Goal: Information Seeking & Learning: Learn about a topic

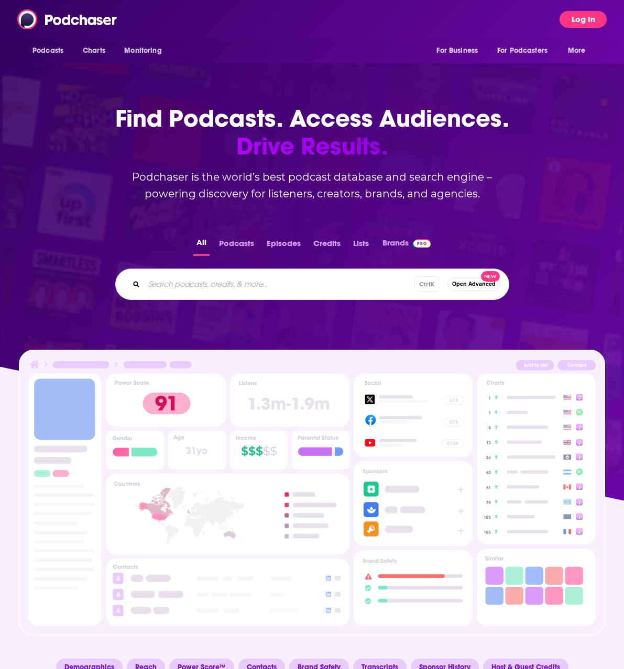
click at [575, 19] on button "Log In" at bounding box center [582, 19] width 47 height 17
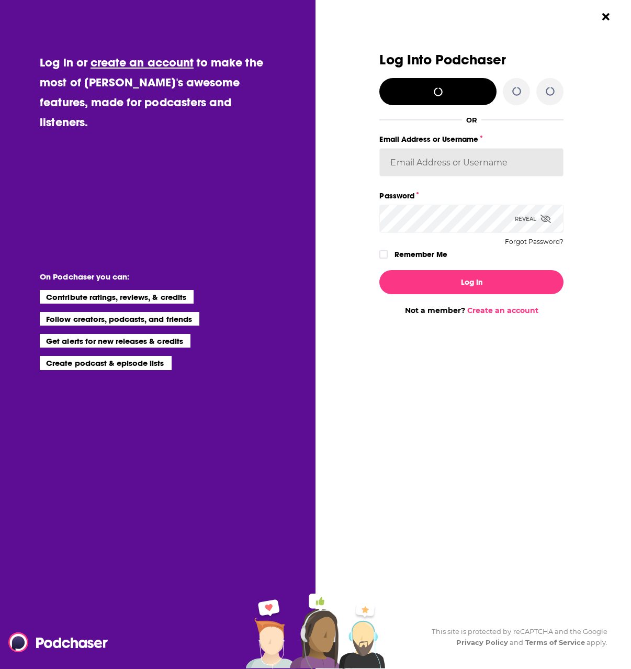
type input "ashley@stanton-company.com"
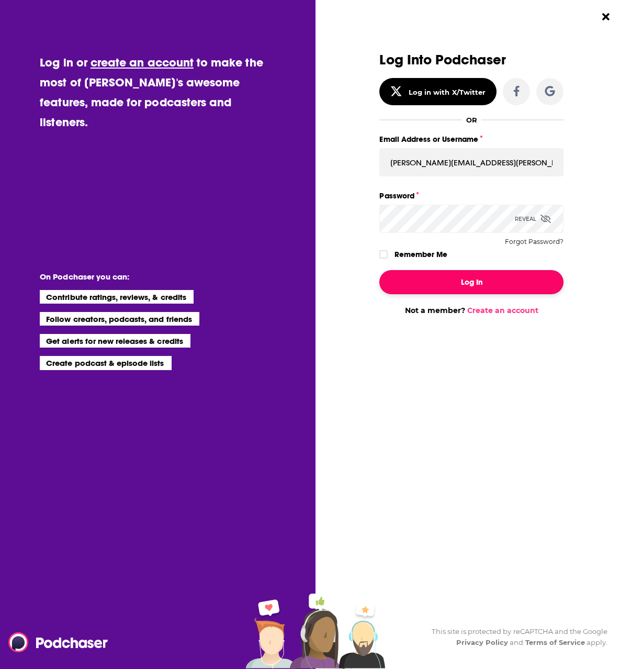
click at [452, 286] on button "Log In" at bounding box center [472, 282] width 184 height 24
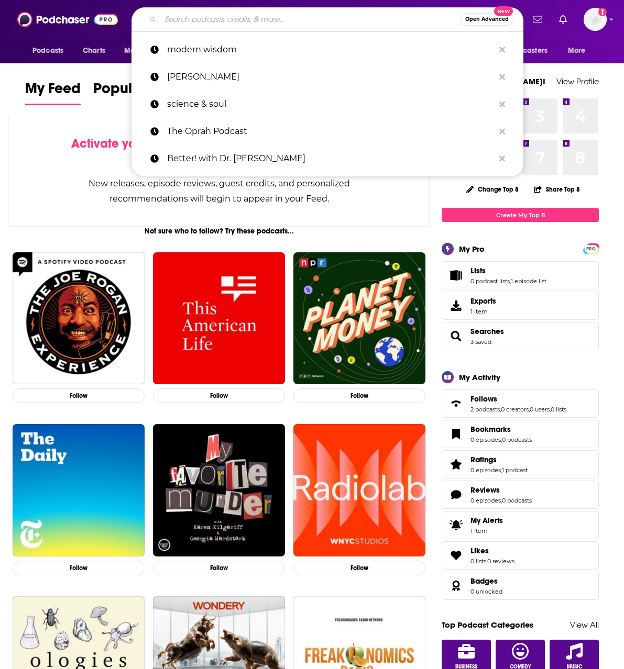
click at [215, 22] on input "Search podcasts, credits, & more..." at bounding box center [310, 19] width 300 height 17
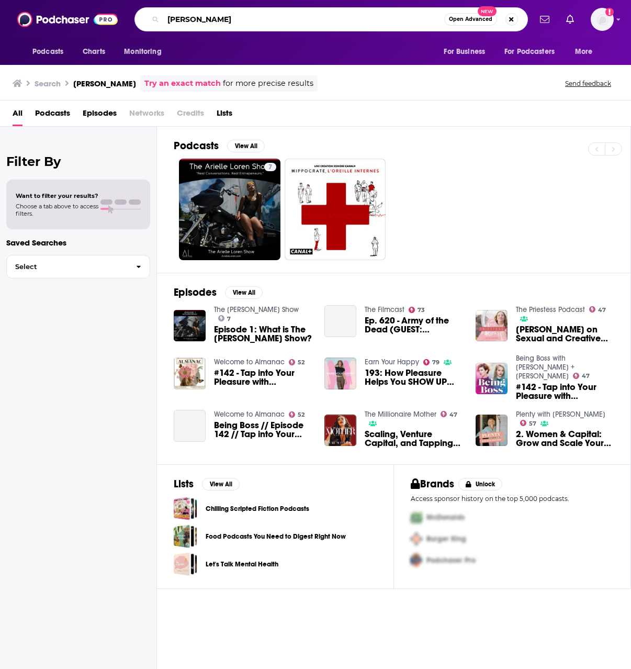
drag, startPoint x: 233, startPoint y: 20, endPoint x: 155, endPoint y: 19, distance: 77.5
click at [155, 19] on div "arielle lore Open Advanced New" at bounding box center [332, 19] width 394 height 24
type input "well with arielle"
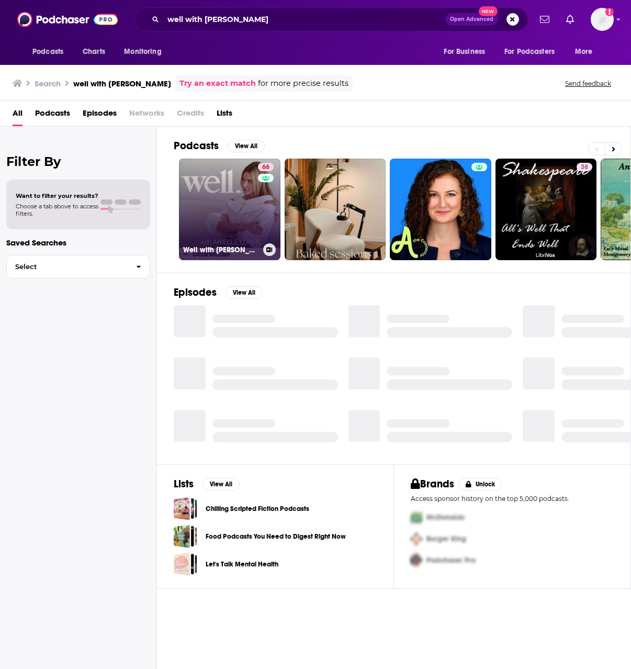
click at [226, 205] on link "66 Well with Arielle Lorre" at bounding box center [230, 210] width 102 height 102
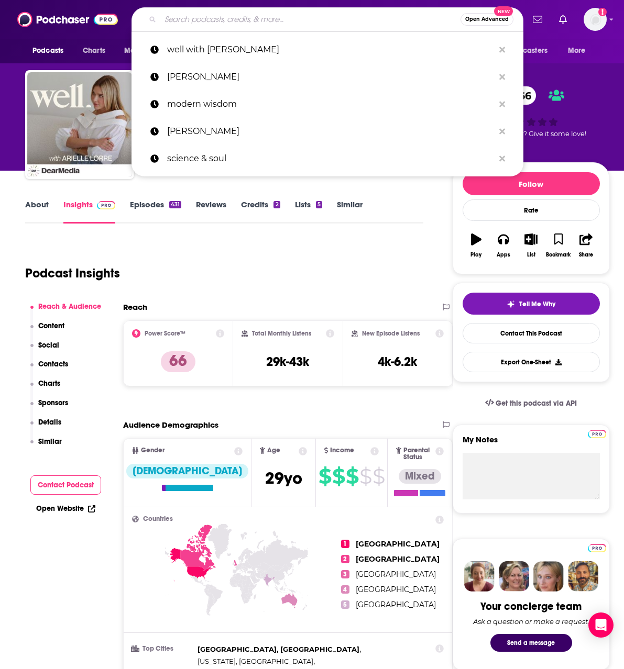
click at [244, 15] on input "Search podcasts, credits, & more..." at bounding box center [310, 19] width 300 height 17
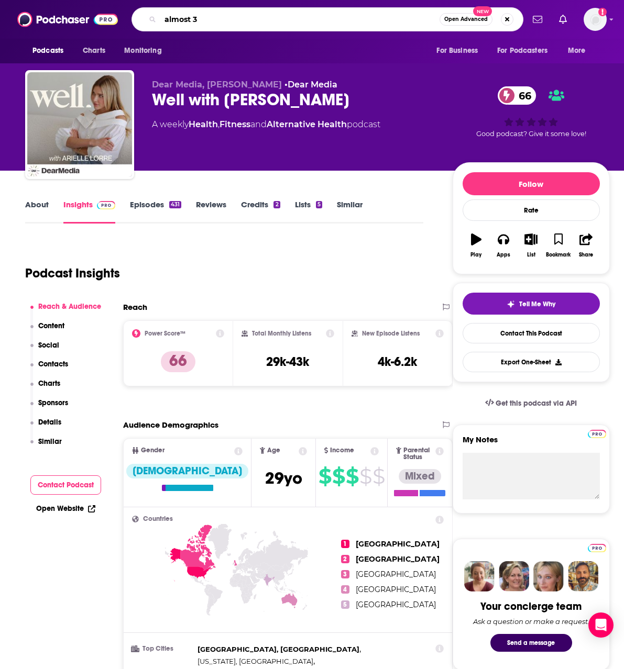
type input "almost 30"
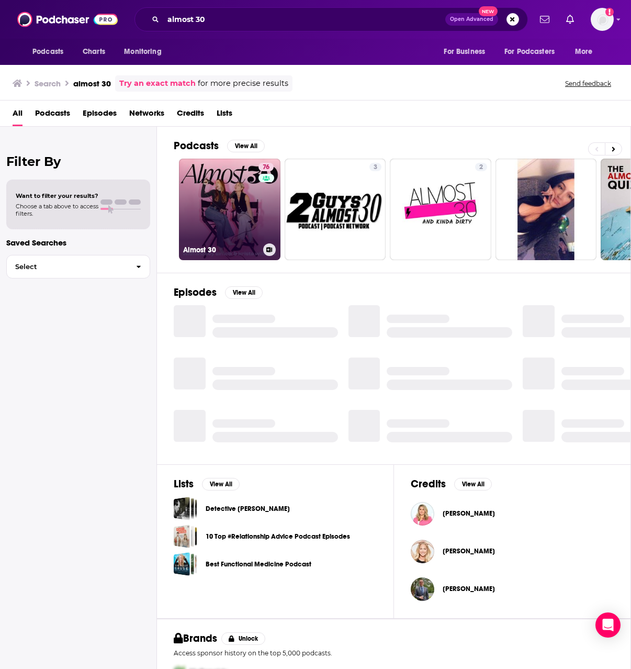
click at [240, 205] on link "76 Almost 30" at bounding box center [230, 210] width 102 height 102
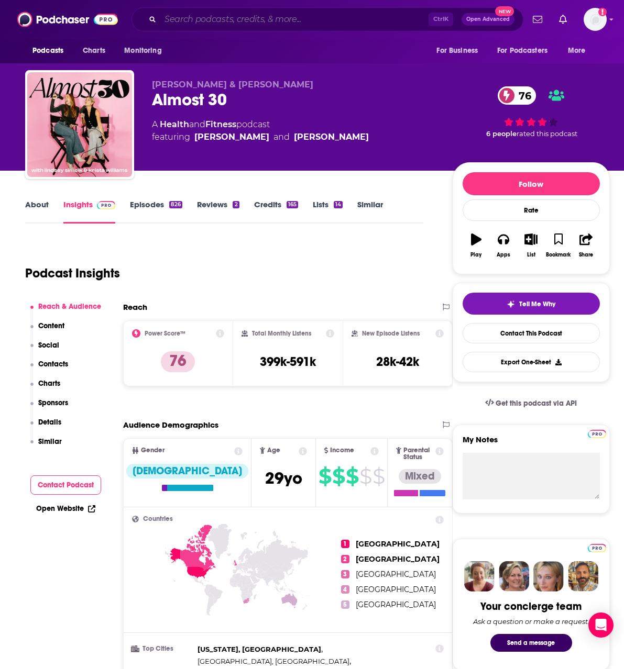
click at [267, 22] on input "Search podcasts, credits, & more..." at bounding box center [294, 19] width 268 height 17
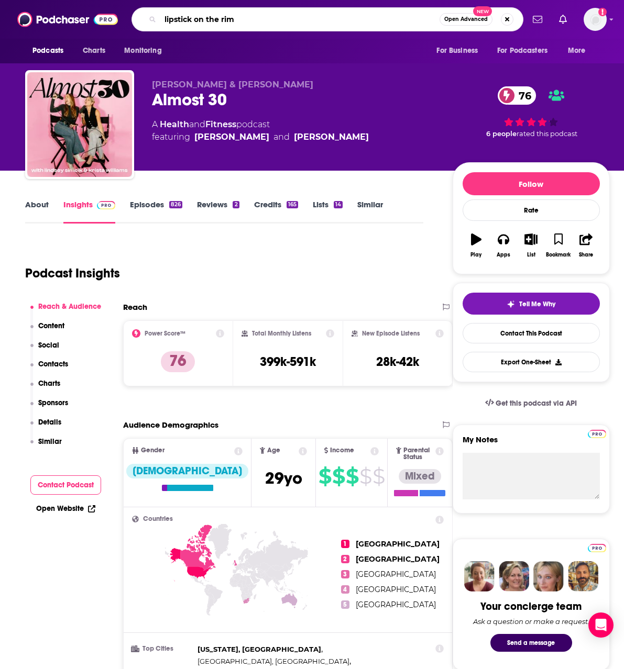
type input "lipstick on the rimm"
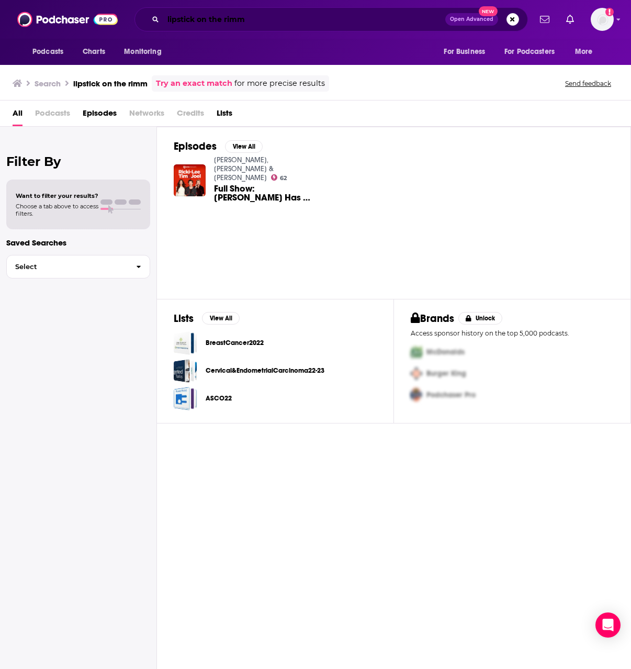
click at [271, 16] on input "lipstick on the rimm" at bounding box center [304, 19] width 282 height 17
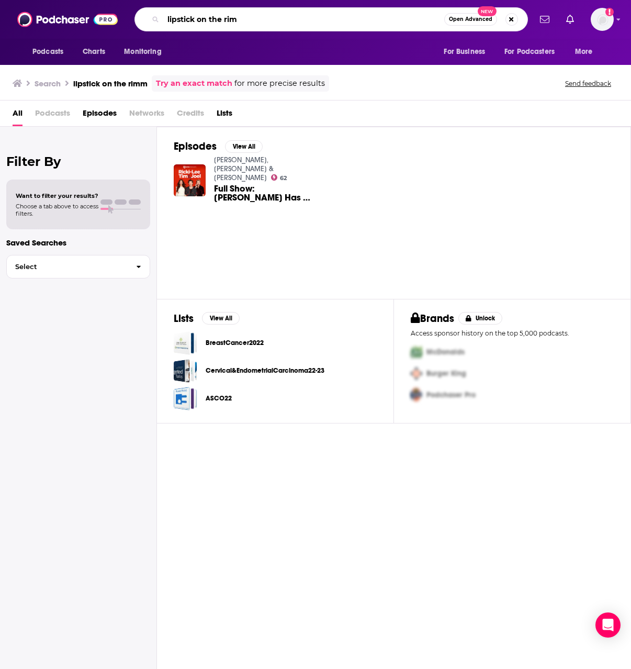
type input "lipstick on the rim"
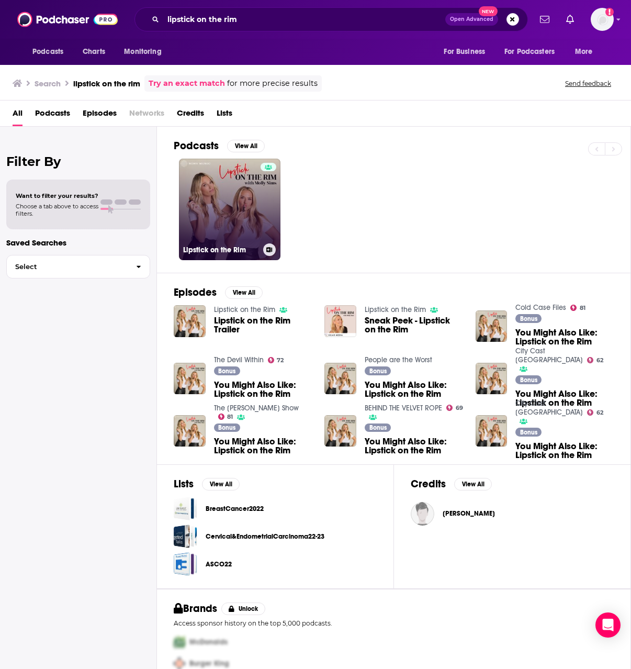
click at [207, 204] on link "Lipstick on the Rim" at bounding box center [230, 210] width 102 height 102
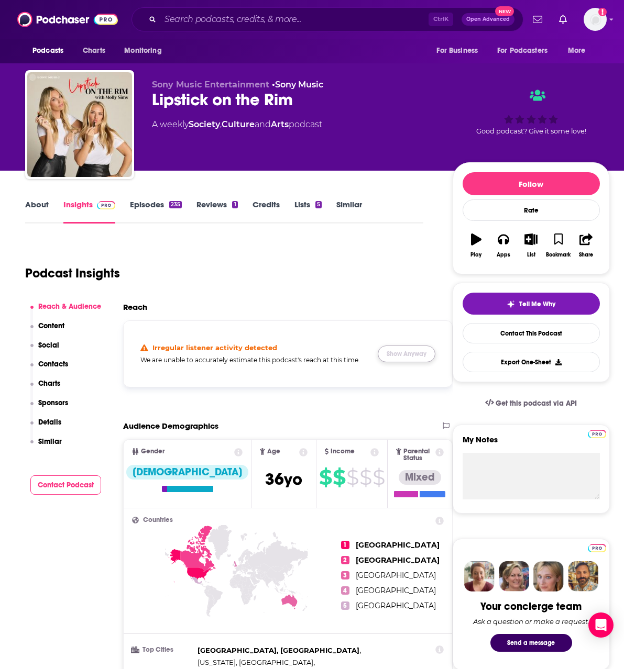
click at [406, 359] on button "Show Anyway" at bounding box center [406, 354] width 58 height 17
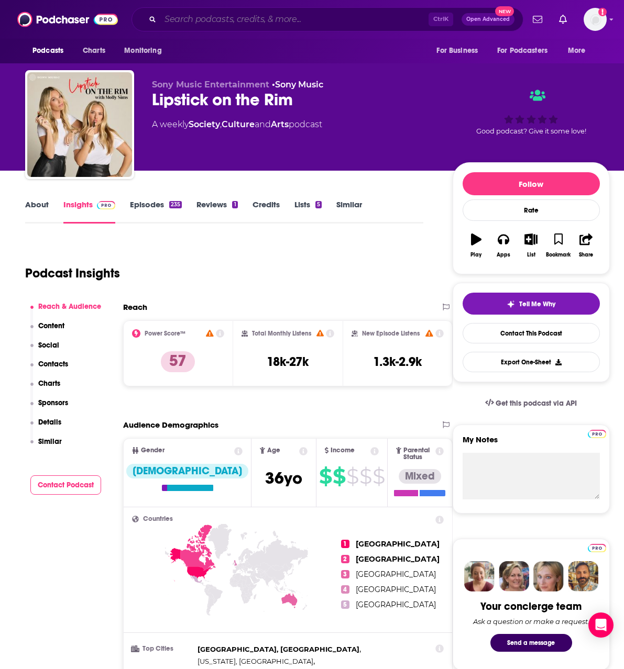
click at [274, 17] on input "Search podcasts, credits, & more..." at bounding box center [294, 19] width 268 height 17
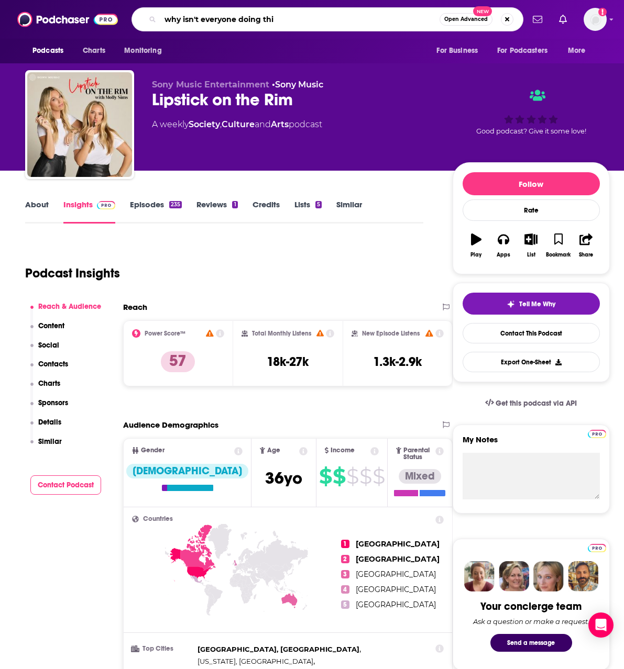
type input "why isn't everyone doing this"
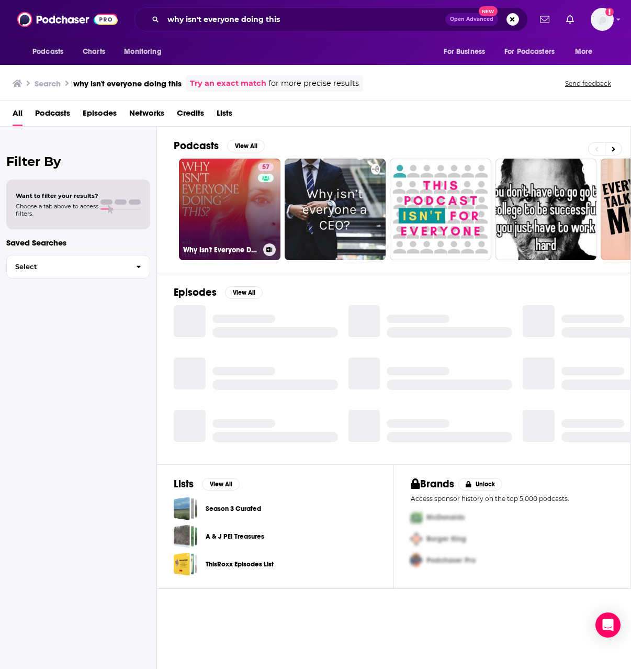
click at [241, 199] on link "57 Why Isn't Everyone Doing This? with Emily Fletcher" at bounding box center [230, 210] width 102 height 102
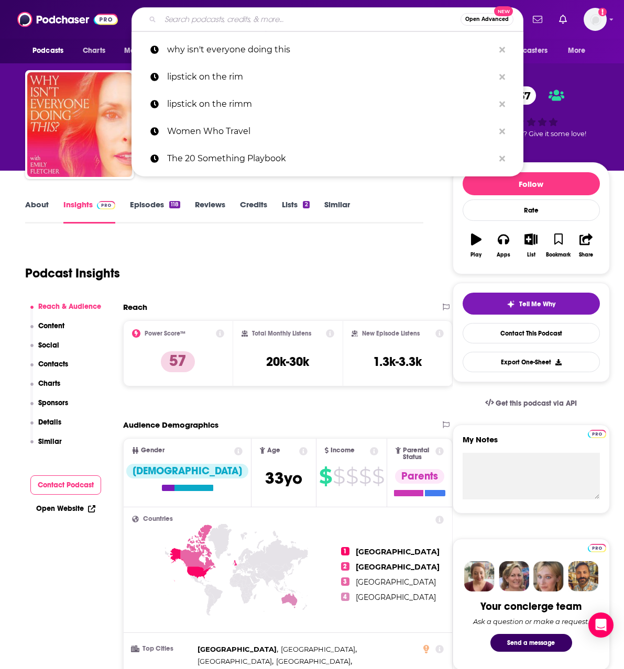
click at [326, 16] on input "Search podcasts, credits, & more..." at bounding box center [310, 19] width 300 height 17
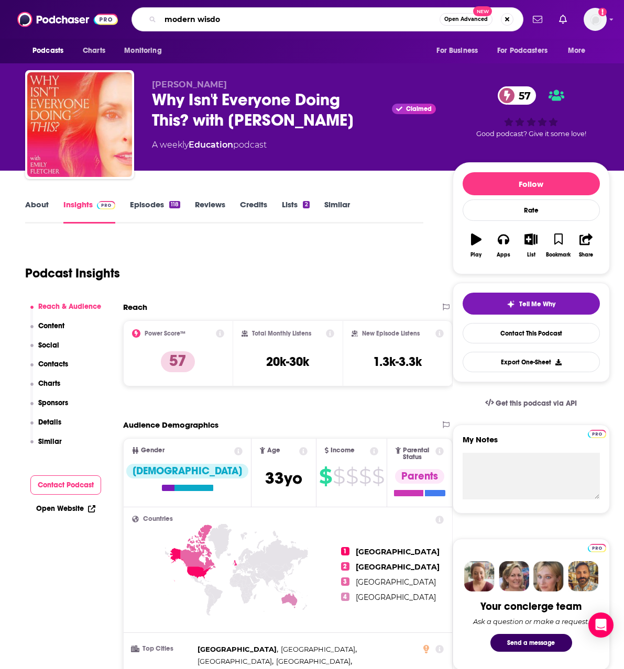
type input "modern wisdom"
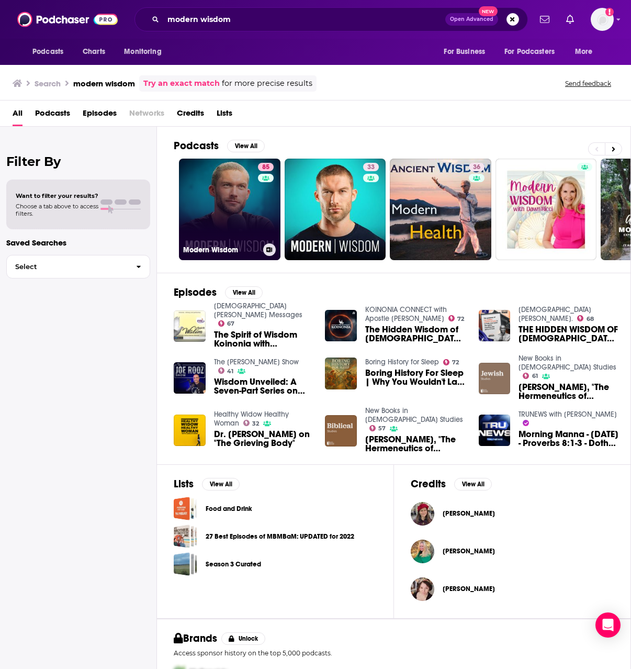
click at [226, 207] on link "85 Modern Wisdom" at bounding box center [230, 210] width 102 height 102
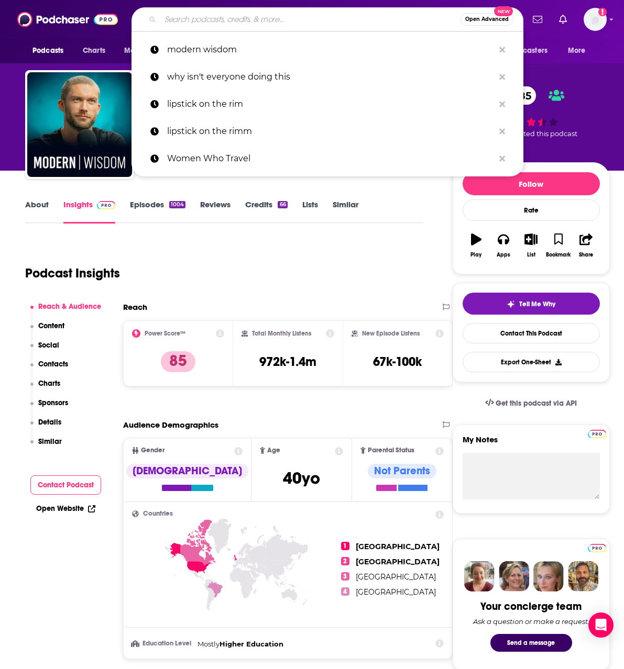
click at [266, 24] on input "Search podcasts, credits, & more..." at bounding box center [310, 19] width 300 height 17
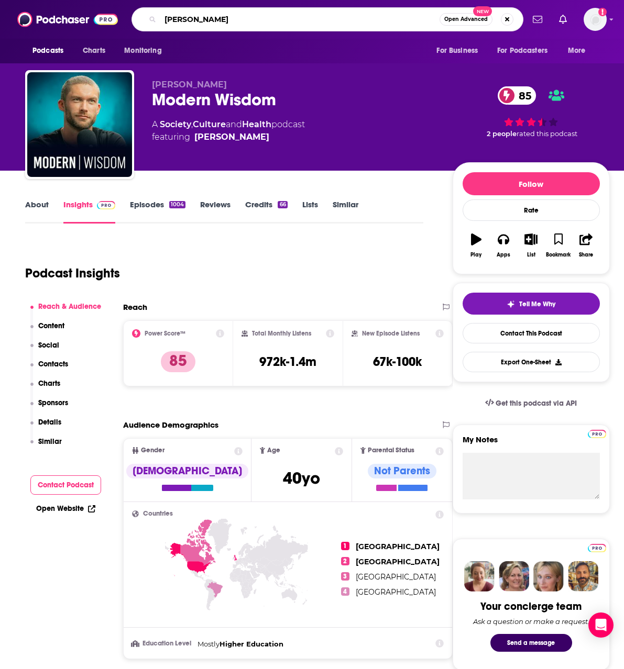
type input "mikhaila peterson"
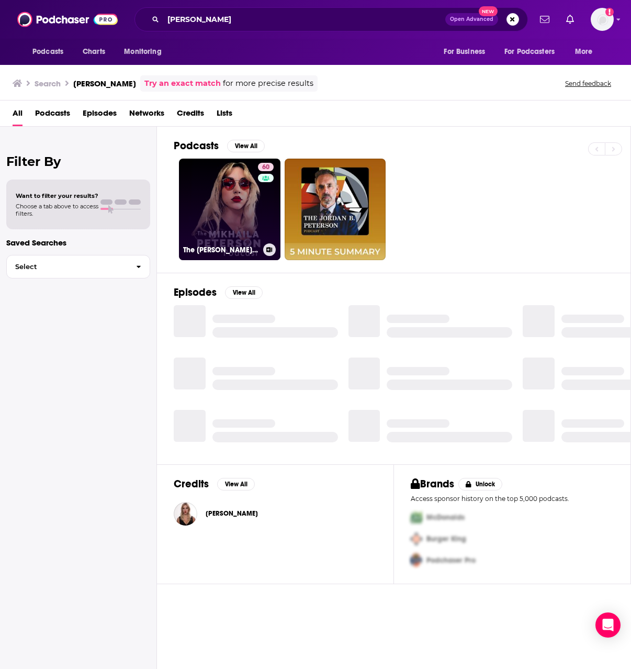
click at [231, 200] on link "60 The Mikhaila Peterson Podcast" at bounding box center [230, 210] width 102 height 102
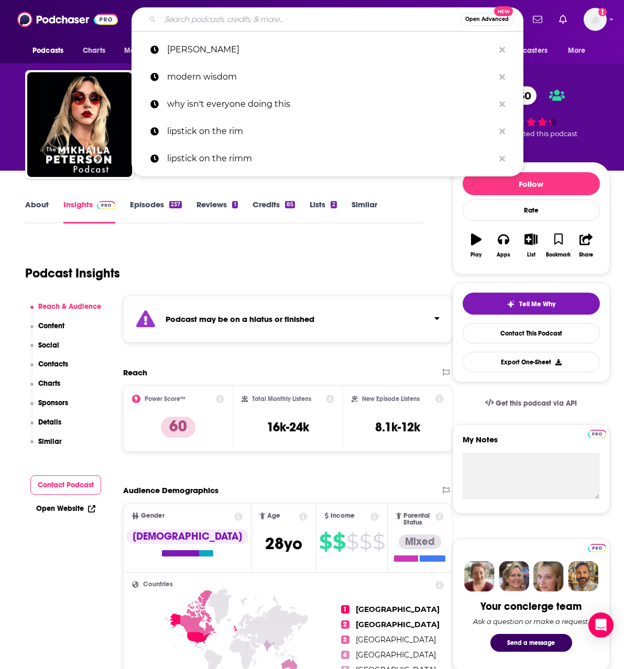
click at [295, 19] on input "Search podcasts, credits, & more..." at bounding box center [310, 19] width 300 height 17
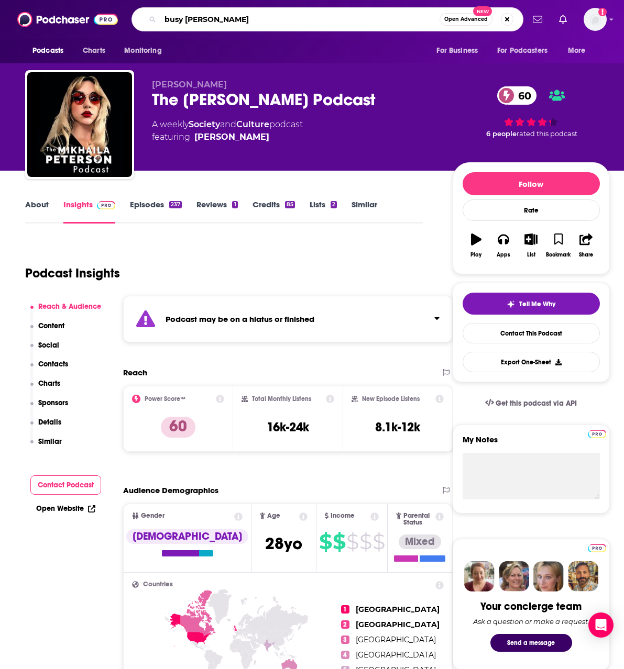
type input "busy phillips"
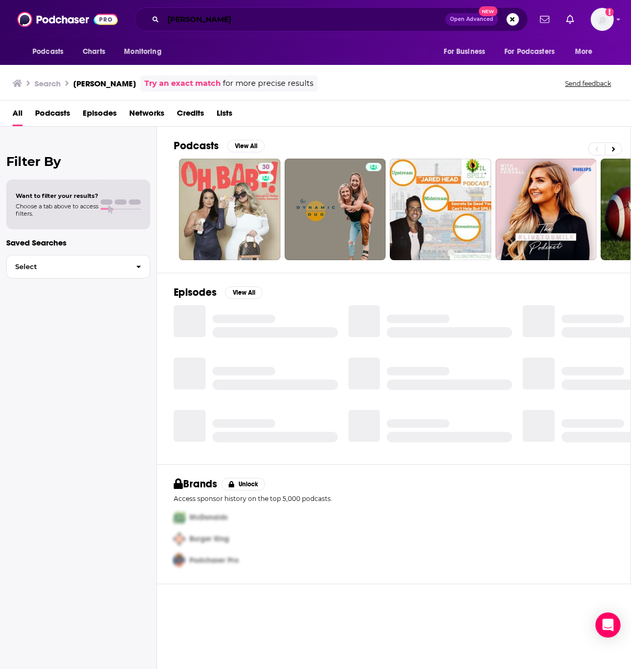
click at [249, 17] on input "busy phillips" at bounding box center [304, 19] width 282 height 17
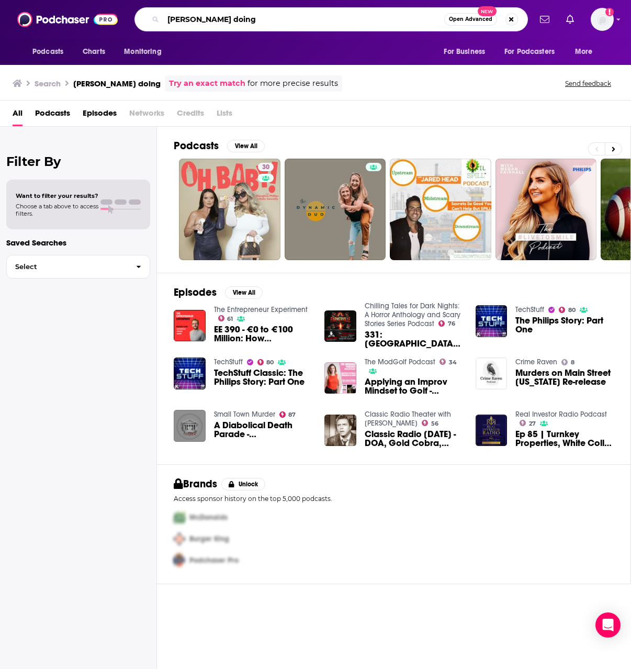
click at [219, 20] on input "busy phillips doing" at bounding box center [303, 19] width 281 height 17
click at [314, 15] on input "busy phillips is doing" at bounding box center [303, 19] width 281 height 17
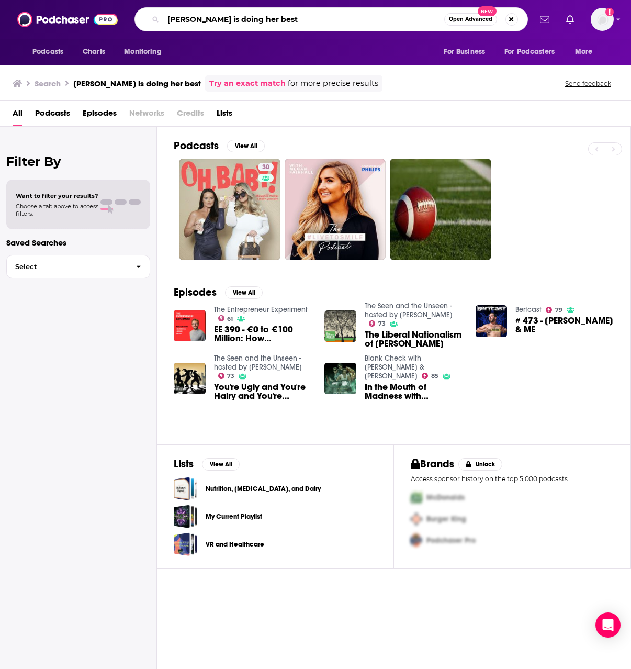
drag, startPoint x: 295, startPoint y: 15, endPoint x: 117, endPoint y: 21, distance: 178.1
click at [117, 21] on div "Podcasts Charts Monitoring busy phillips is doing her best Open Advanced New Fo…" at bounding box center [315, 19] width 631 height 39
type input "caroline leaf"
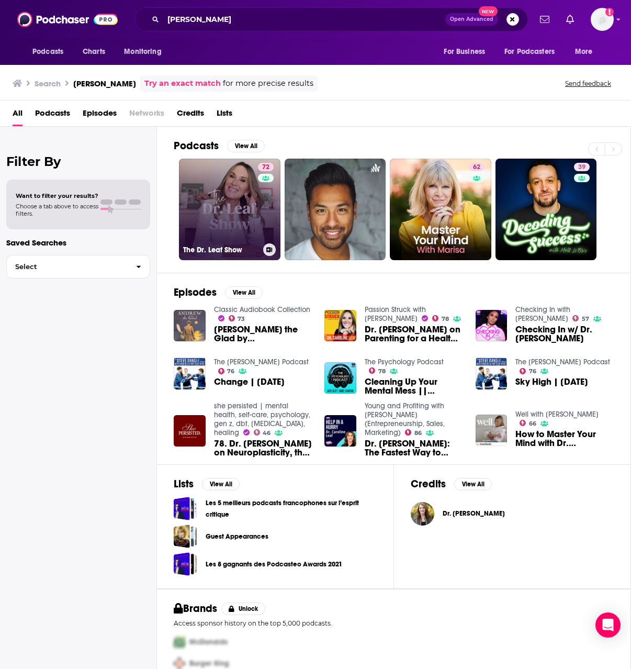
click at [240, 189] on link "72 The Dr. Leaf Show" at bounding box center [230, 210] width 102 height 102
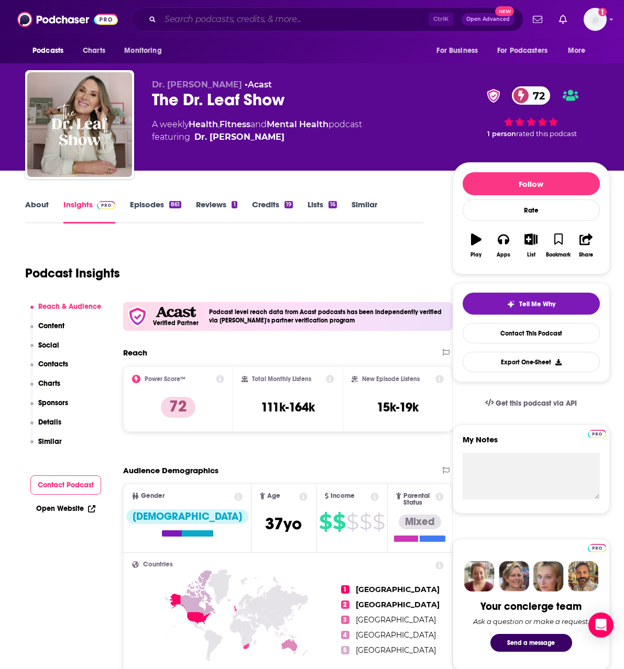
click at [278, 24] on input "Search podcasts, credits, & more..." at bounding box center [294, 19] width 268 height 17
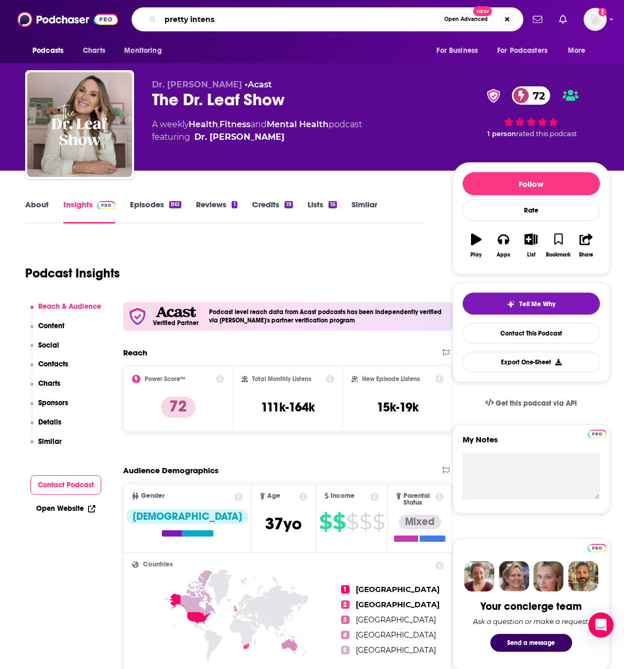
type input "pretty intense"
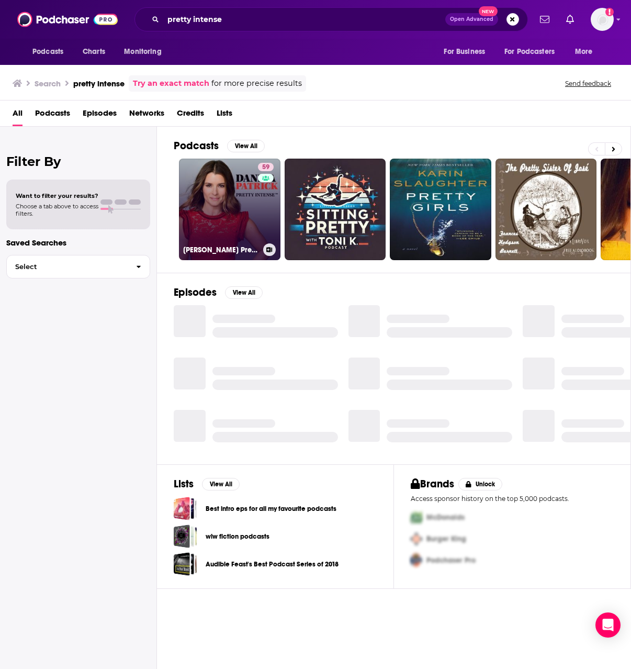
click at [232, 195] on link "59 Danica Patrick Pretty Intense Podcast" at bounding box center [230, 210] width 102 height 102
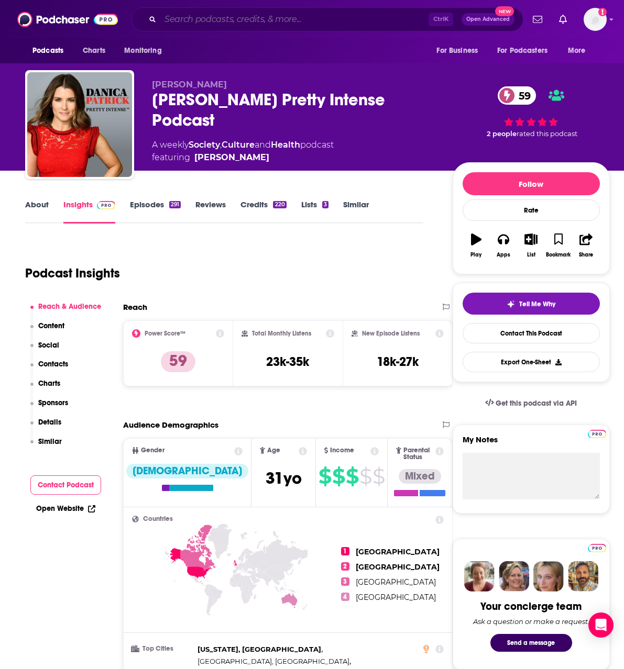
click at [254, 16] on input "Search podcasts, credits, & more..." at bounding box center [294, 19] width 268 height 17
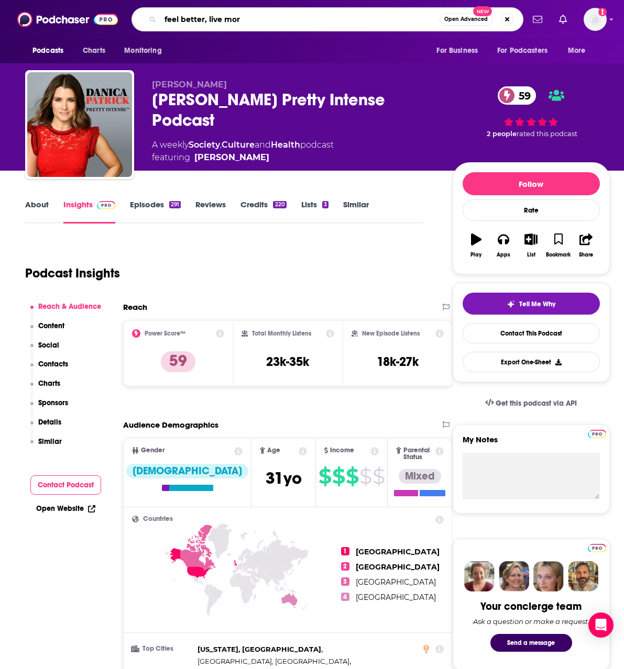
type input "feel better, live more"
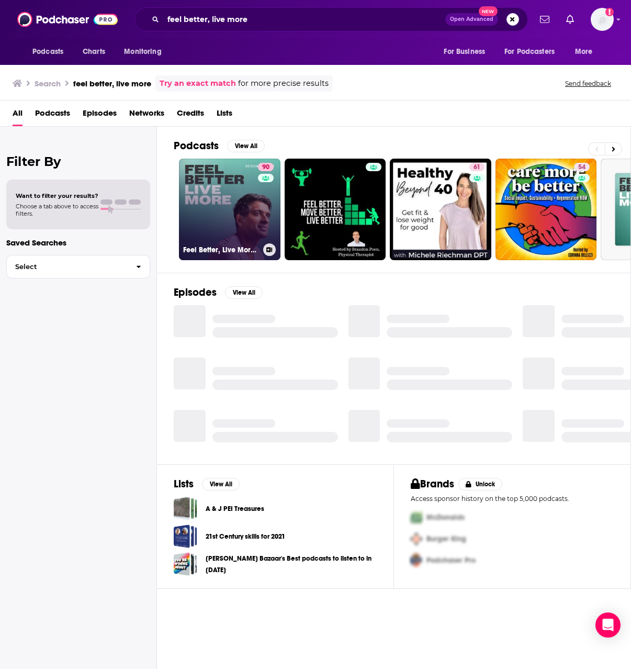
click at [228, 197] on link "90 Feel Better, Live More with Dr Rangan Chatterjee" at bounding box center [230, 210] width 102 height 102
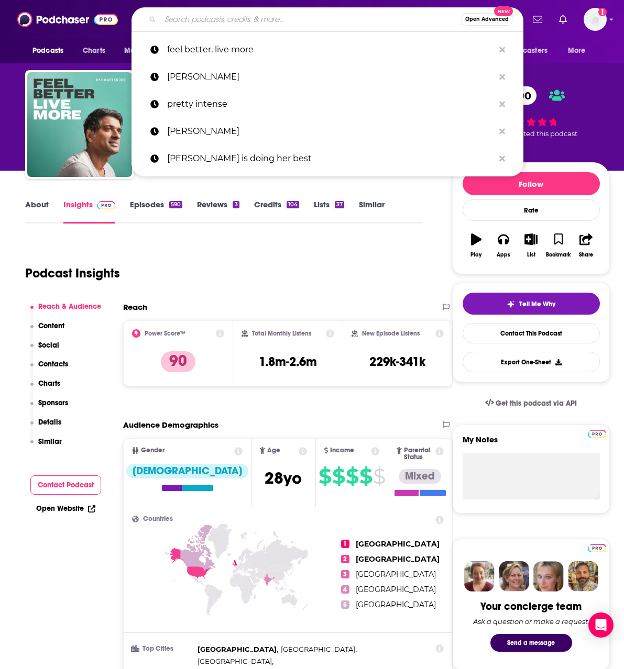
click at [324, 20] on input "Search podcasts, credits, & more..." at bounding box center [310, 19] width 300 height 17
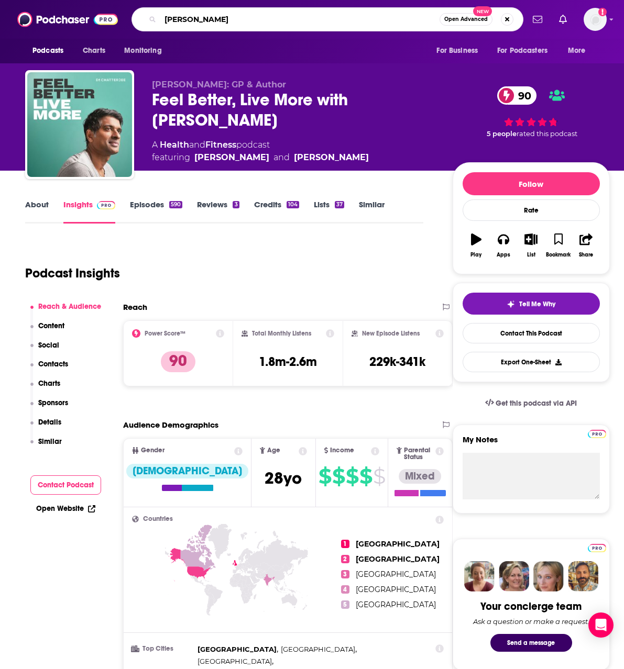
type input "kimberly snyder"
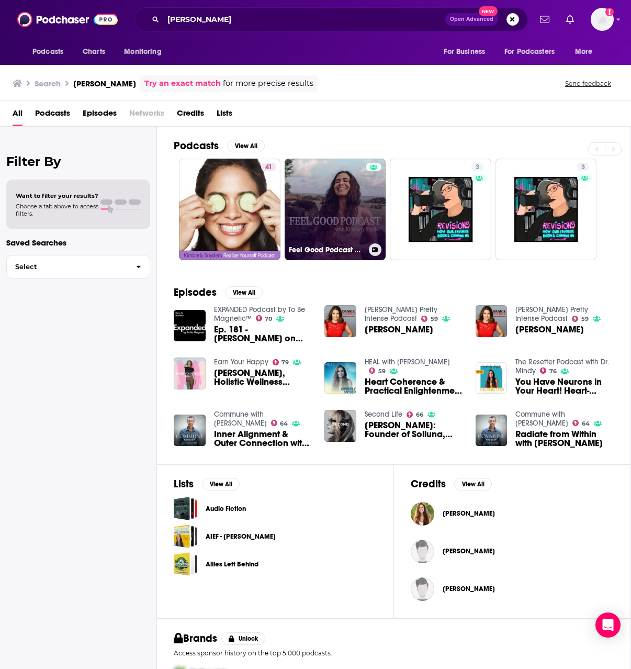
click at [313, 207] on link "Feel Good Podcast with Kimberly Snyder" at bounding box center [336, 210] width 102 height 102
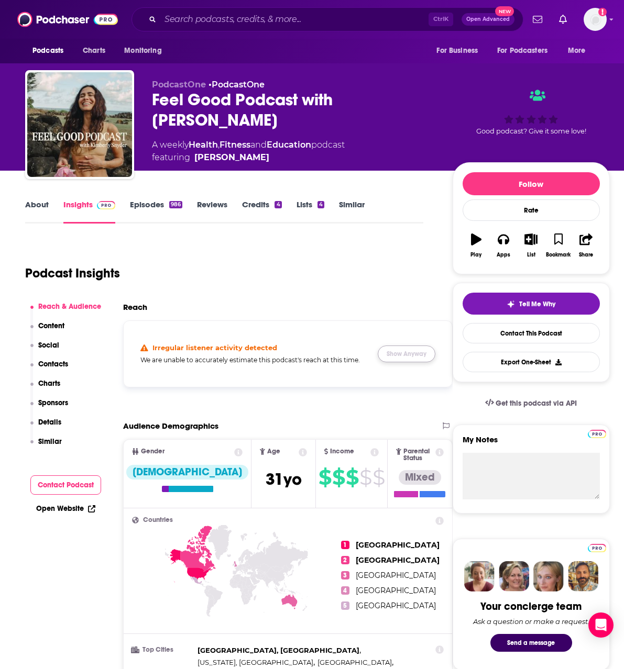
click at [405, 354] on button "Show Anyway" at bounding box center [406, 354] width 58 height 17
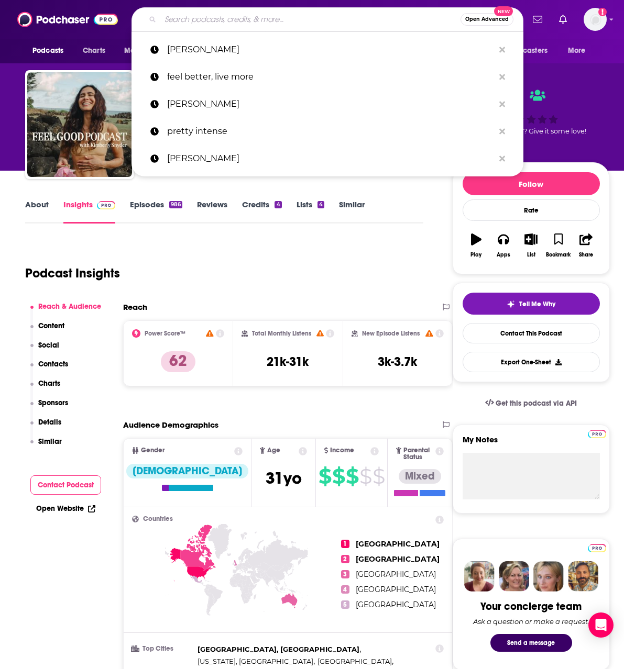
click at [242, 26] on input "Search podcasts, credits, & more..." at bounding box center [310, 19] width 300 height 17
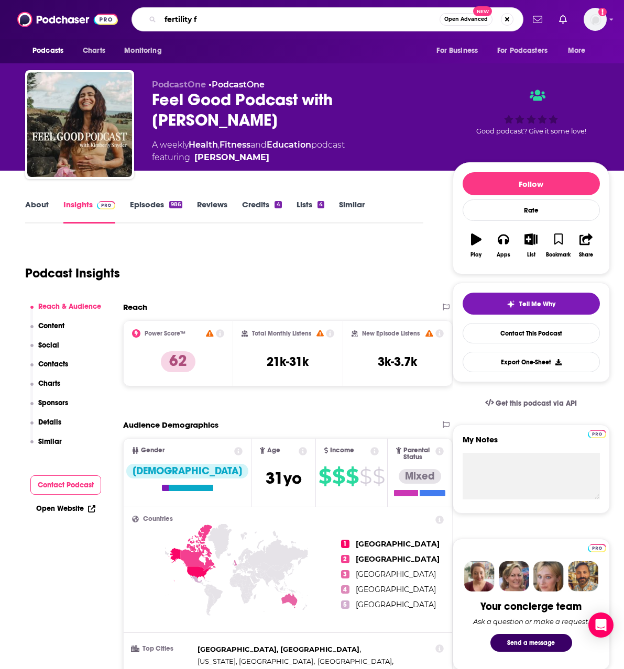
type input "fertility fm"
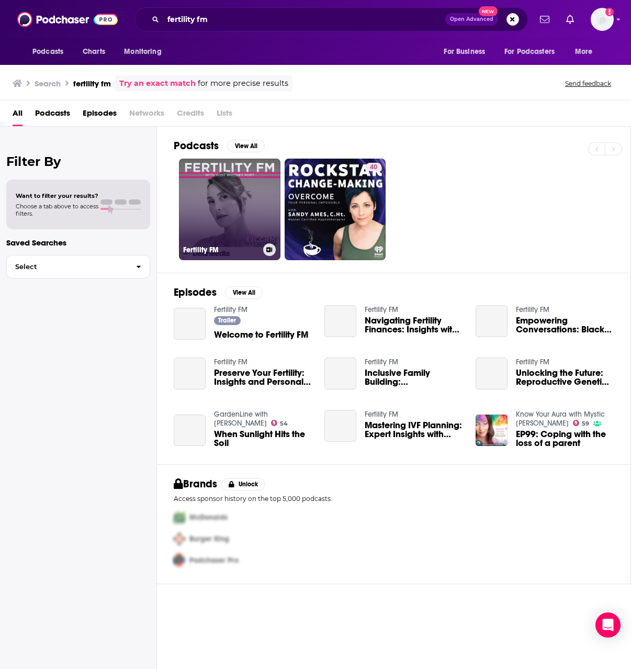
click at [234, 208] on link "Fertility FM" at bounding box center [230, 210] width 102 height 102
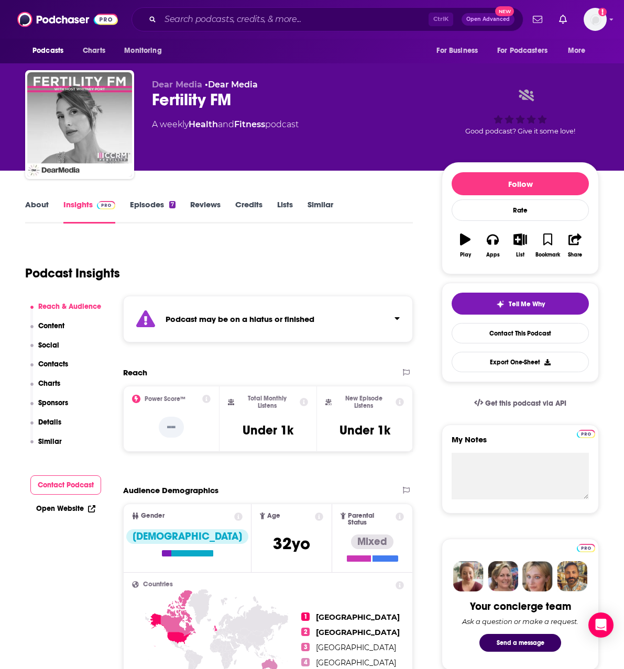
click at [38, 201] on link "About" at bounding box center [37, 211] width 24 height 24
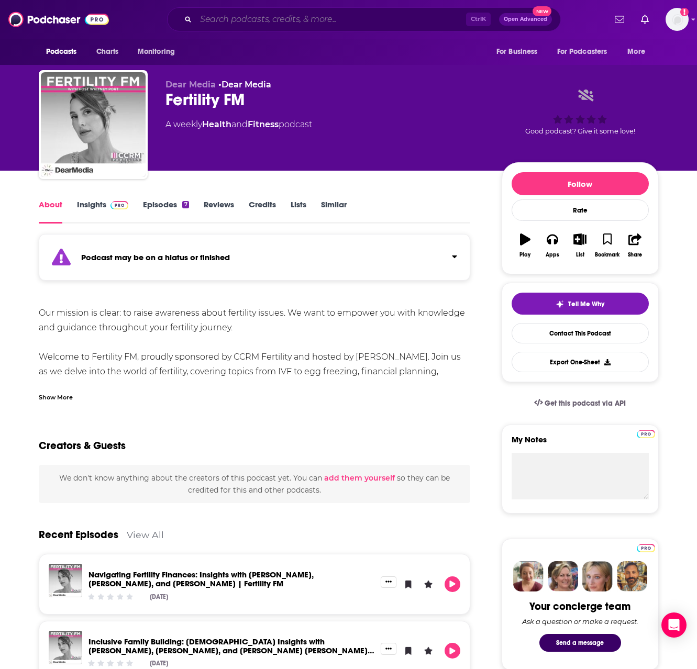
click at [346, 14] on input "Search podcasts, credits, & more..." at bounding box center [331, 19] width 270 height 17
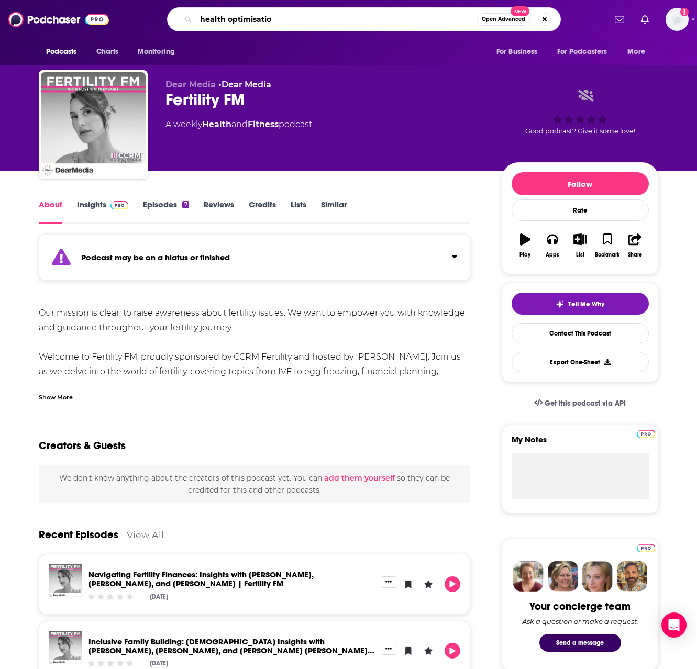
type input "health optimisation"
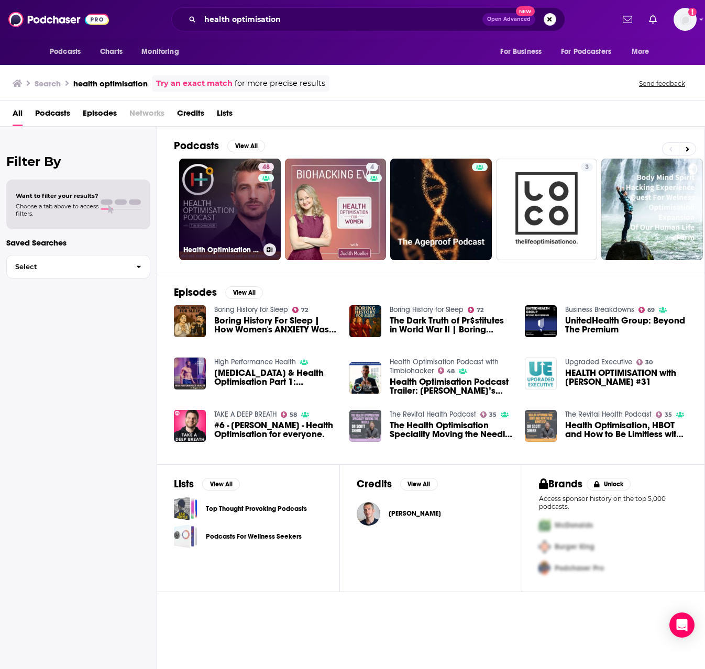
click at [224, 204] on link "48 Health Optimisation Podcast with Timbiohacker" at bounding box center [230, 210] width 102 height 102
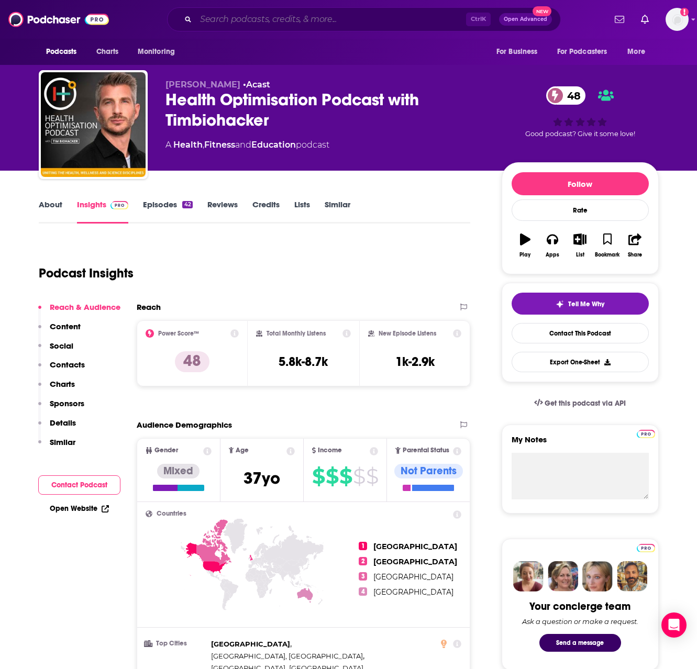
click at [395, 23] on input "Search podcasts, credits, & more..." at bounding box center [331, 19] width 270 height 17
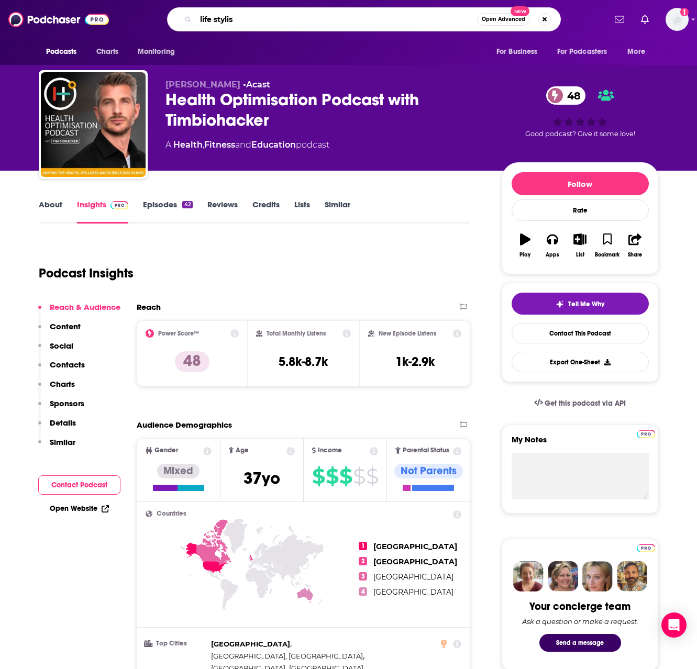
type input "life stylist"
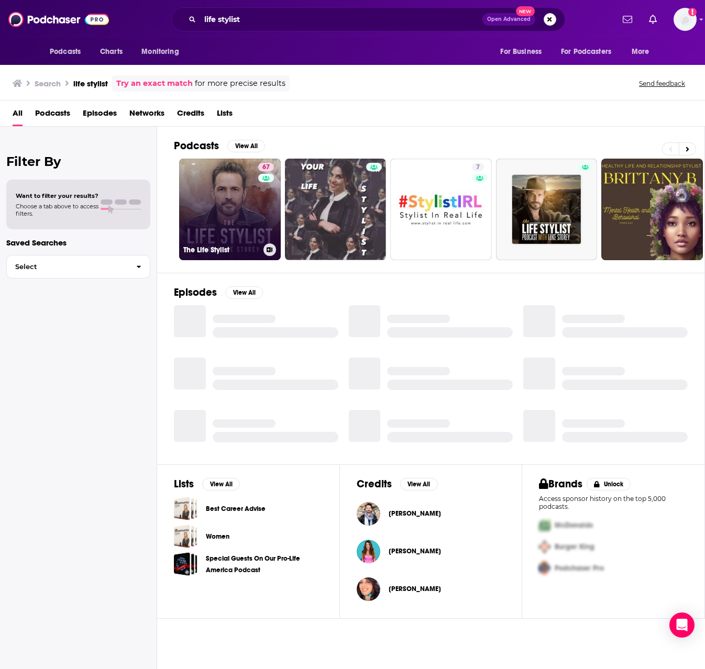
click at [231, 226] on link "67 The Life Stylist" at bounding box center [230, 210] width 102 height 102
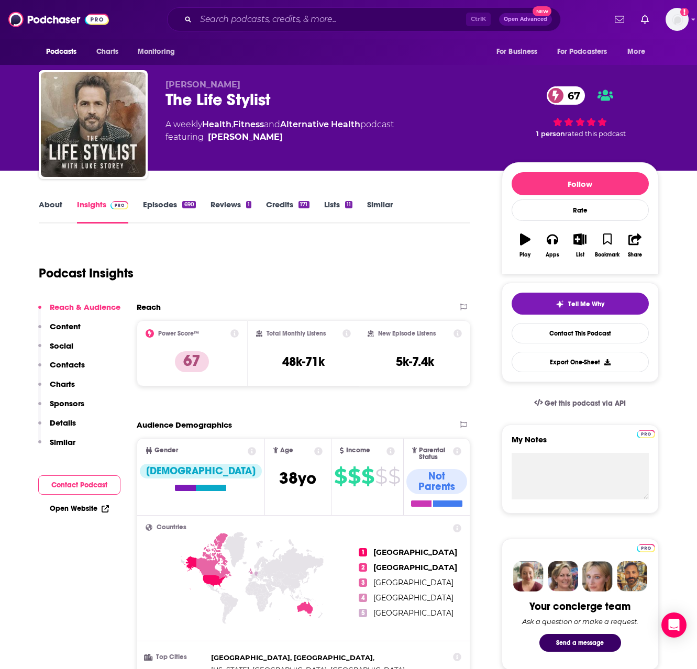
click at [165, 207] on link "Episodes 690" at bounding box center [169, 211] width 52 height 24
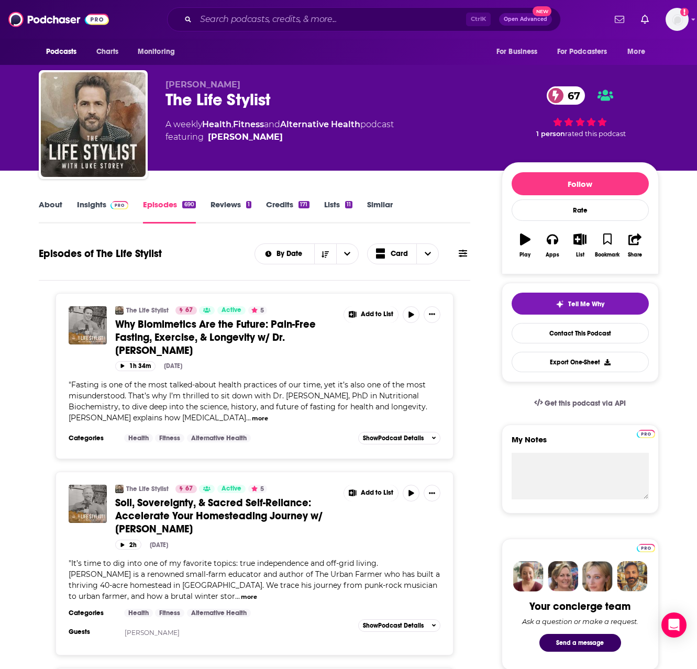
click at [55, 201] on link "About" at bounding box center [51, 211] width 24 height 24
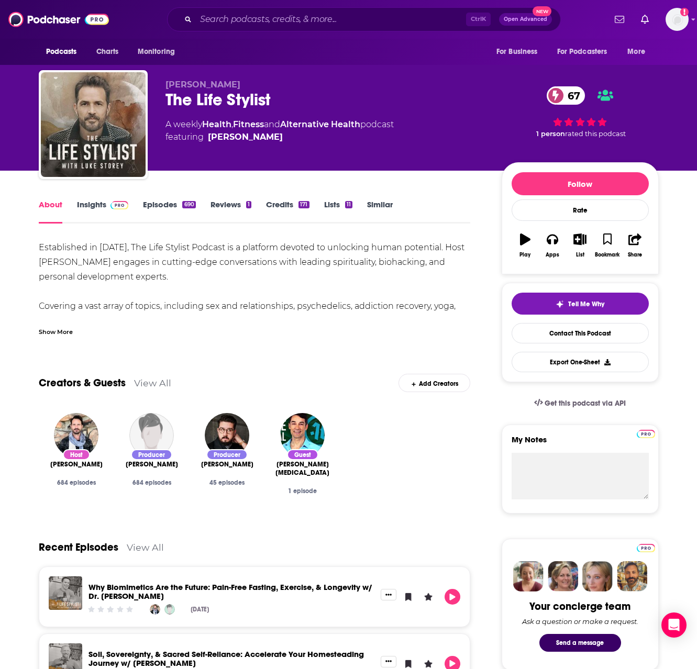
click at [87, 201] on link "Insights" at bounding box center [103, 211] width 52 height 24
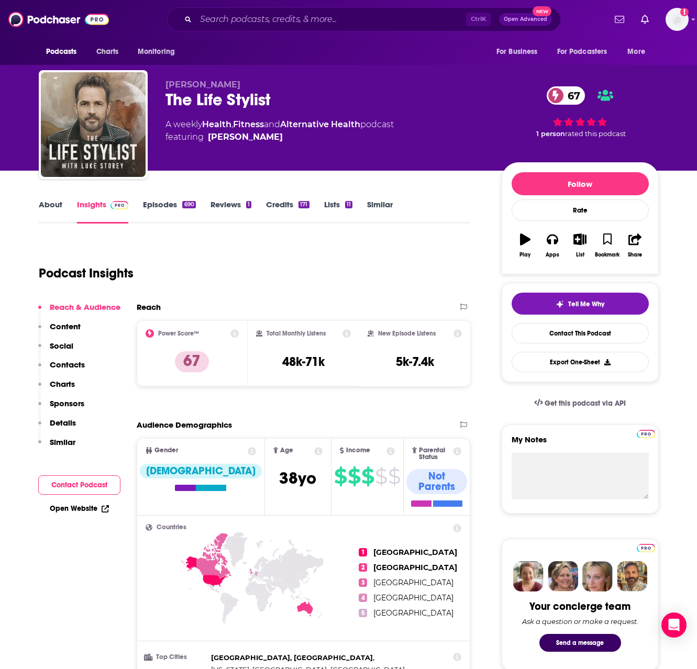
click at [165, 207] on link "Episodes 690" at bounding box center [169, 211] width 52 height 24
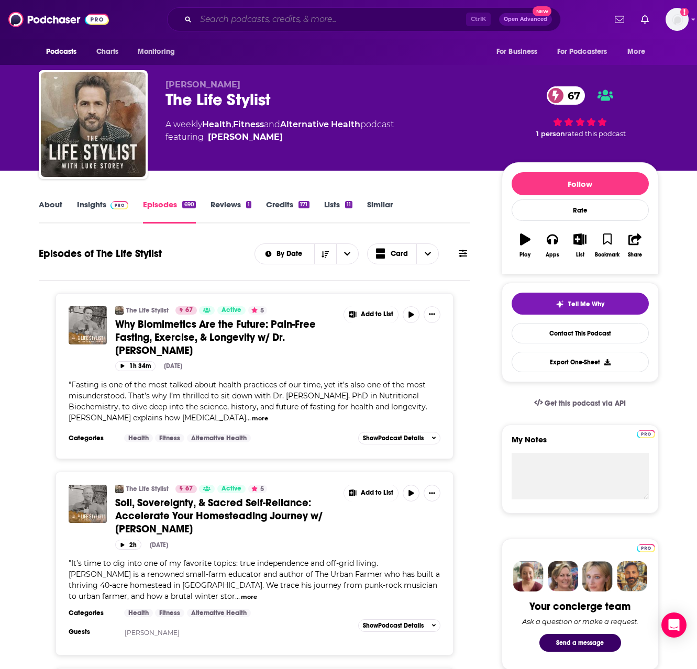
drag, startPoint x: 404, startPoint y: 20, endPoint x: 376, endPoint y: 20, distance: 27.7
click at [376, 20] on input "Search podcasts, credits, & more..." at bounding box center [331, 19] width 270 height 17
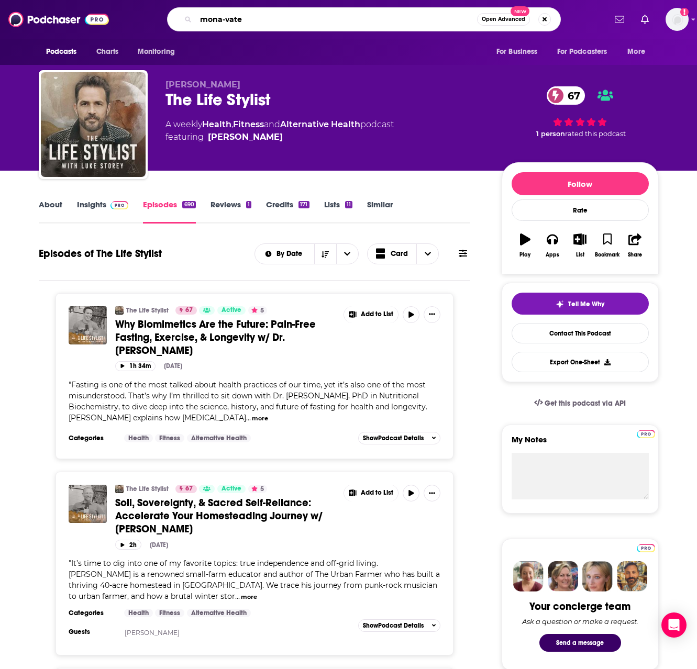
type input "mona-vated"
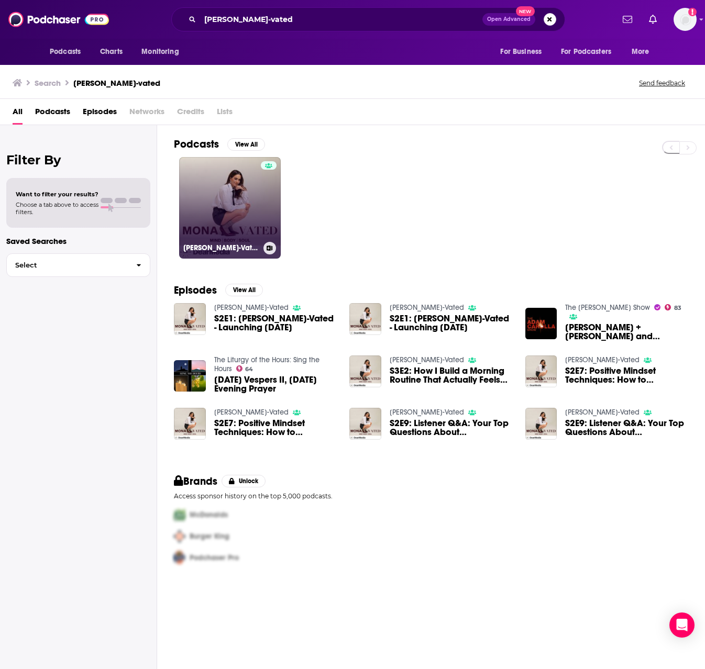
click at [228, 197] on link "Mona-Vated" at bounding box center [230, 208] width 102 height 102
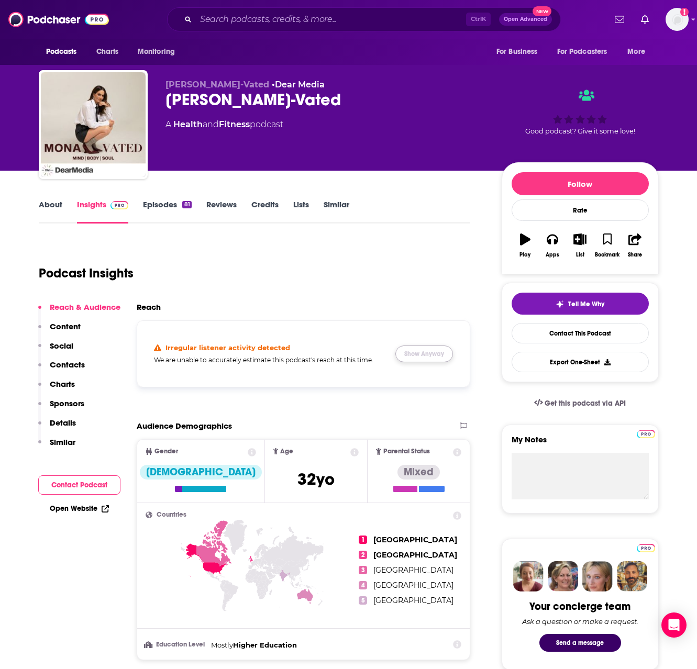
click at [428, 359] on button "Show Anyway" at bounding box center [424, 354] width 58 height 17
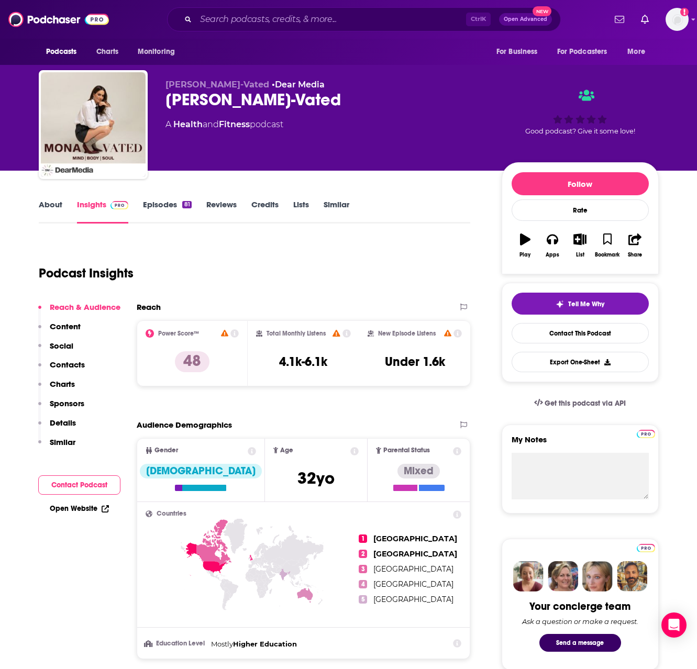
click at [48, 203] on link "About" at bounding box center [51, 211] width 24 height 24
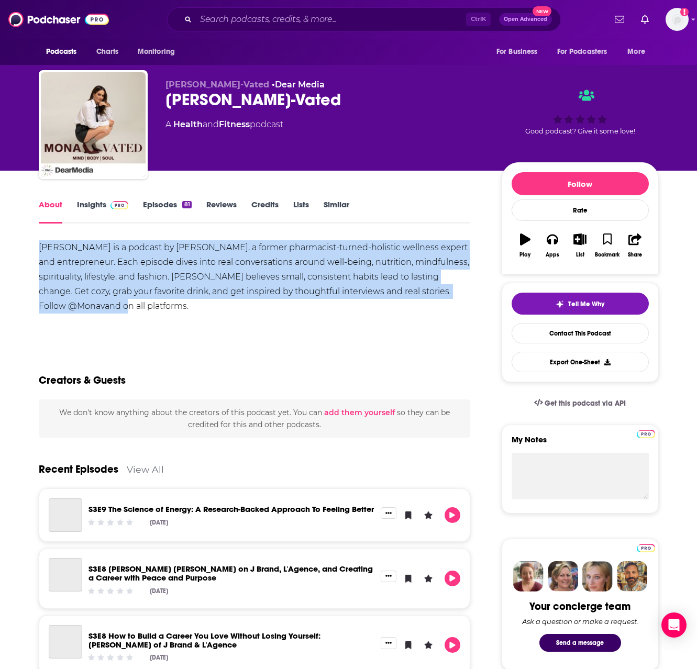
drag, startPoint x: 38, startPoint y: 245, endPoint x: 151, endPoint y: 306, distance: 127.9
click at [151, 306] on div "Mona-Vated is a podcast by Mona Vand, a former pharmacist-turned-holistic welln…" at bounding box center [255, 276] width 432 height 73
copy div "Mona-Vated is a podcast by Mona Vand, a former pharmacist-turned-holistic welln…"
click at [86, 202] on link "Insights" at bounding box center [103, 211] width 52 height 24
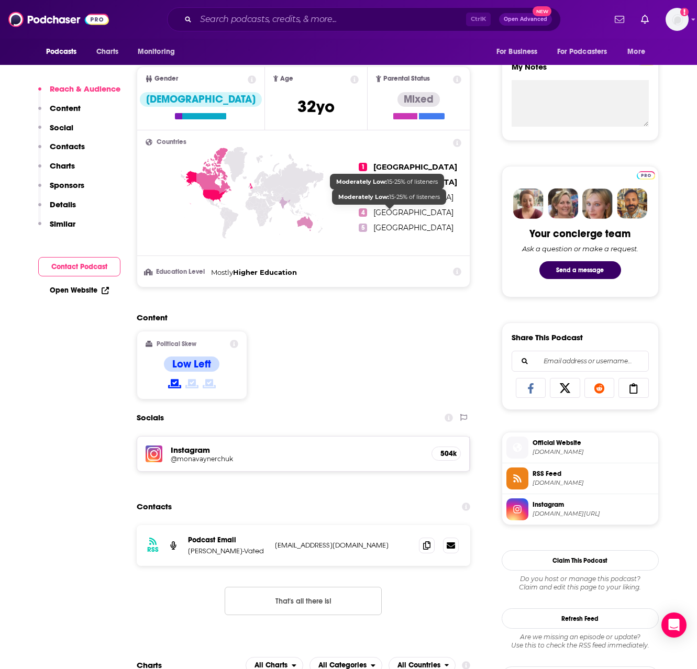
scroll to position [576, 0]
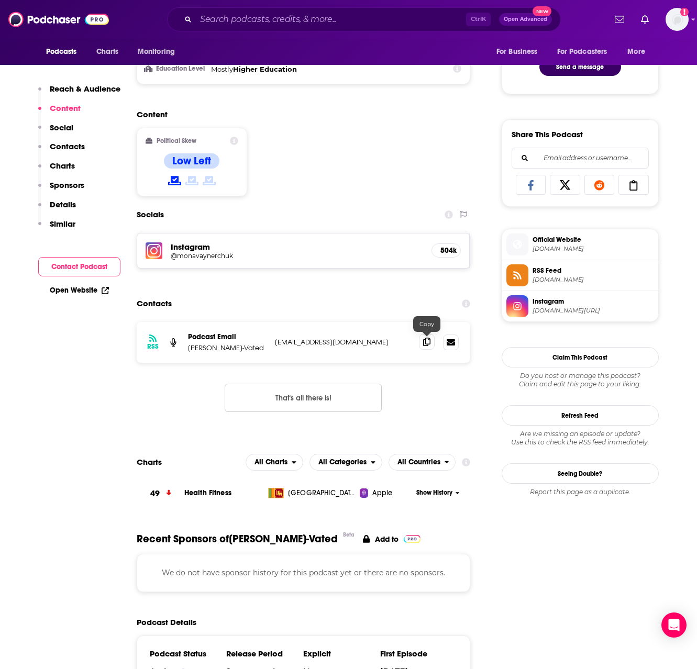
click at [429, 345] on icon at bounding box center [426, 342] width 7 height 8
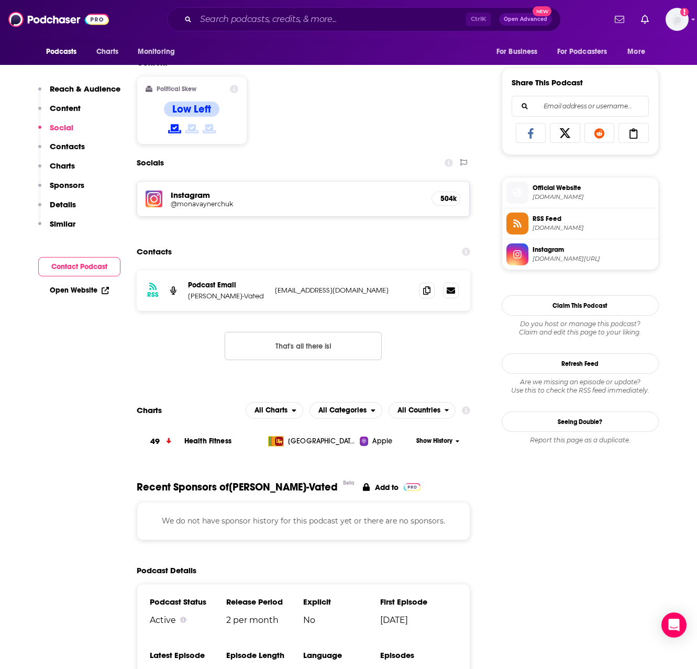
scroll to position [628, 0]
click at [197, 197] on h5 "Instagram" at bounding box center [297, 195] width 253 height 10
click at [207, 204] on h5 "@monavaynerchuk" at bounding box center [255, 203] width 168 height 8
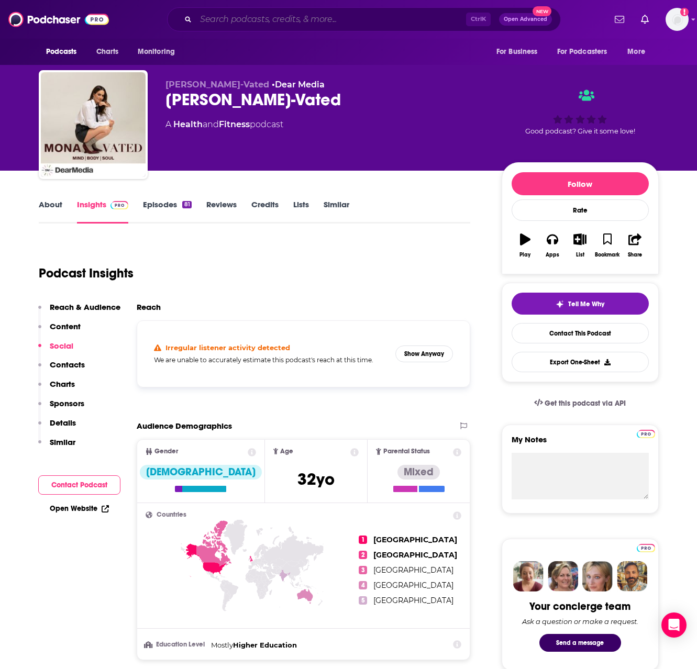
click at [299, 18] on input "Search podcasts, credits, & more..." at bounding box center [331, 19] width 270 height 17
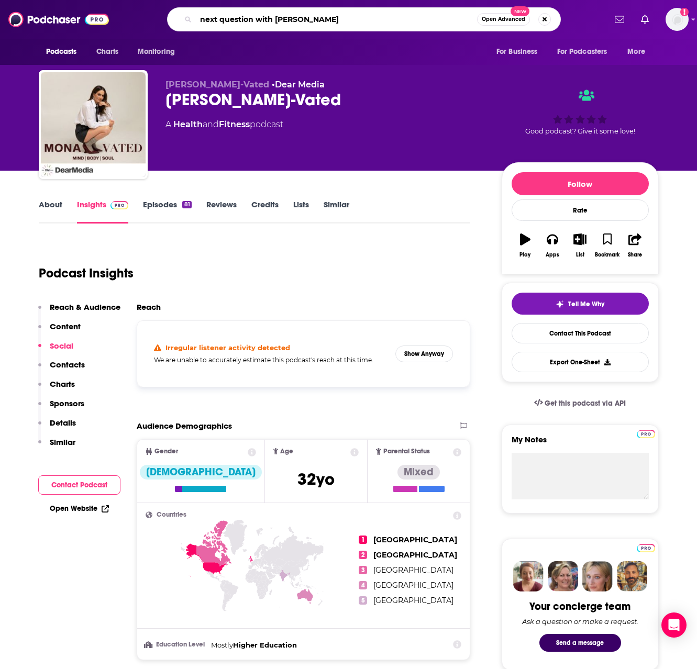
type input "next question with katie"
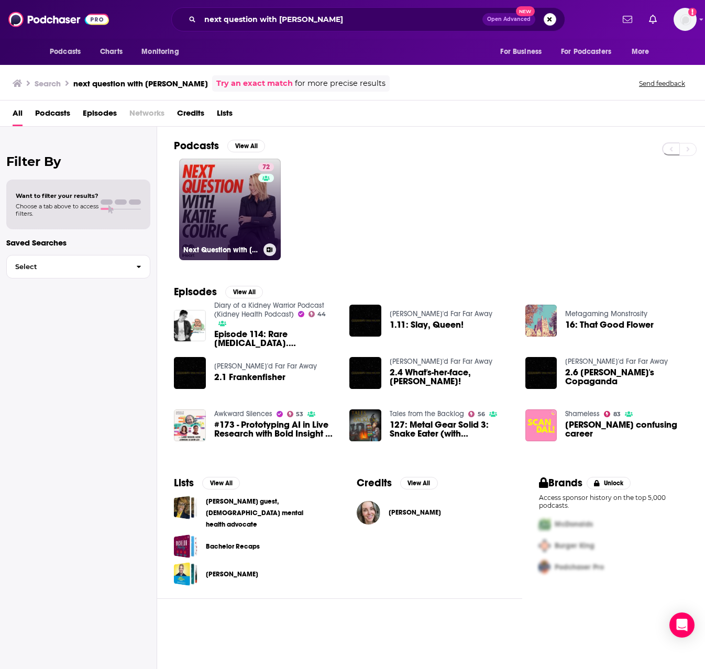
click at [216, 200] on link "72 Next Question with Katie Couric" at bounding box center [230, 210] width 102 height 102
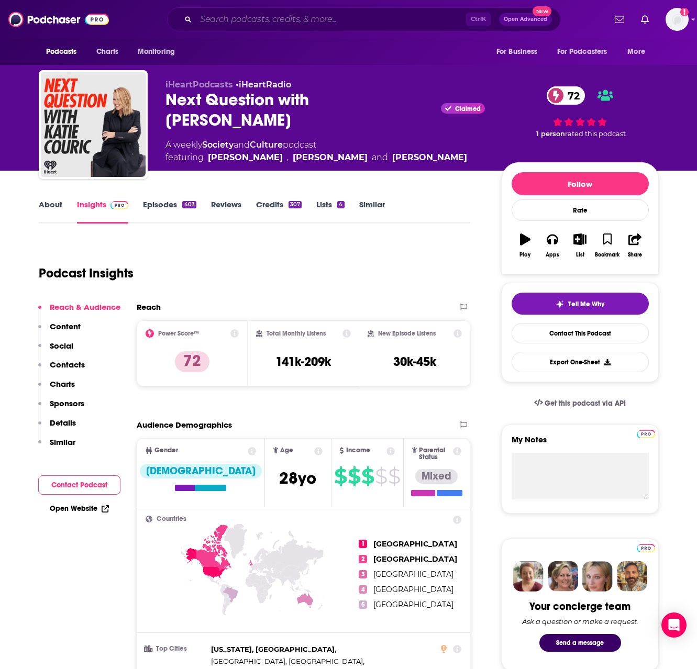
click at [340, 21] on input "Search podcasts, credits, & more..." at bounding box center [331, 19] width 270 height 17
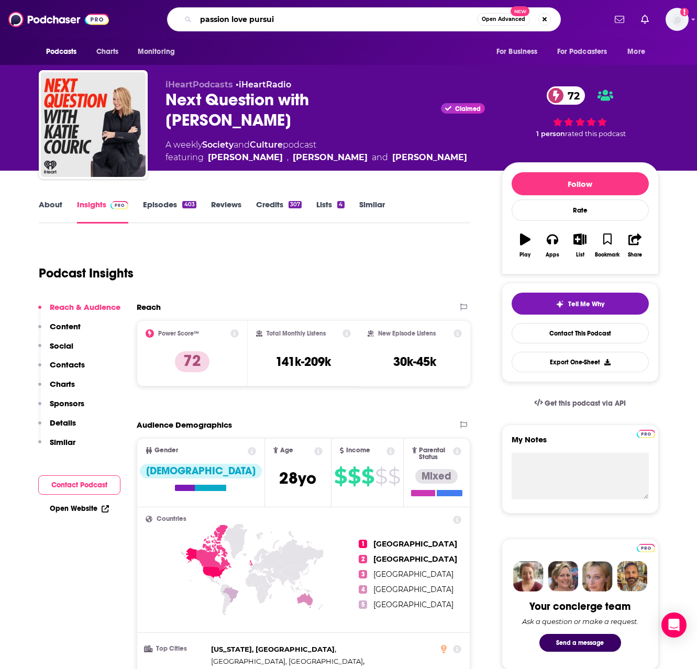
type input "passion love pursuit"
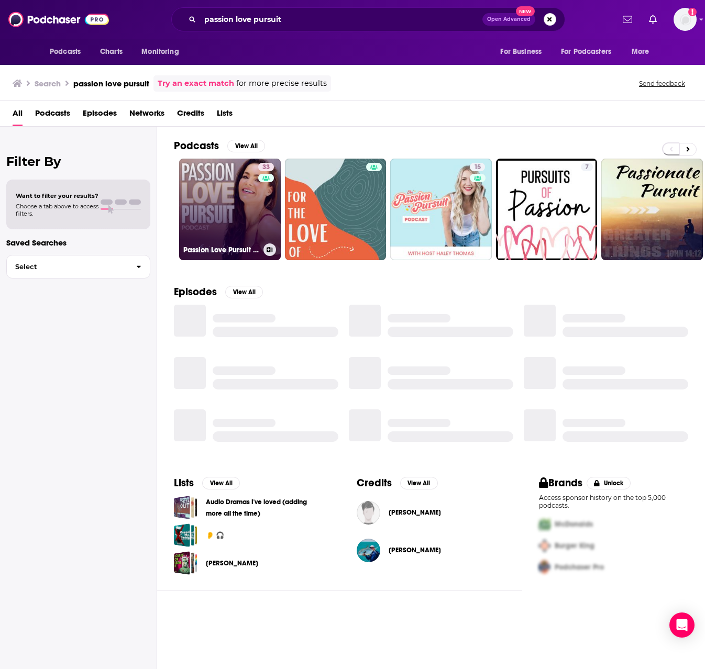
click at [245, 199] on link "33 Passion Love Pursuit Podcast" at bounding box center [230, 210] width 102 height 102
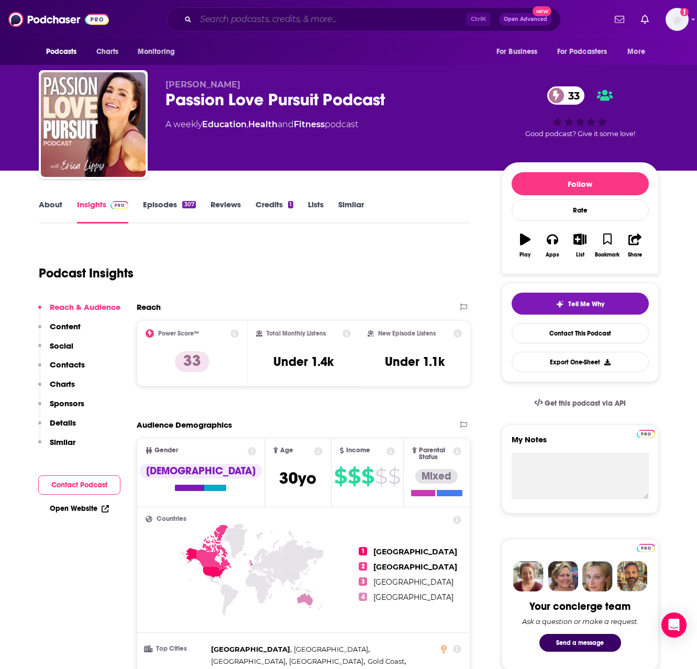
click at [344, 14] on input "Search podcasts, credits, & more..." at bounding box center [331, 19] width 270 height 17
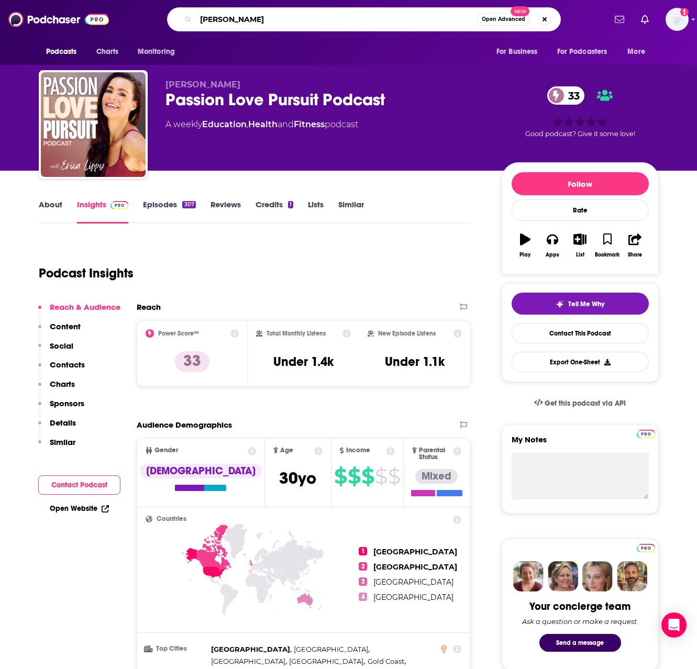
type input "ted health"
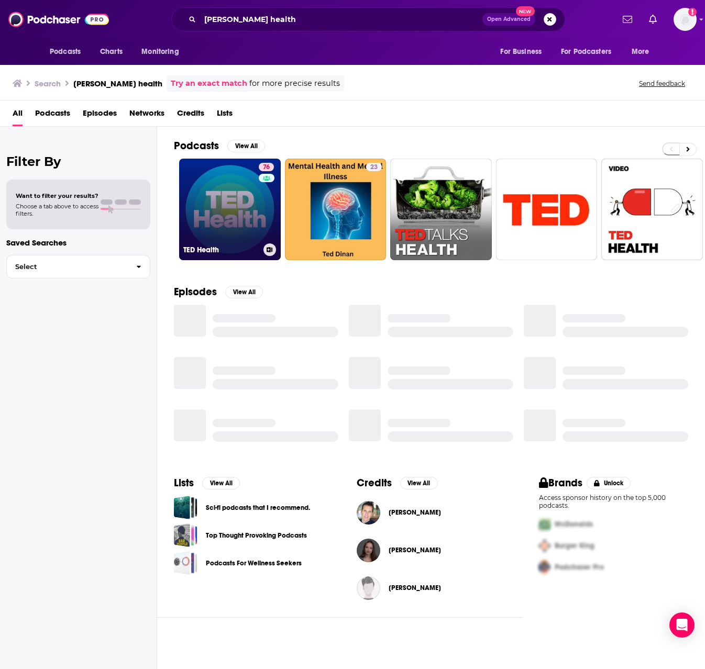
click at [244, 206] on link "76 TED Health" at bounding box center [230, 210] width 102 height 102
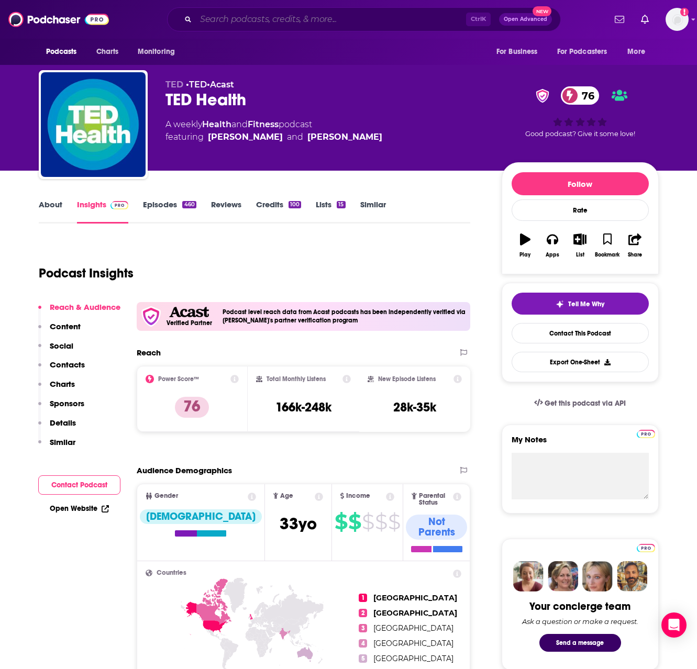
click at [241, 20] on input "Search podcasts, credits, & more..." at bounding box center [331, 19] width 270 height 17
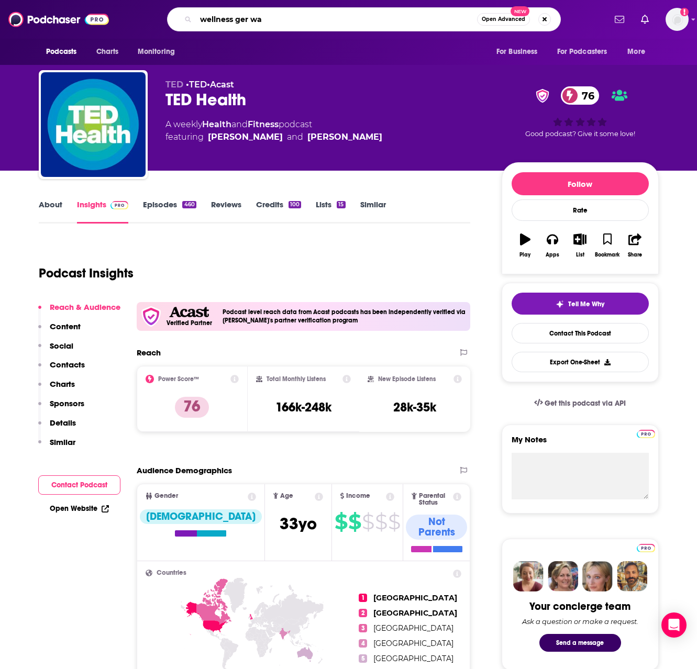
type input "wellness ger wat"
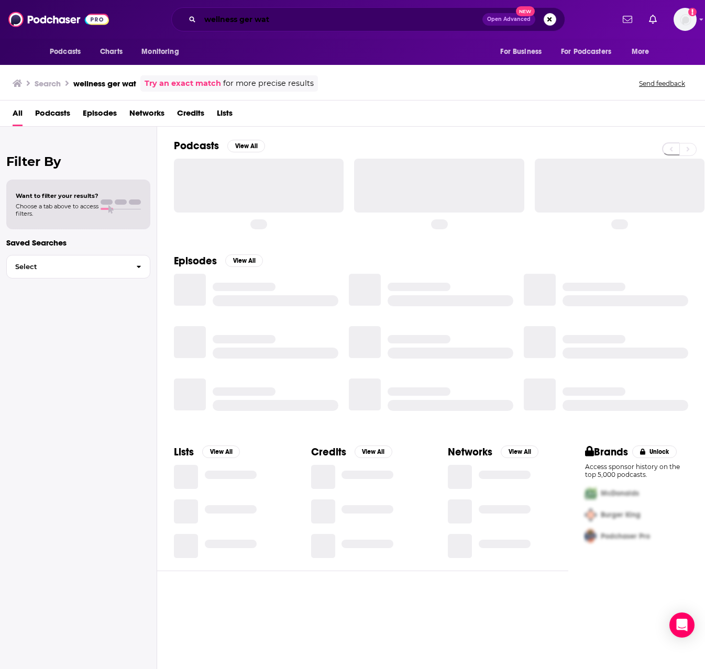
click at [288, 24] on input "wellness ger wat" at bounding box center [341, 19] width 282 height 17
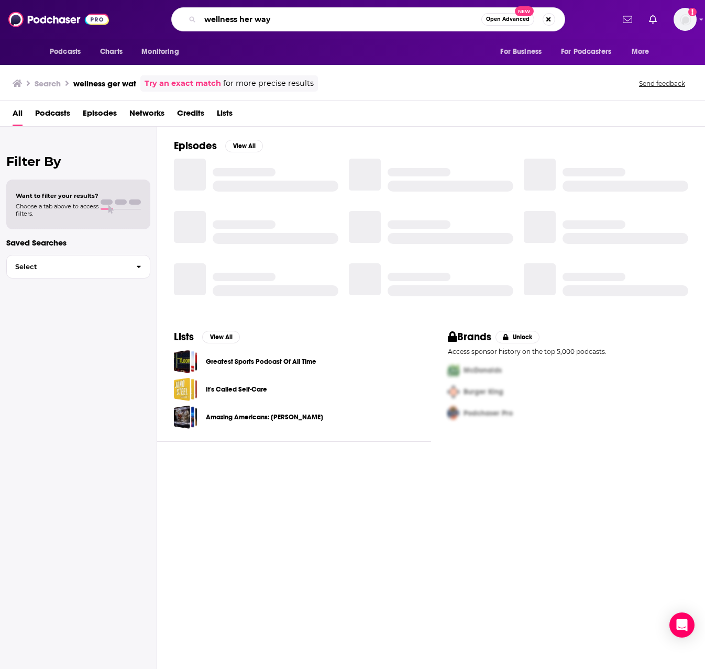
type input "wellness her way"
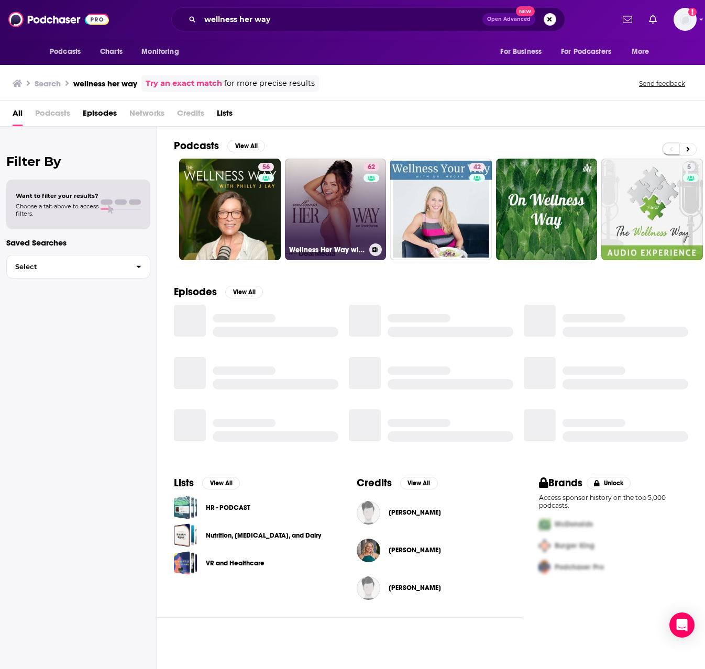
click at [329, 203] on link "62 Wellness Her Way with Gracie Norton" at bounding box center [336, 210] width 102 height 102
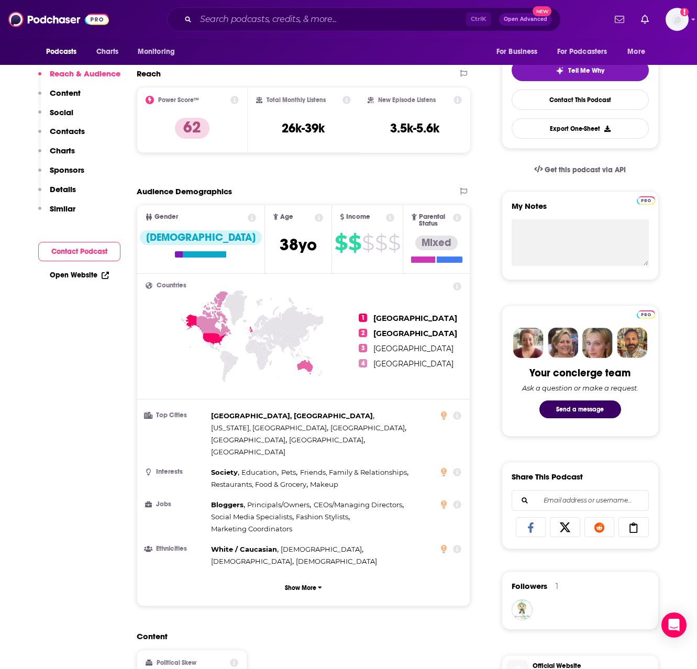
scroll to position [262, 0]
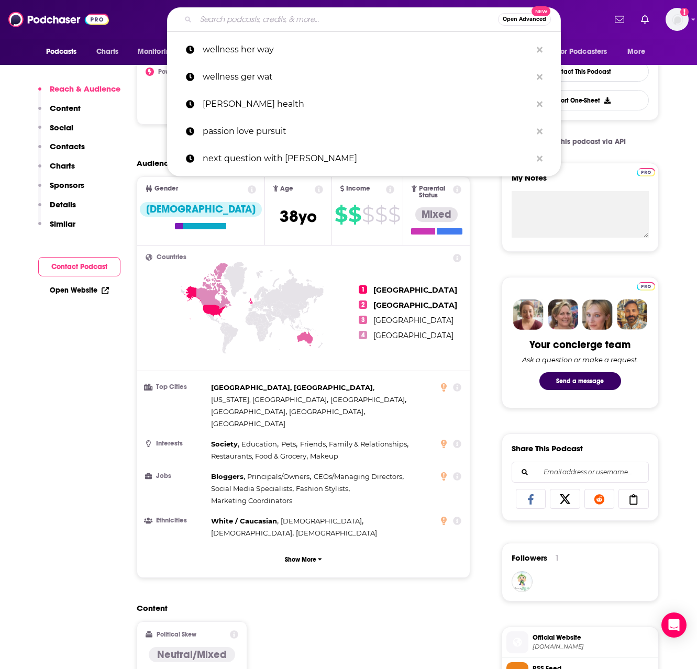
click at [382, 21] on input "Search podcasts, credits, & more..." at bounding box center [347, 19] width 302 height 17
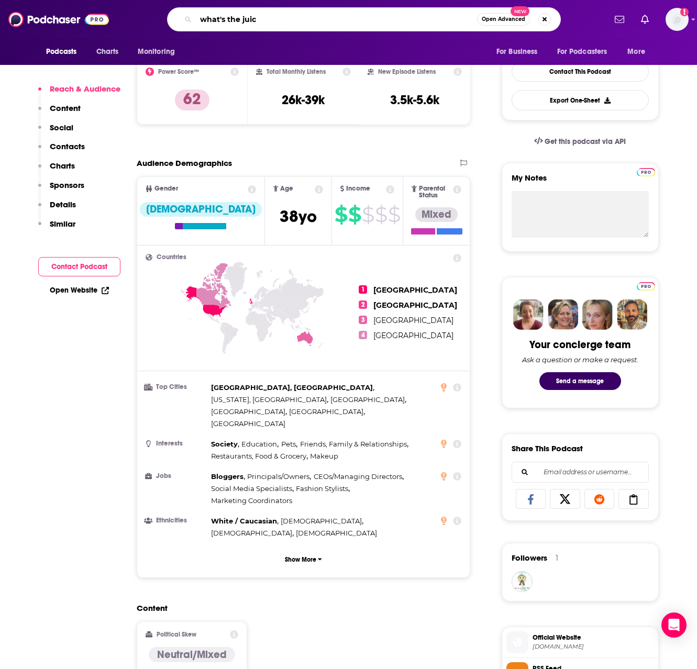
type input "what's the juice"
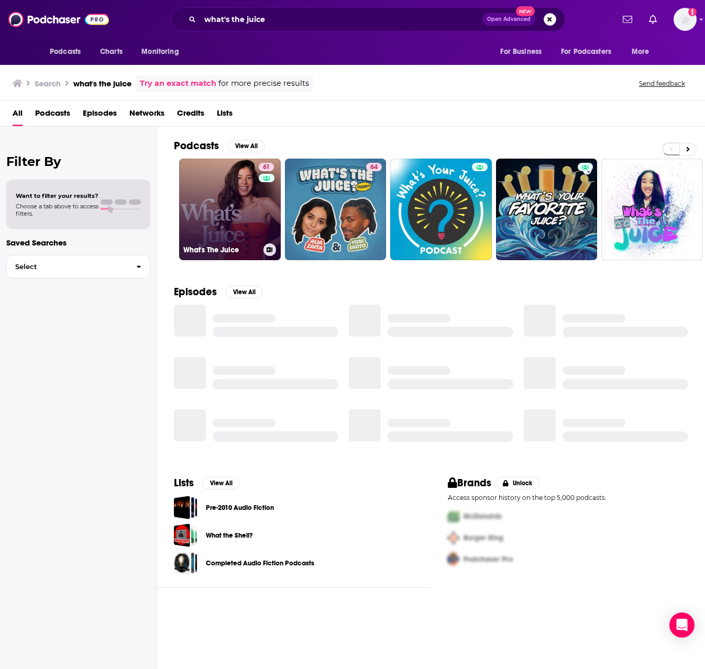
click at [246, 204] on link "61 What's The Juice" at bounding box center [230, 210] width 102 height 102
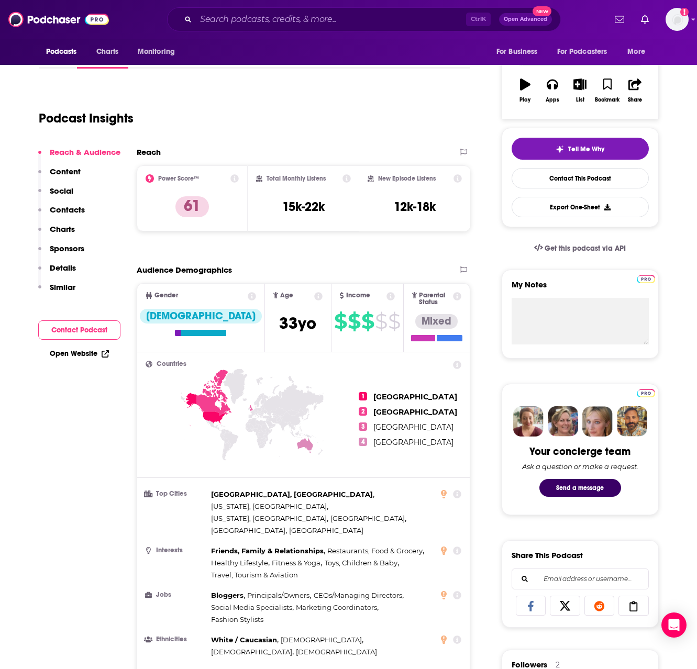
scroll to position [157, 0]
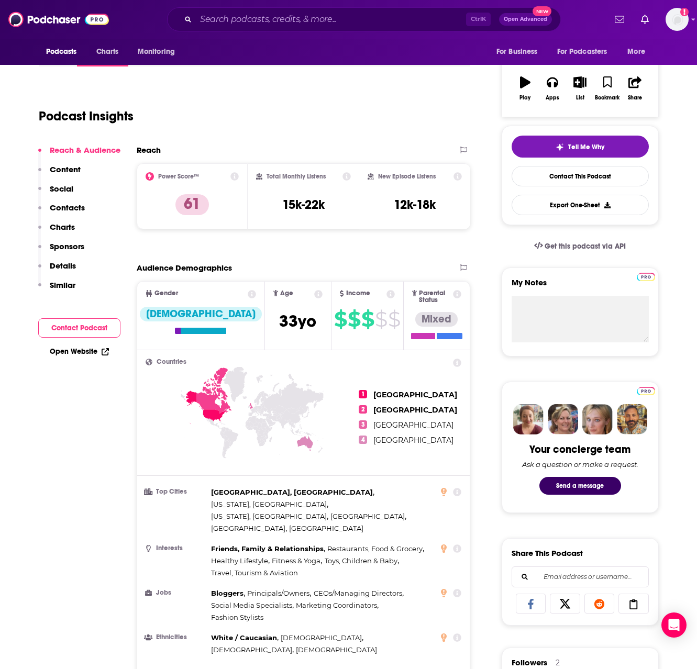
click at [71, 286] on p "Similar" at bounding box center [63, 285] width 26 height 10
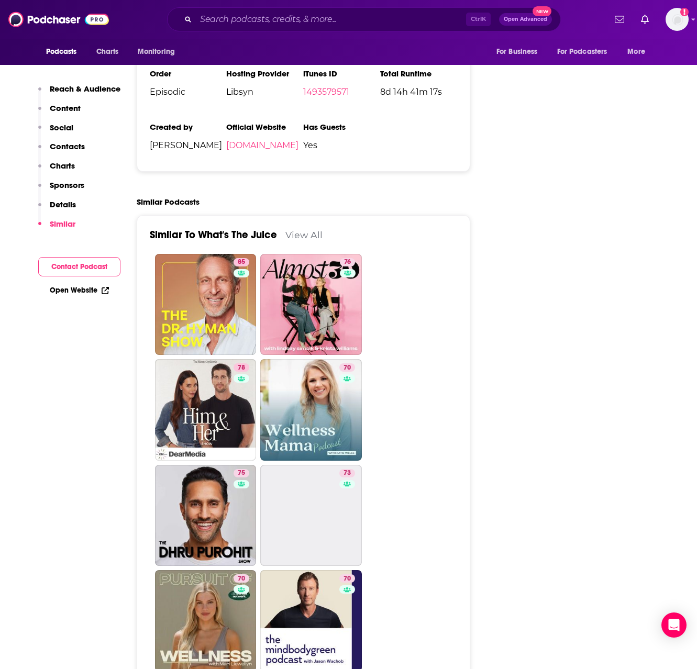
scroll to position [1848, 0]
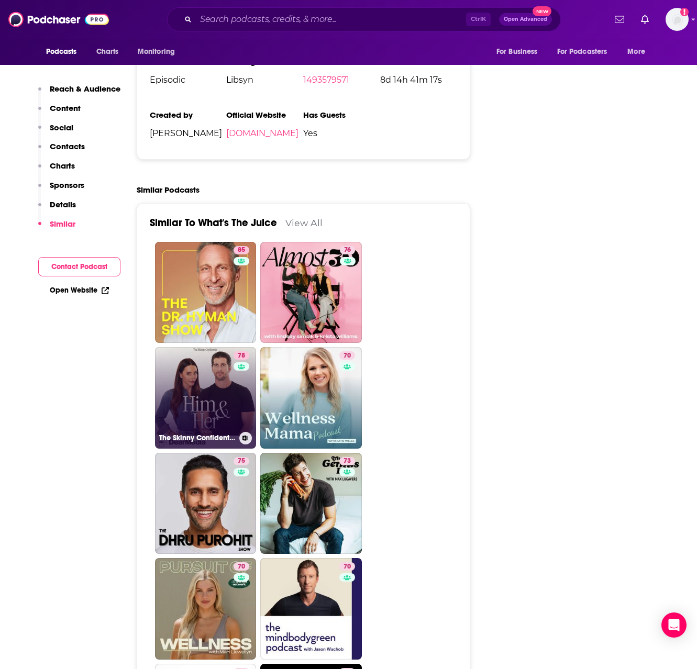
click at [226, 360] on link "78 The Skinny Confidential Him & Her Show" at bounding box center [206, 398] width 102 height 102
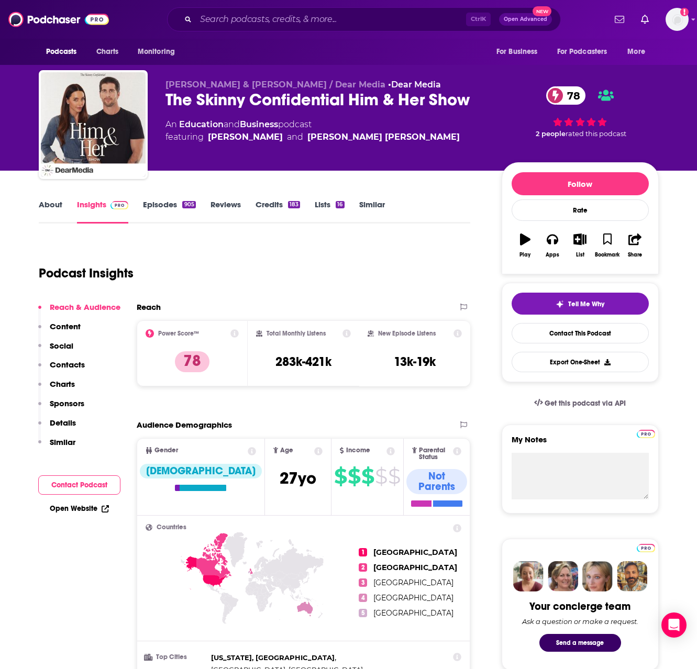
scroll to position [52, 0]
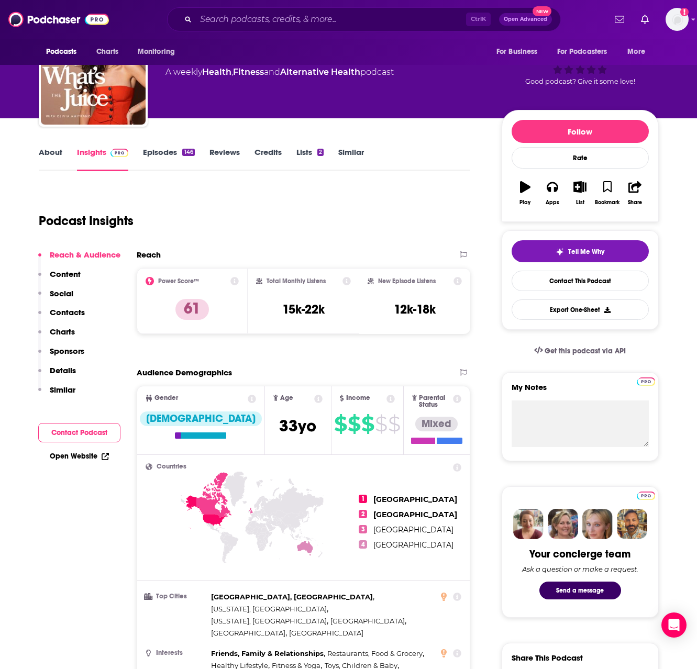
type input "https://www.podchaser.com/podcasts/whats-the-juice-985328"
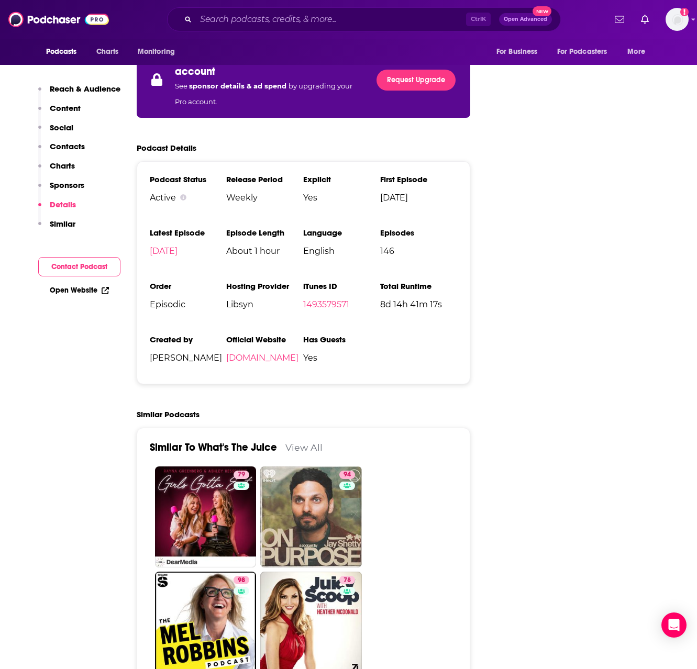
click at [55, 227] on p "Similar" at bounding box center [63, 224] width 26 height 10
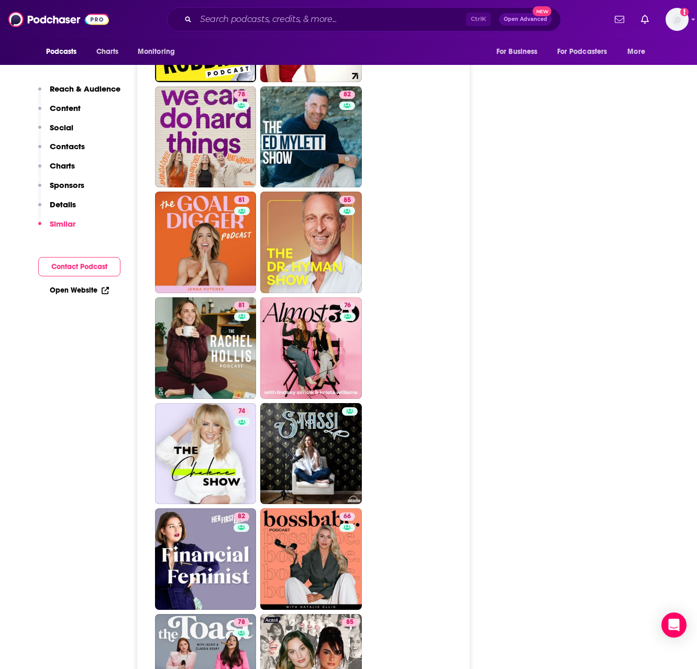
scroll to position [1900, 0]
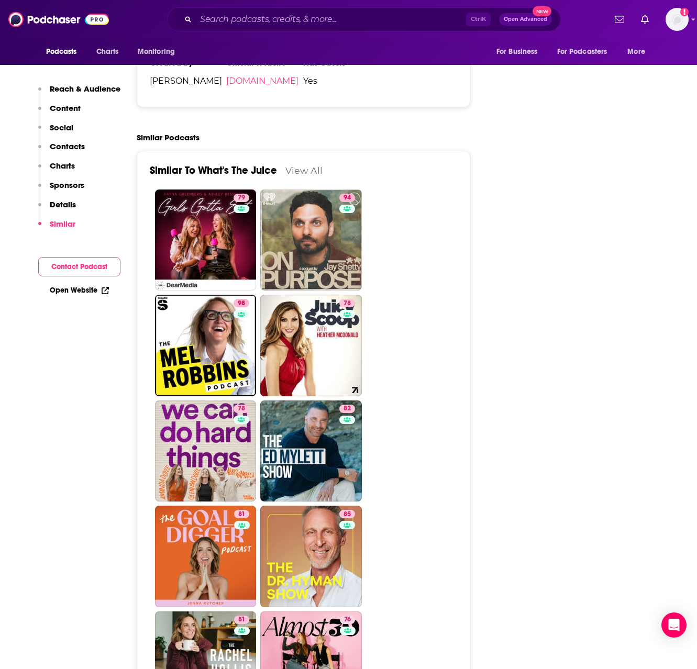
click at [294, 165] on link "View All" at bounding box center [303, 170] width 37 height 11
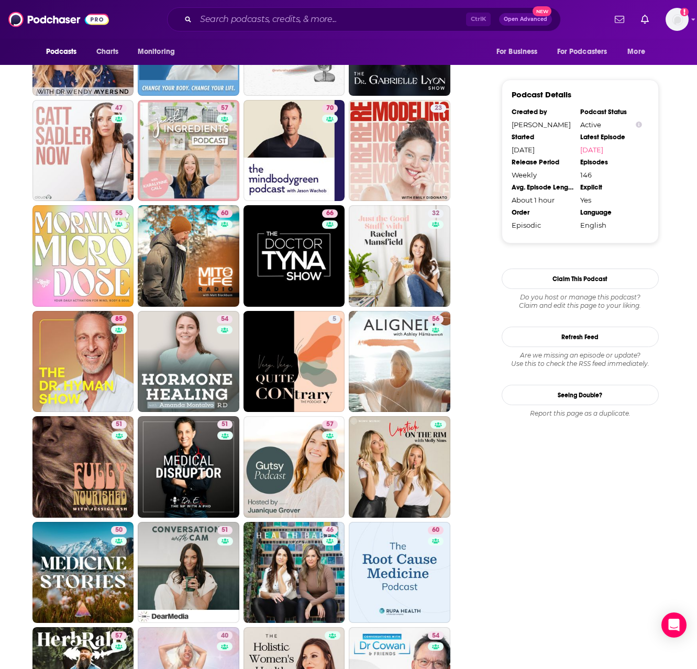
scroll to position [979, 0]
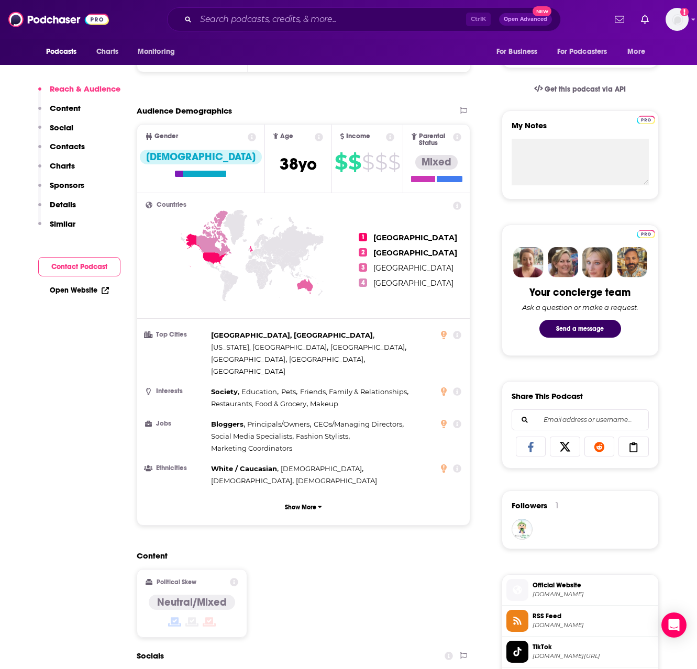
scroll to position [681, 0]
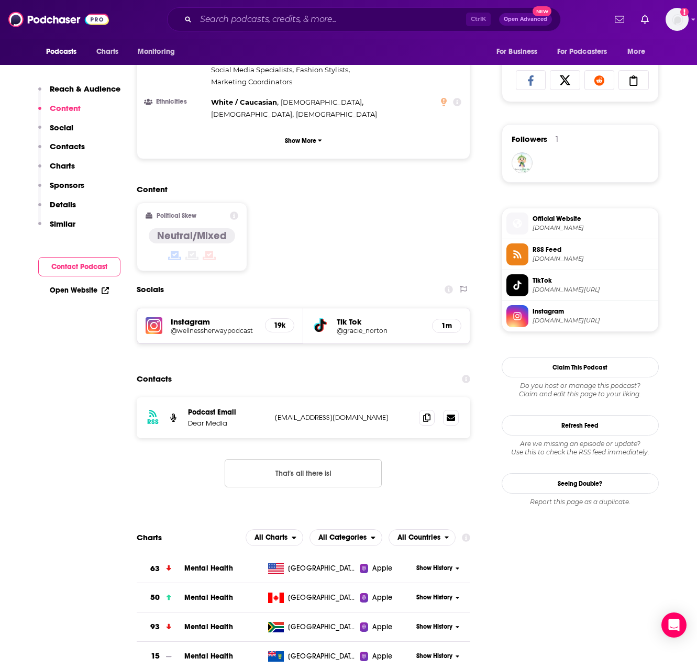
click at [53, 227] on p "Similar" at bounding box center [63, 224] width 26 height 10
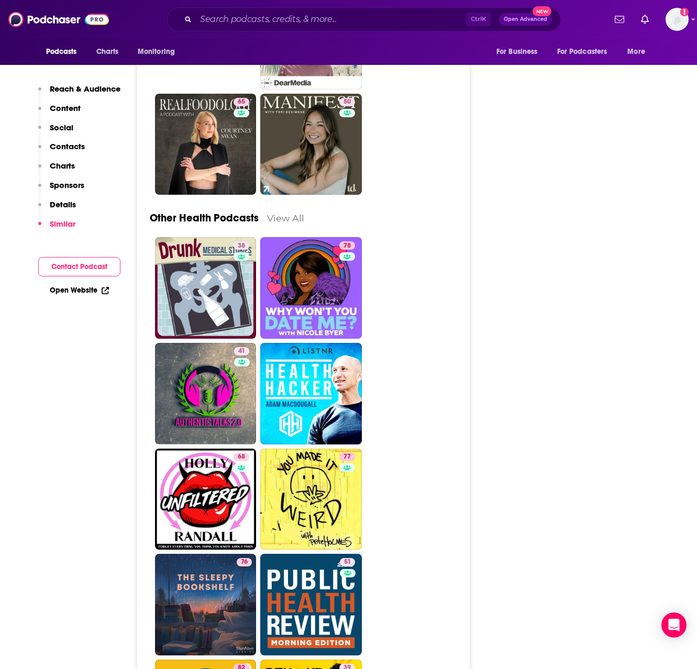
scroll to position [3642, 0]
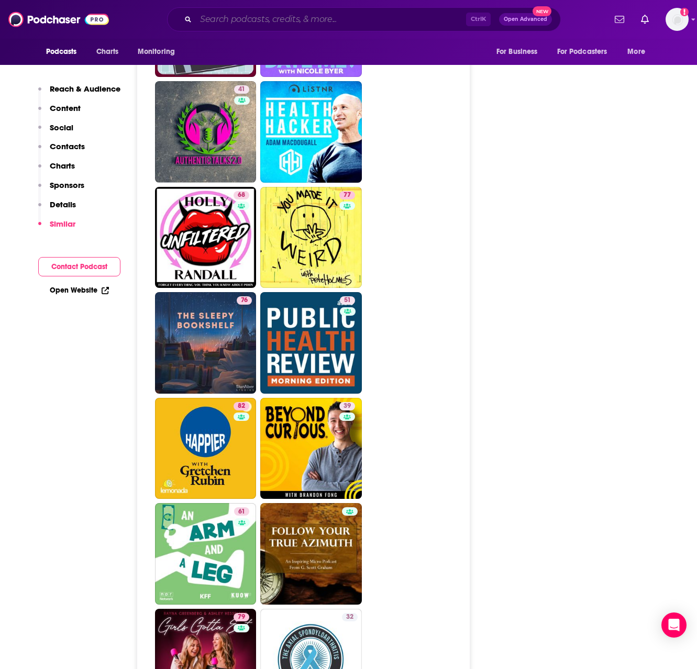
click at [277, 23] on input "Search podcasts, credits, & more..." at bounding box center [331, 19] width 270 height 17
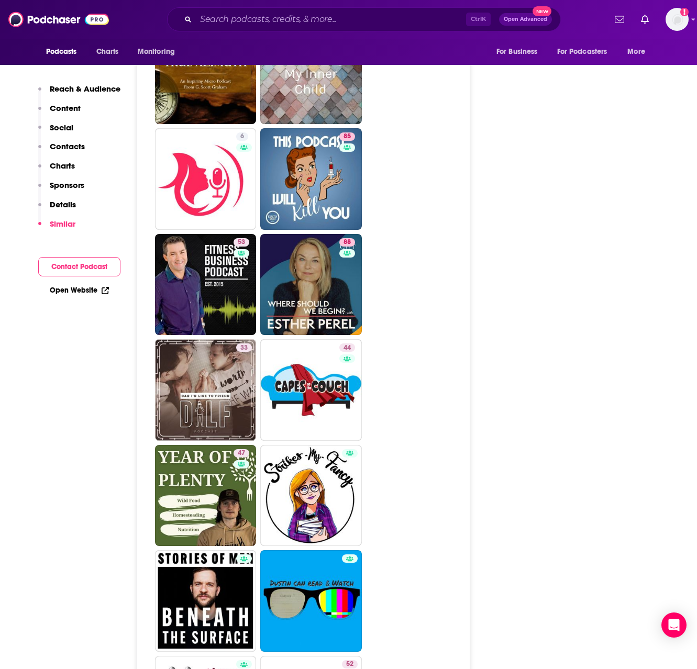
scroll to position [5004, 0]
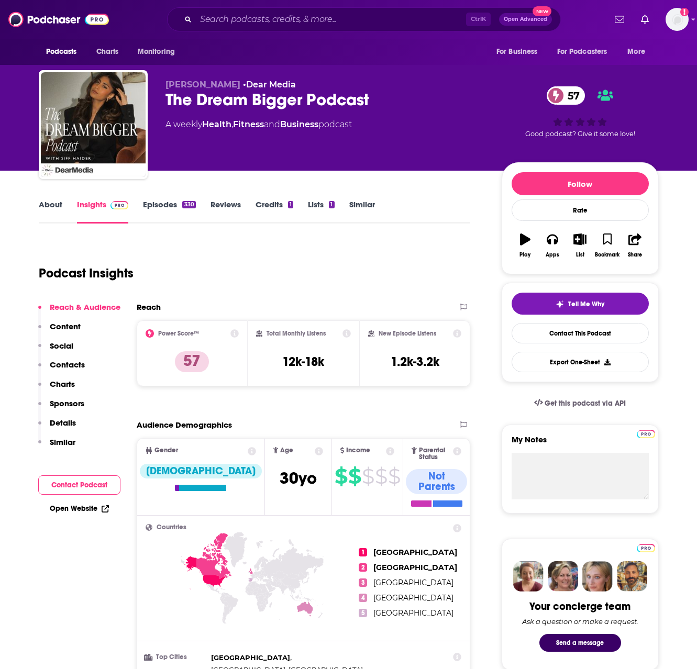
click at [51, 206] on link "About" at bounding box center [51, 211] width 24 height 24
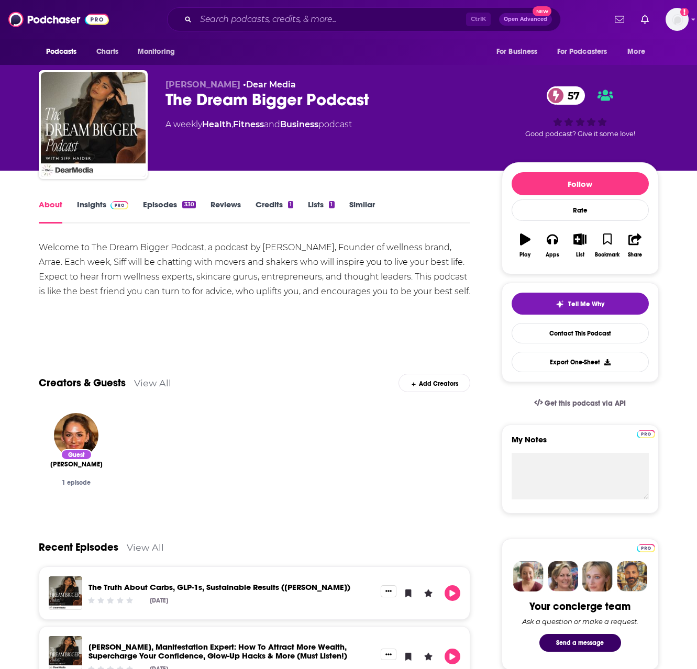
click at [79, 206] on link "Insights" at bounding box center [103, 211] width 52 height 24
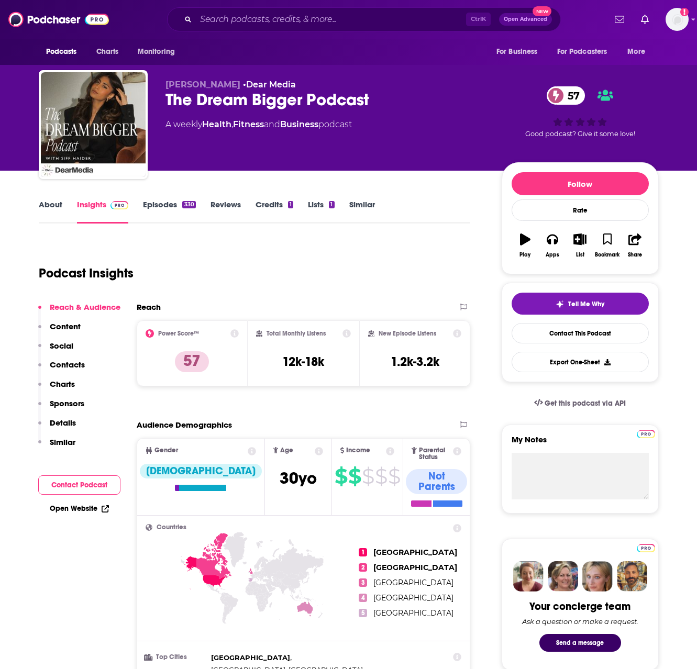
click at [152, 203] on link "Episodes 330" at bounding box center [169, 211] width 52 height 24
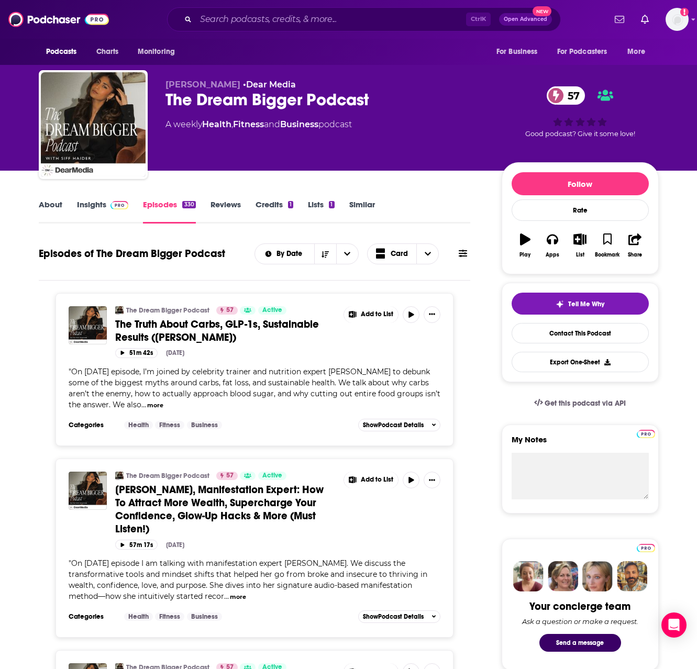
drag, startPoint x: 85, startPoint y: 203, endPoint x: 258, endPoint y: 44, distance: 234.2
click at [86, 203] on link "Insights" at bounding box center [103, 211] width 52 height 24
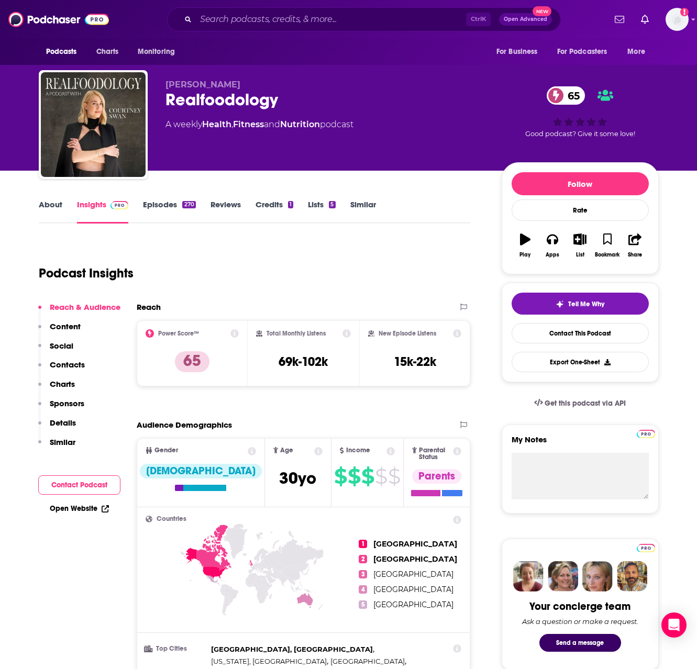
click at [54, 209] on link "About" at bounding box center [51, 211] width 24 height 24
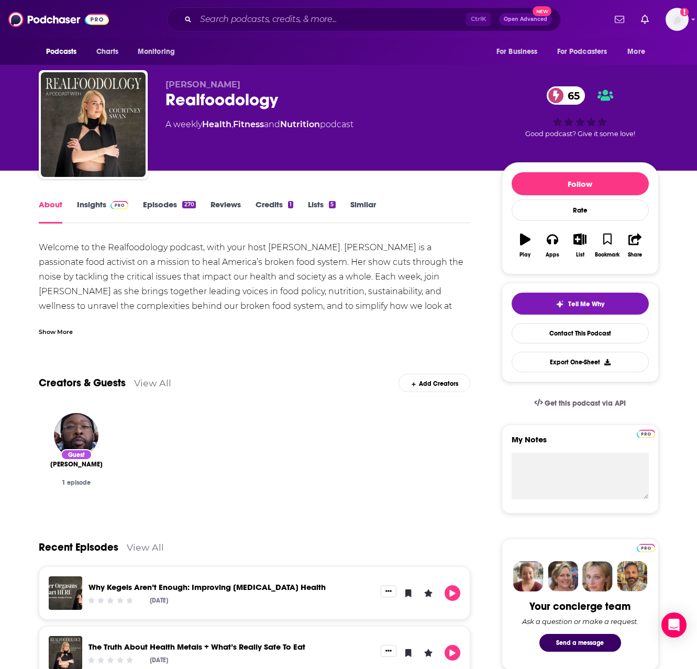
click at [60, 331] on div "Show More" at bounding box center [56, 331] width 34 height 10
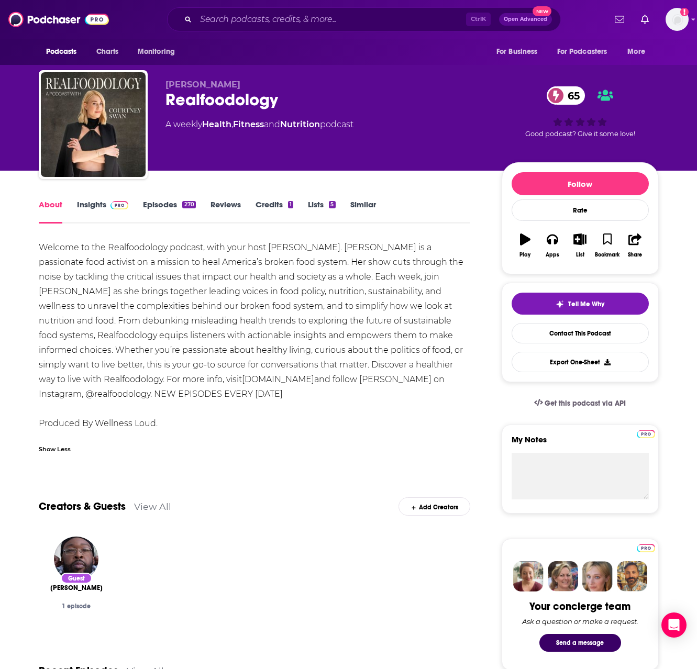
click at [95, 208] on link "Insights" at bounding box center [103, 211] width 52 height 24
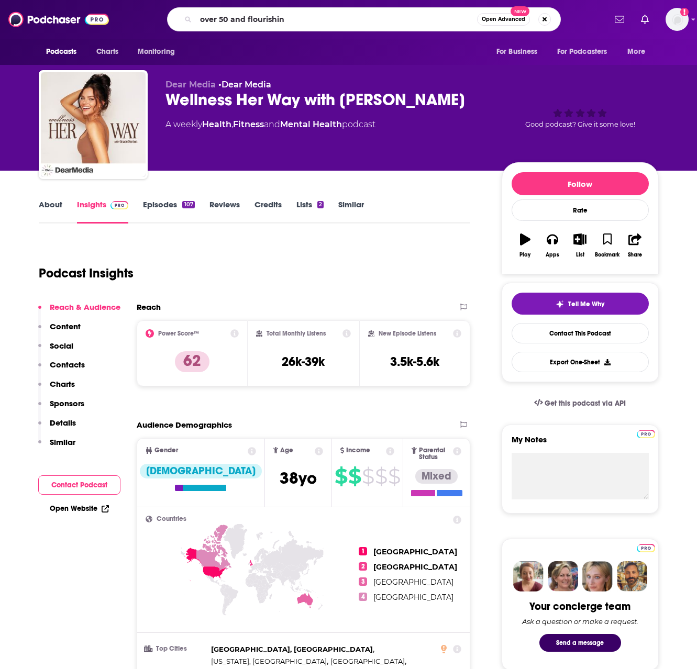
type input "over 50 and flourishing"
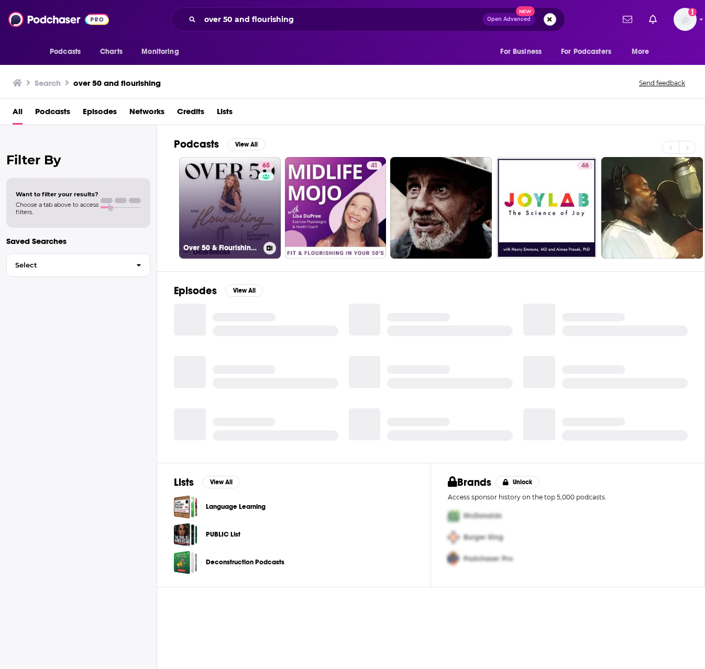
click at [227, 211] on link "65 Over 50 & Flourishing with [PERSON_NAME]" at bounding box center [230, 208] width 102 height 102
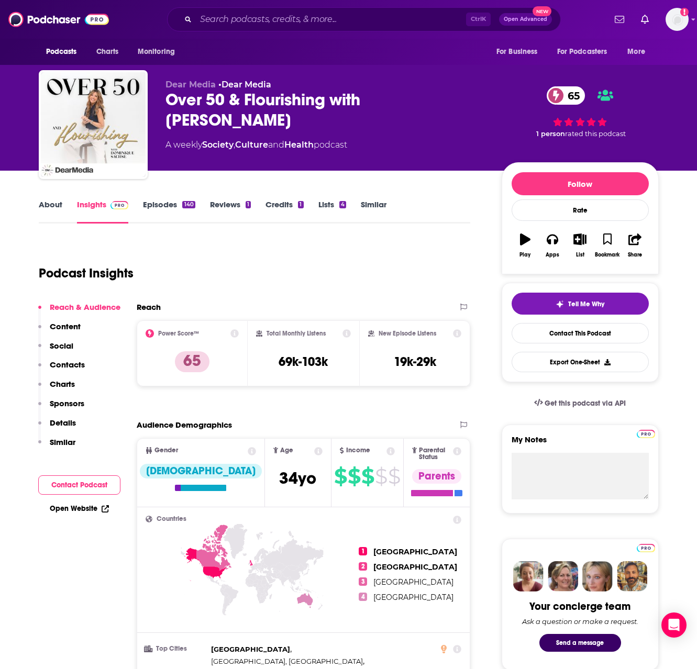
click at [58, 209] on link "About" at bounding box center [51, 211] width 24 height 24
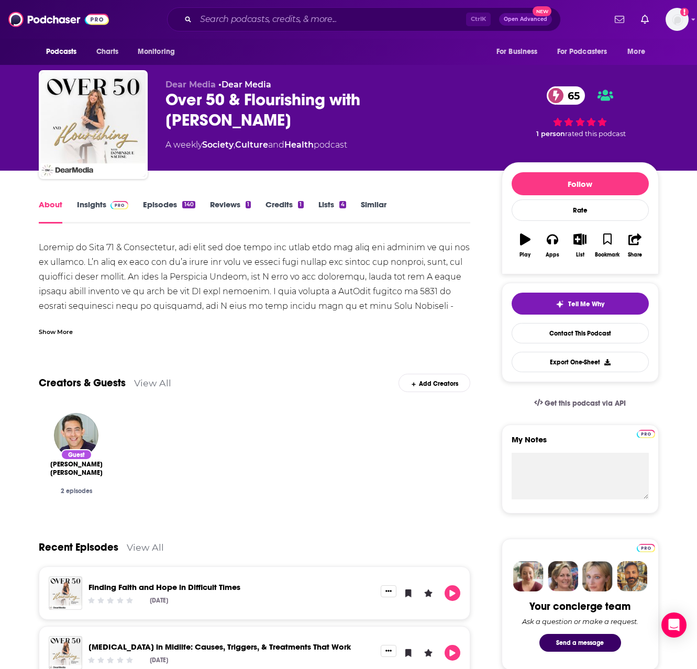
click at [162, 205] on link "Episodes 140" at bounding box center [169, 211] width 52 height 24
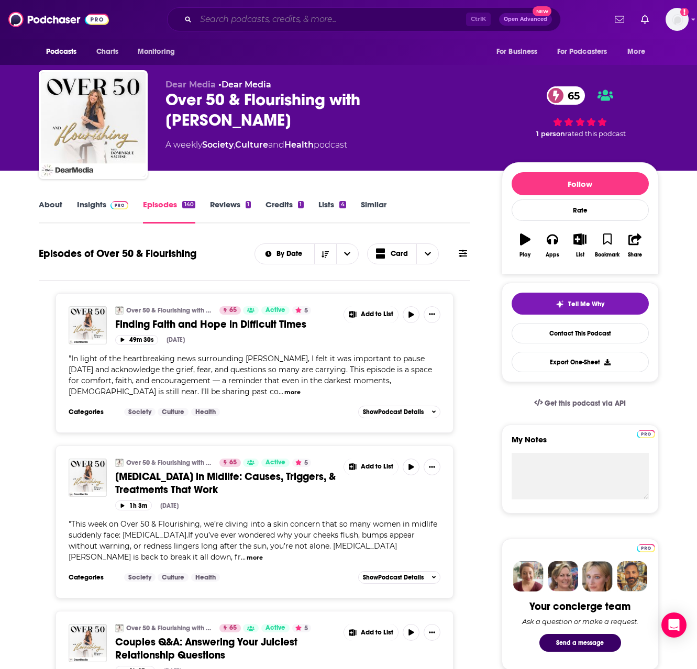
click at [397, 21] on input "Search podcasts, credits, & more..." at bounding box center [331, 19] width 270 height 17
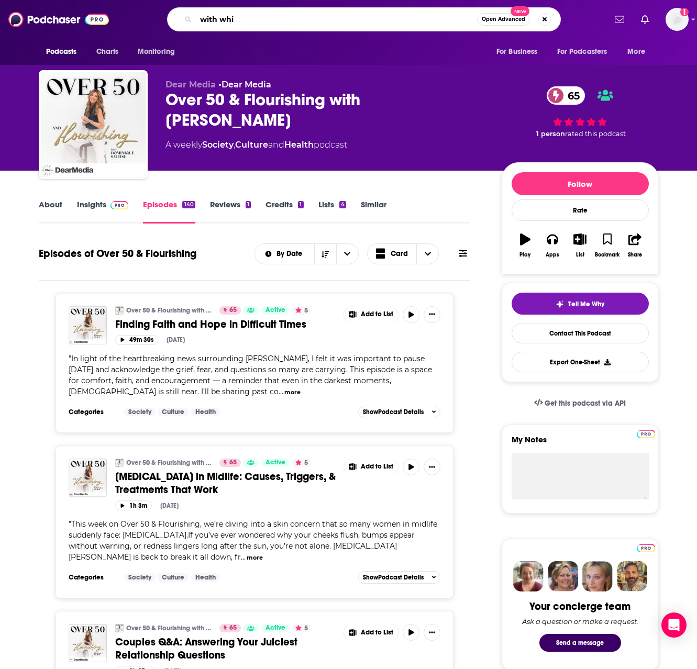
type input "with whit"
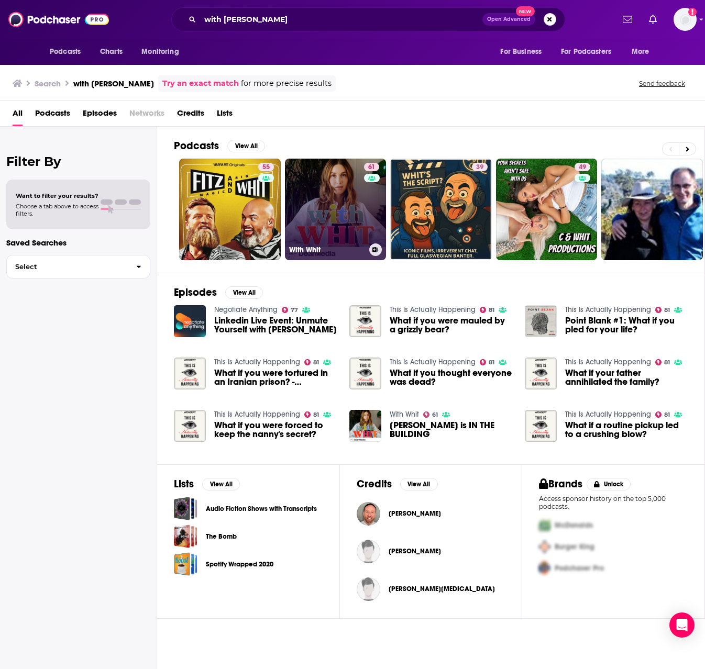
click at [339, 196] on link "61 With Whit" at bounding box center [336, 210] width 102 height 102
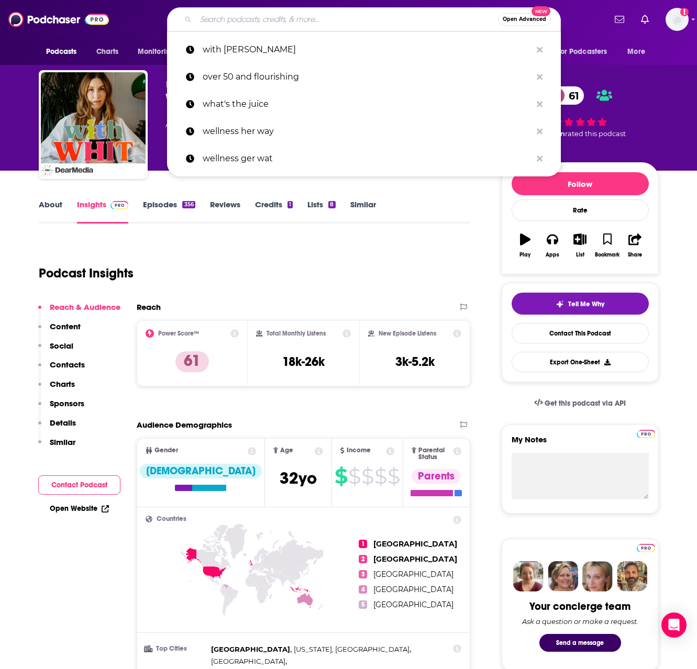
click at [312, 18] on input "Search podcasts, credits, & more..." at bounding box center [347, 19] width 302 height 17
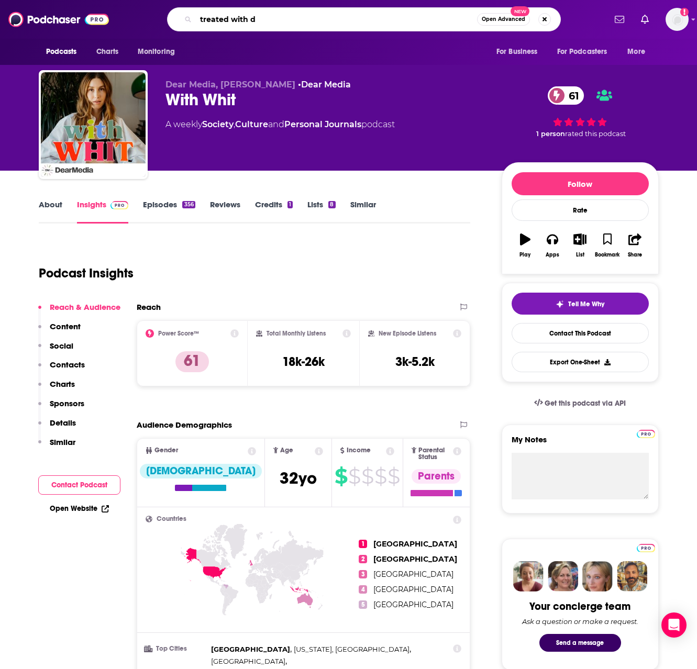
type input "treated with dr"
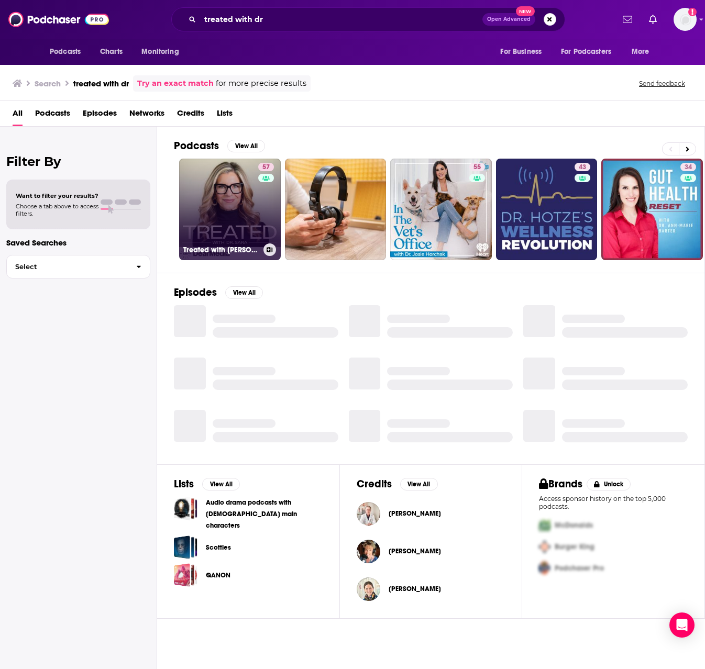
click at [212, 207] on link "57 Treated with Dr. Sara Szal" at bounding box center [230, 210] width 102 height 102
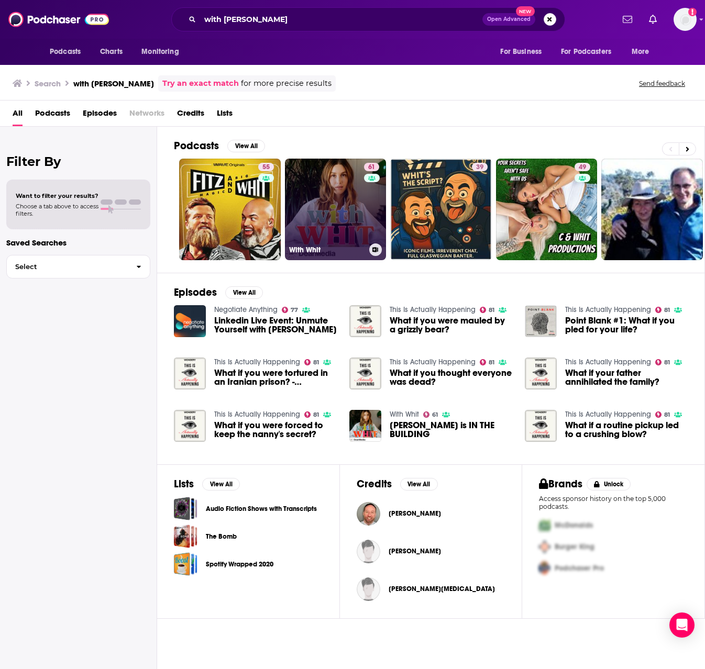
click at [337, 204] on link "61 With Whit" at bounding box center [336, 210] width 102 height 102
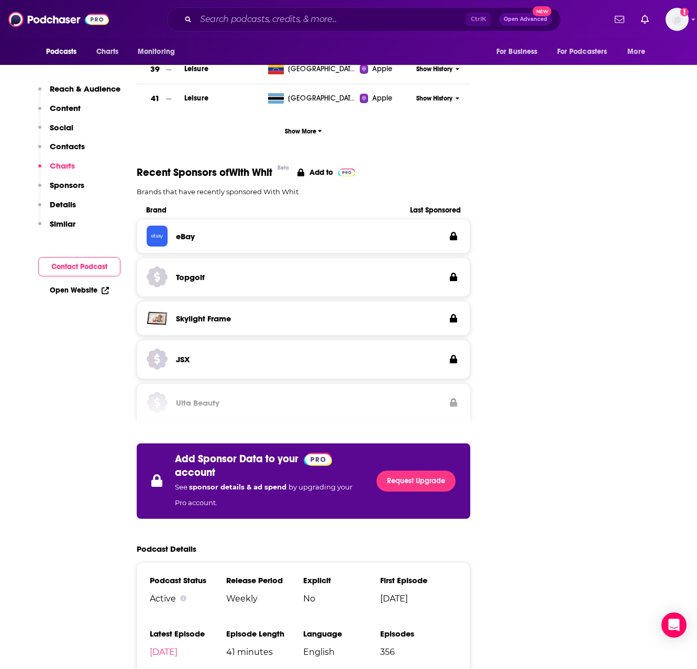
scroll to position [1414, 0]
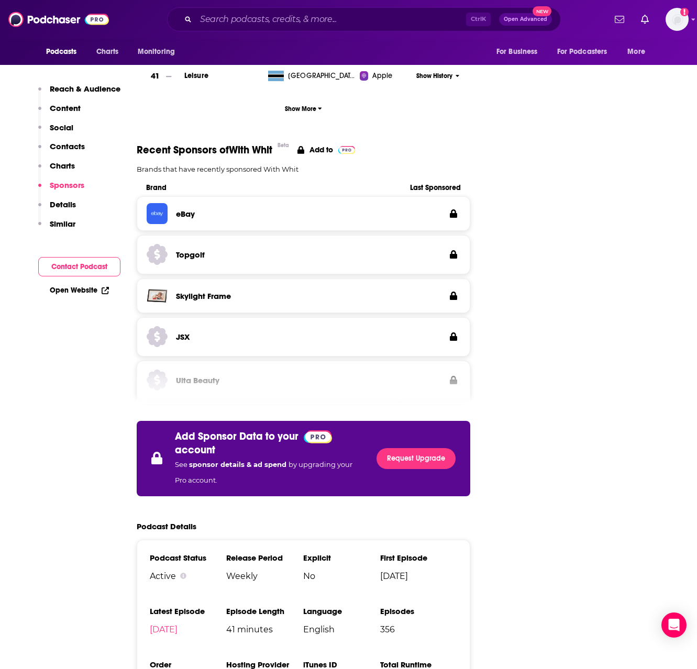
click at [58, 225] on p "Similar" at bounding box center [63, 224] width 26 height 10
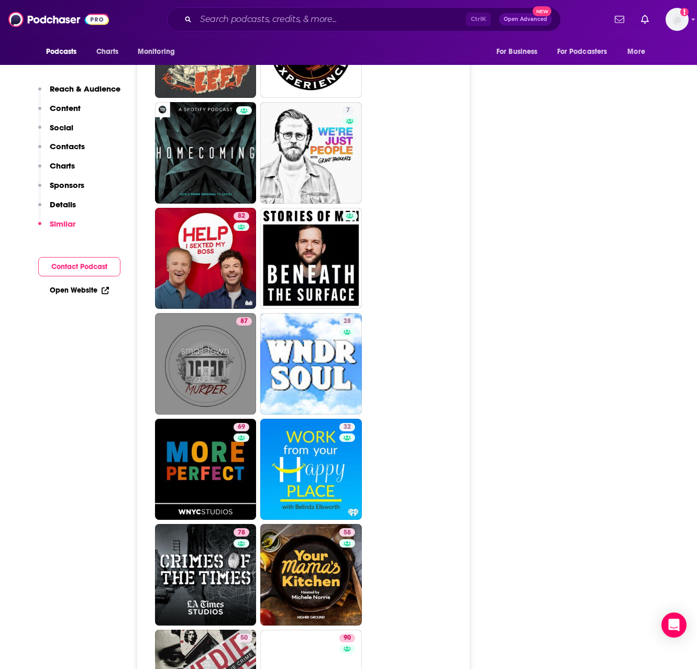
scroll to position [3999, 0]
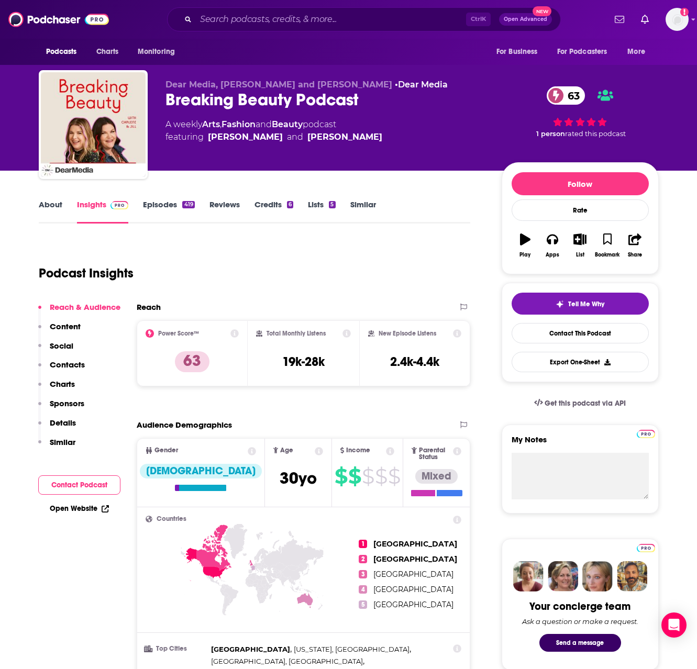
click at [52, 208] on link "About" at bounding box center [51, 211] width 24 height 24
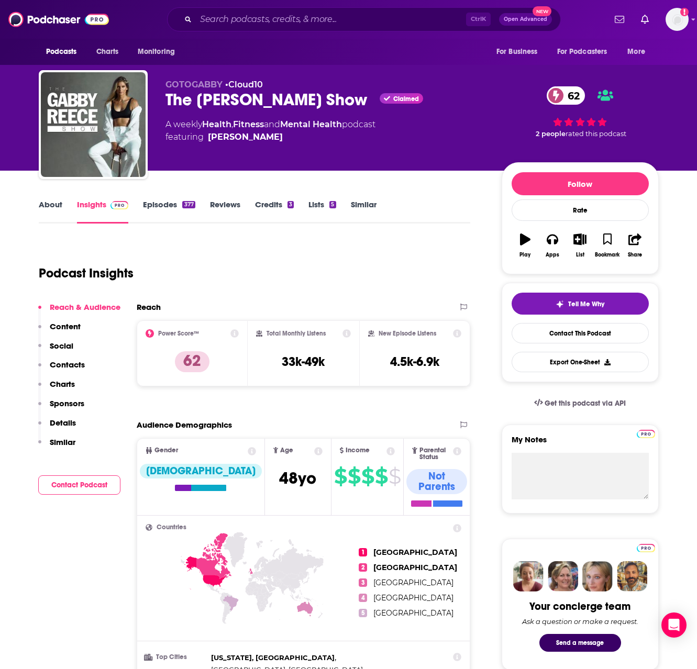
click at [58, 444] on p "Similar" at bounding box center [63, 442] width 26 height 10
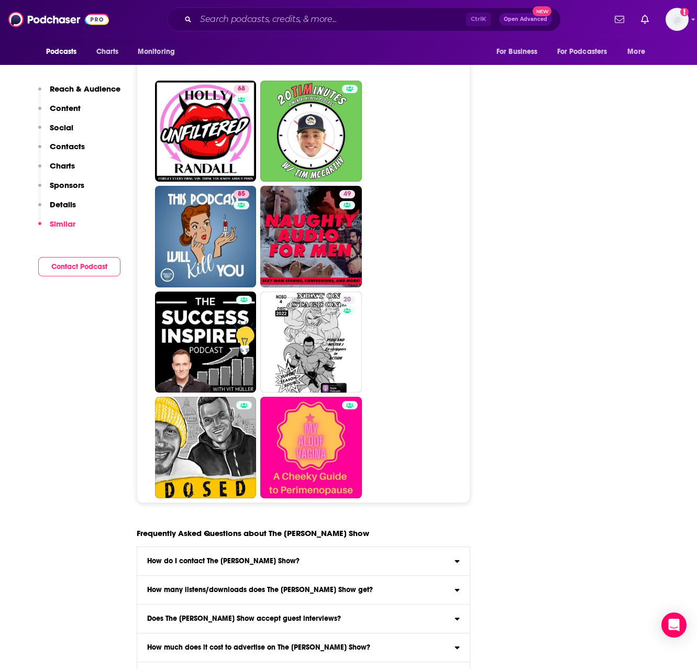
scroll to position [4895, 0]
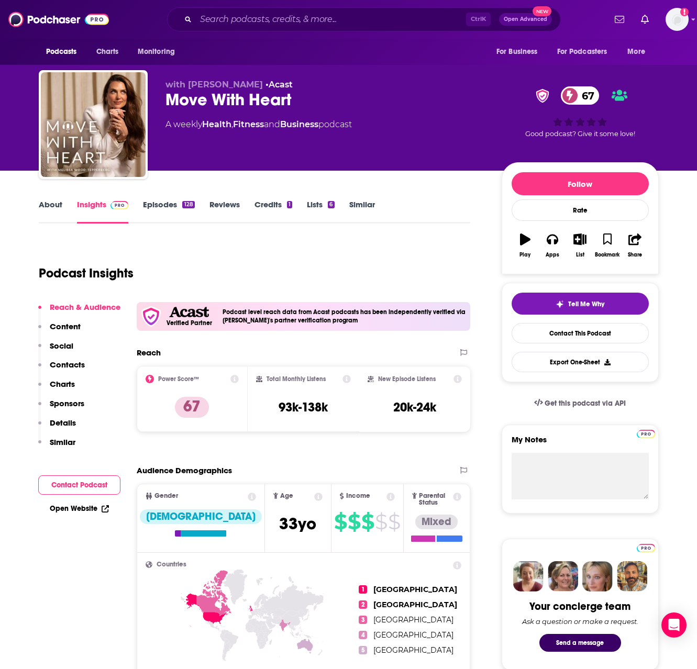
click at [68, 446] on p "Similar" at bounding box center [63, 442] width 26 height 10
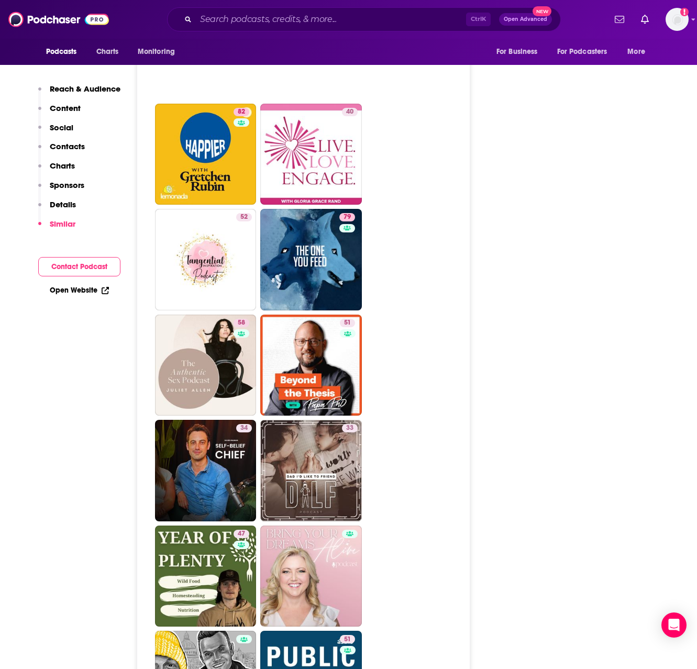
scroll to position [4054, 0]
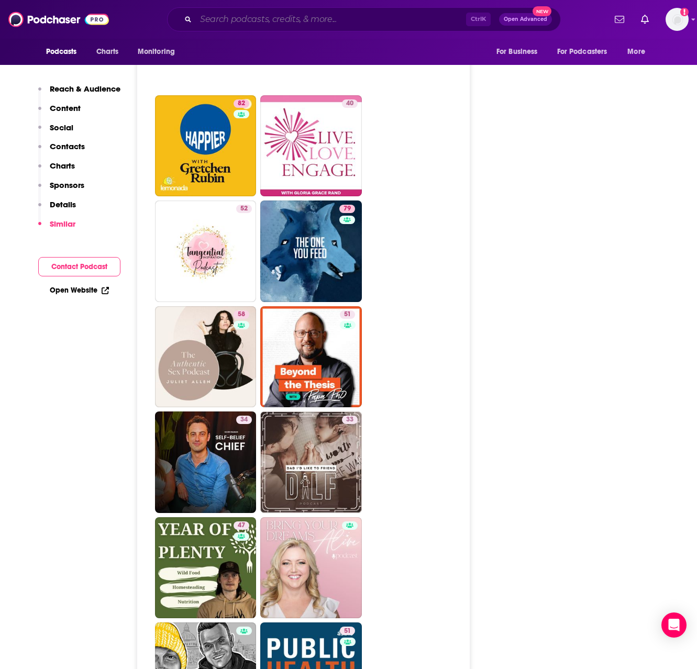
click at [312, 14] on input "Search podcasts, credits, & more..." at bounding box center [331, 19] width 270 height 17
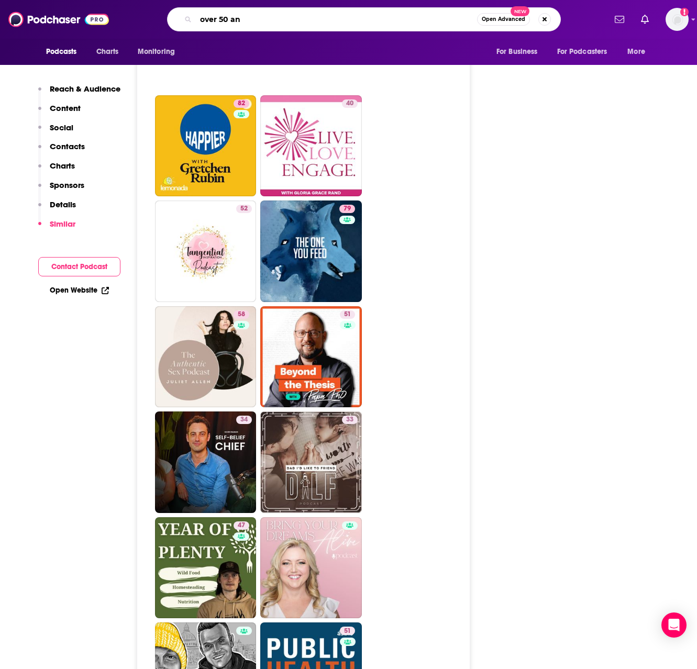
type input "over 50 and"
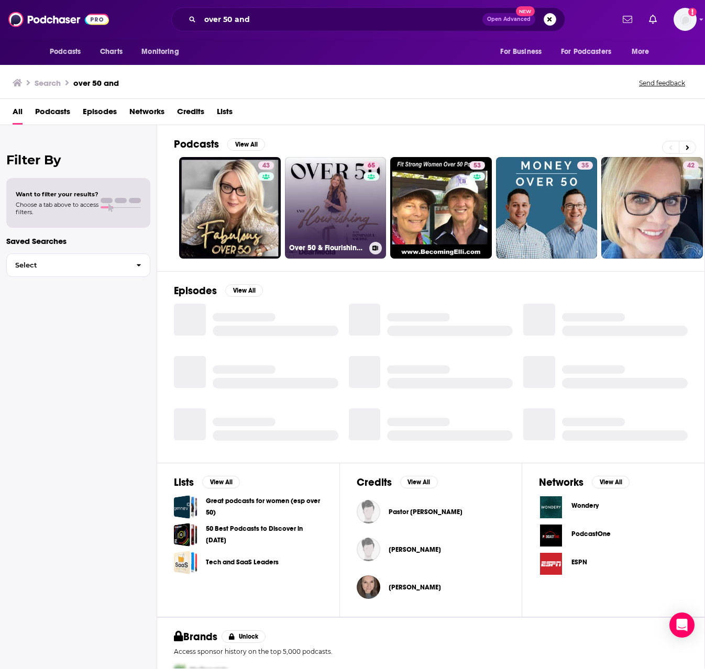
click at [335, 204] on link "65 Over 50 & Flourishing with [PERSON_NAME]" at bounding box center [336, 208] width 102 height 102
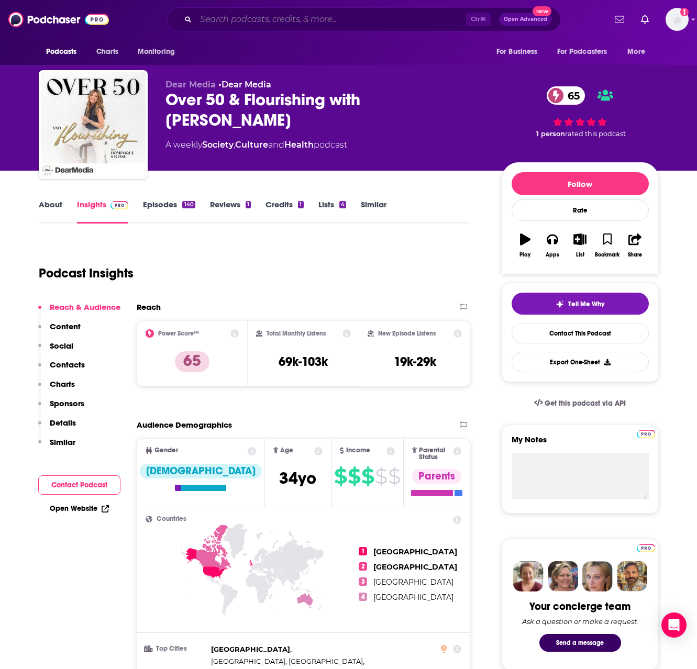
click at [357, 22] on input "Search podcasts, credits, & more..." at bounding box center [331, 19] width 270 height 17
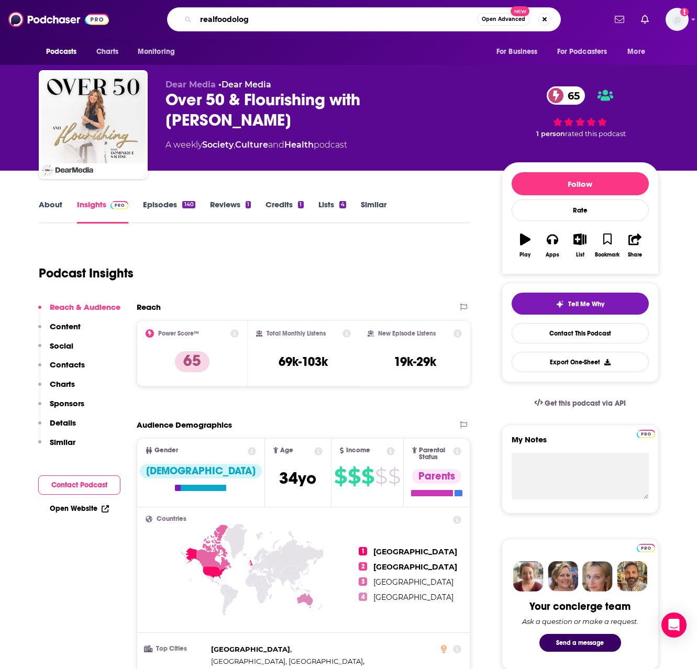
type input "realfoodology"
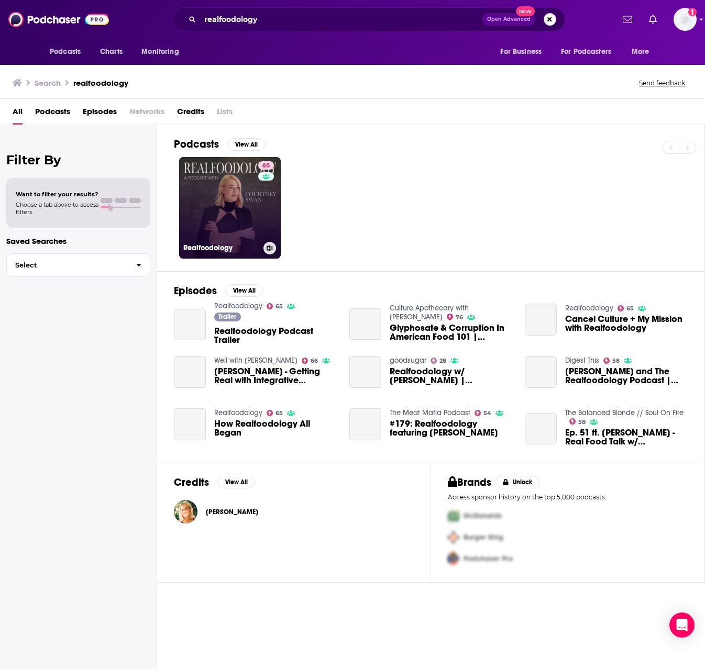
click at [249, 190] on link "65 Realfoodology" at bounding box center [230, 208] width 102 height 102
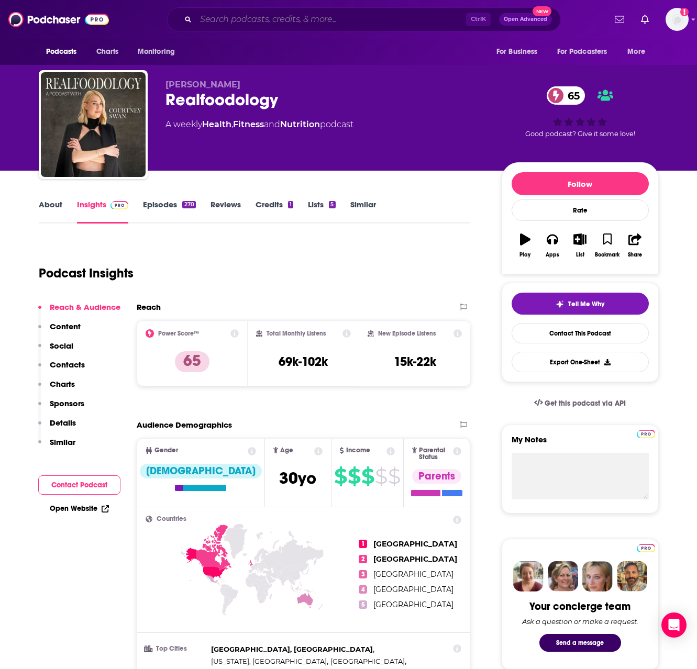
click at [284, 18] on input "Search podcasts, credits, & more..." at bounding box center [331, 19] width 270 height 17
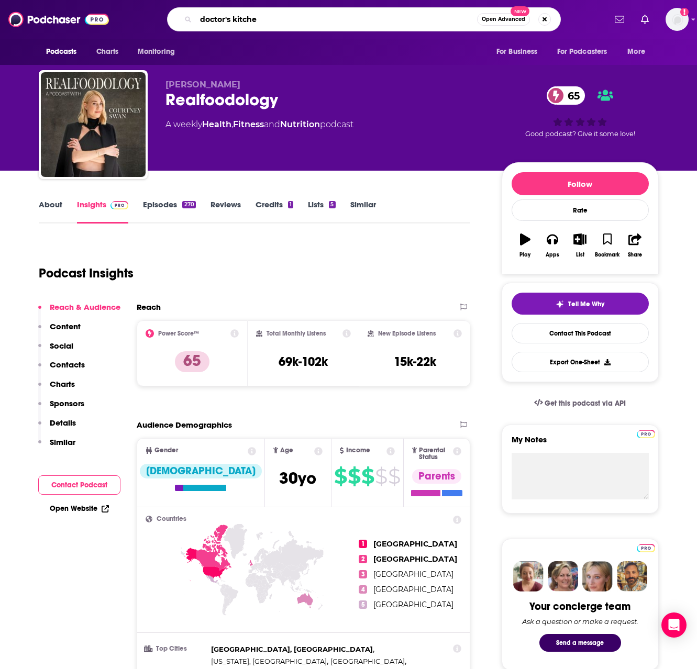
type input "doctor's kitchen"
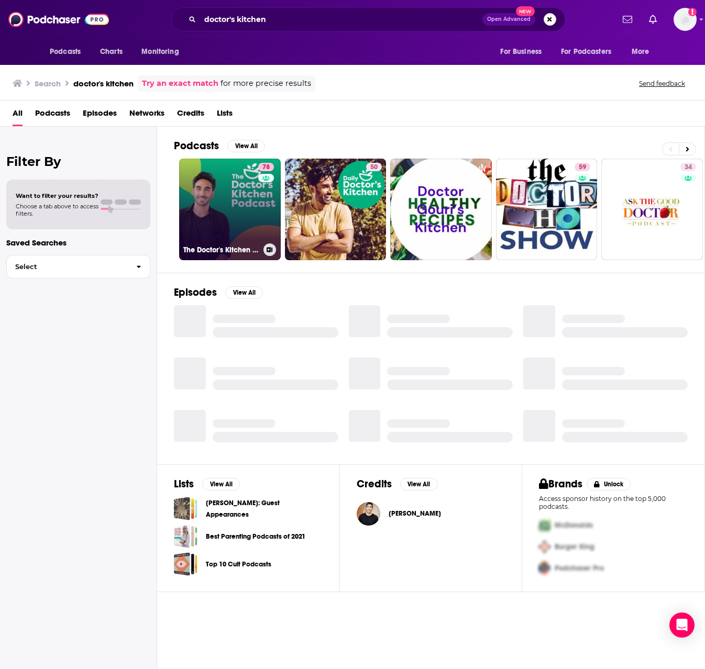
click at [215, 215] on link "78 The Doctor's Kitchen Podcast" at bounding box center [230, 210] width 102 height 102
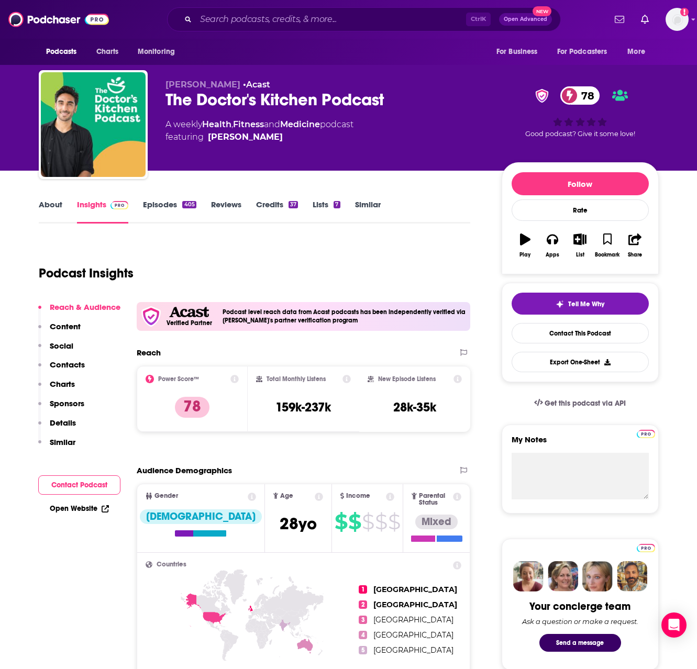
click at [58, 212] on link "About" at bounding box center [51, 211] width 24 height 24
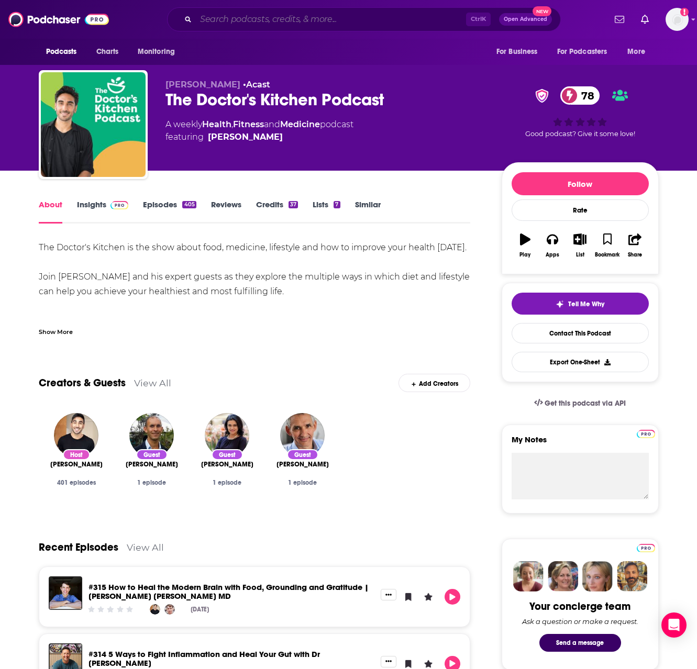
click at [284, 21] on input "Search podcasts, credits, & more..." at bounding box center [331, 19] width 270 height 17
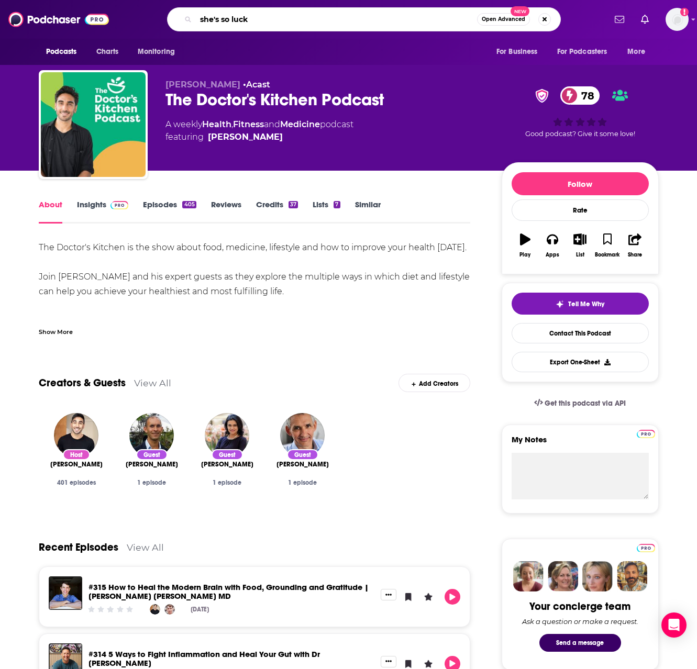
type input "she's so lucky"
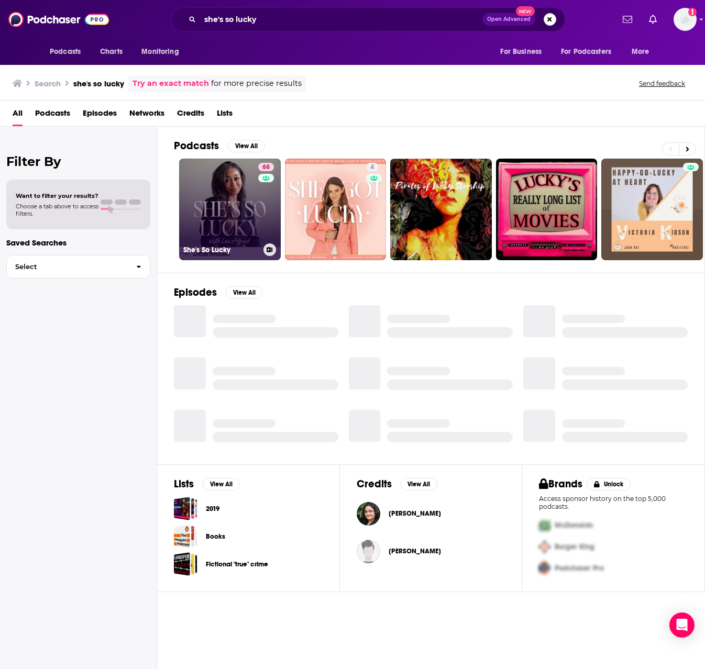
click at [235, 208] on link "68 She's So Lucky" at bounding box center [230, 210] width 102 height 102
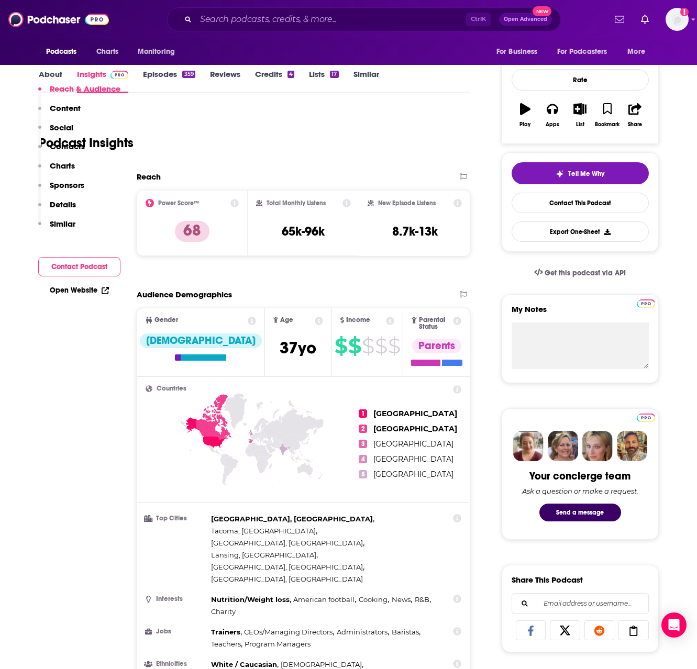
scroll to position [366, 0]
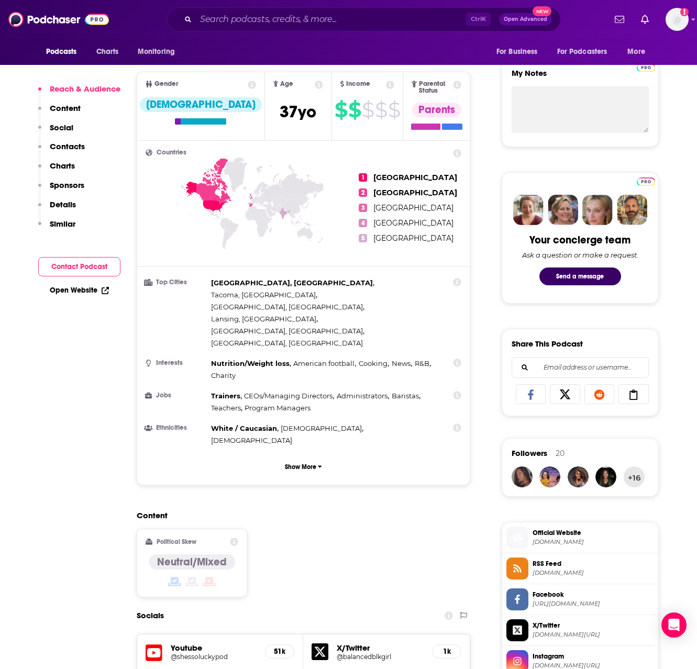
click at [55, 228] on p "Similar" at bounding box center [63, 224] width 26 height 10
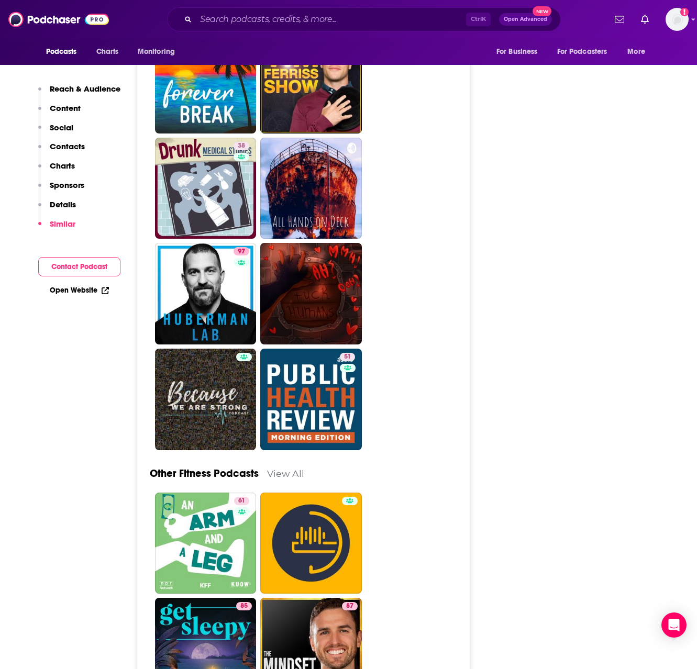
scroll to position [3759, 0]
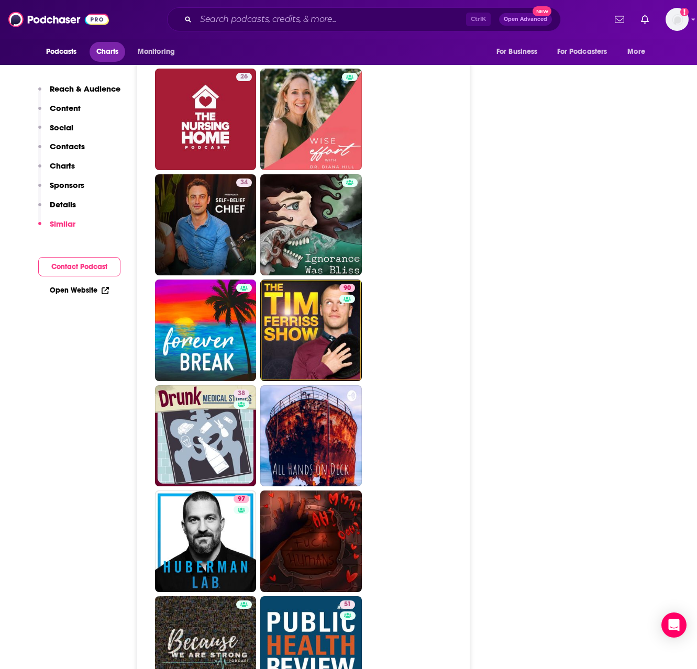
click at [101, 54] on span "Charts" at bounding box center [107, 52] width 23 height 15
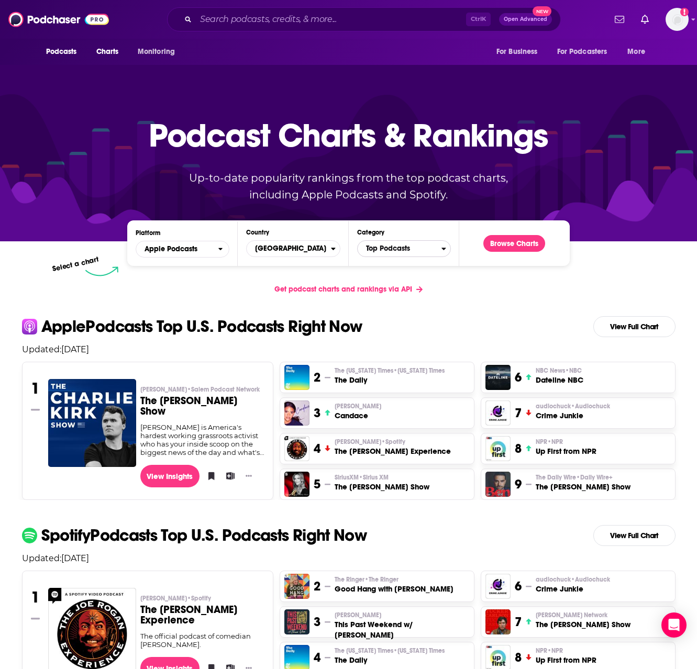
click at [435, 250] on span "Top Podcasts" at bounding box center [400, 249] width 84 height 18
click at [412, 263] on input "Categories" at bounding box center [404, 265] width 84 height 14
type input "hea"
click at [412, 283] on button "Health & Fitness" at bounding box center [404, 283] width 84 height 13
click at [515, 243] on button "Browse Charts" at bounding box center [514, 243] width 62 height 17
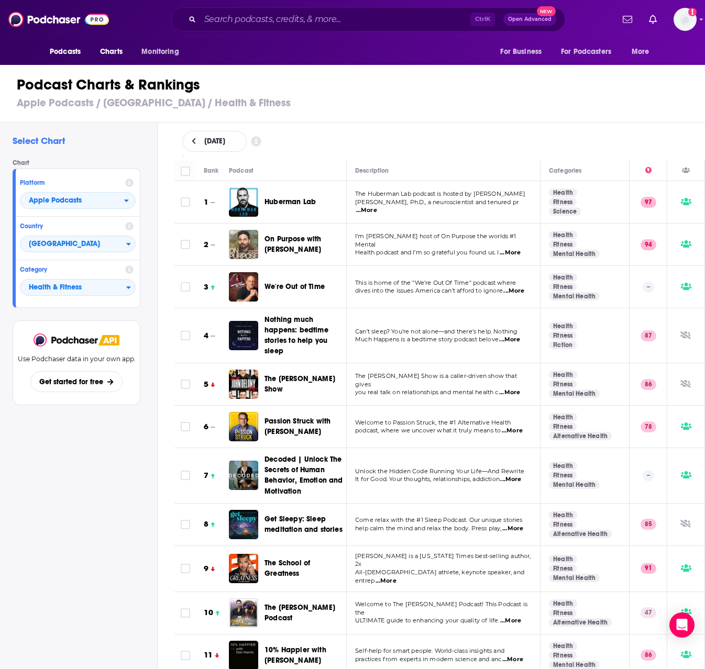
drag, startPoint x: 250, startPoint y: 470, endPoint x: 99, endPoint y: 513, distance: 156.9
click at [99, 513] on div "Select Chart Chart Platform Apple Podcasts Country United States Category Healt…" at bounding box center [78, 426] width 157 height 606
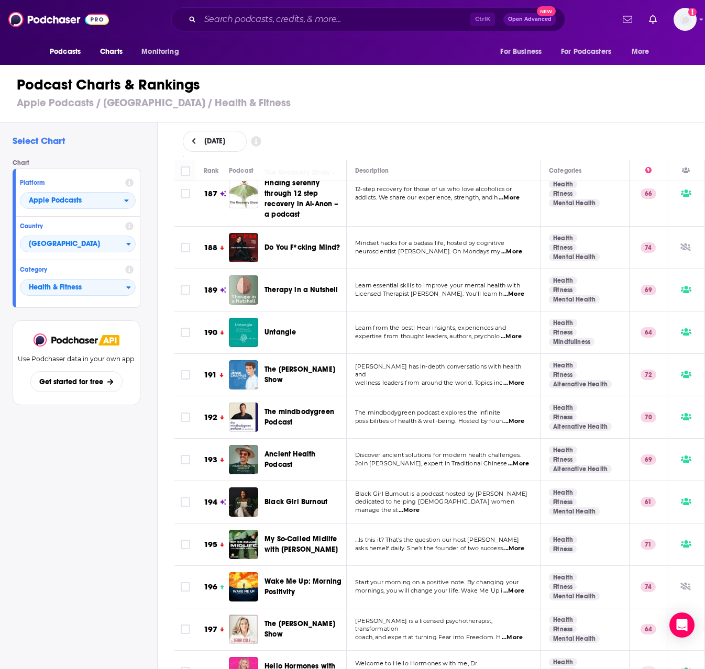
scroll to position [8238, 0]
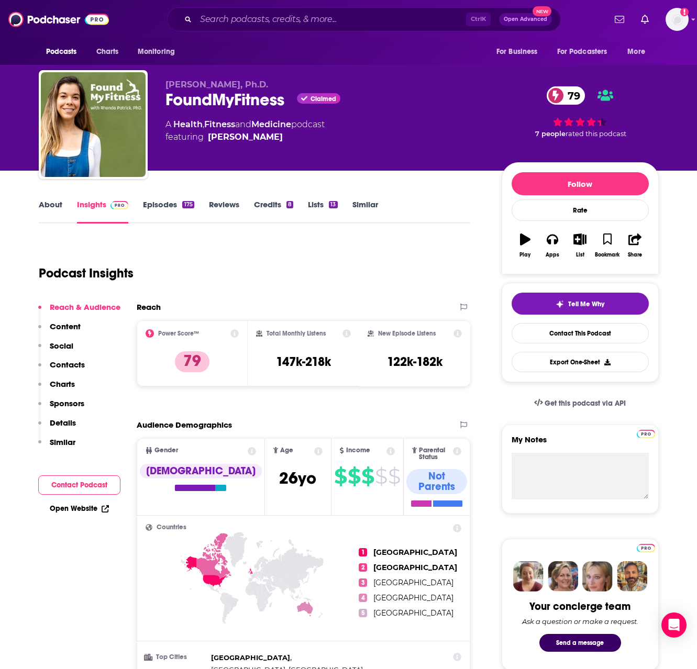
click at [47, 203] on link "About" at bounding box center [51, 211] width 24 height 24
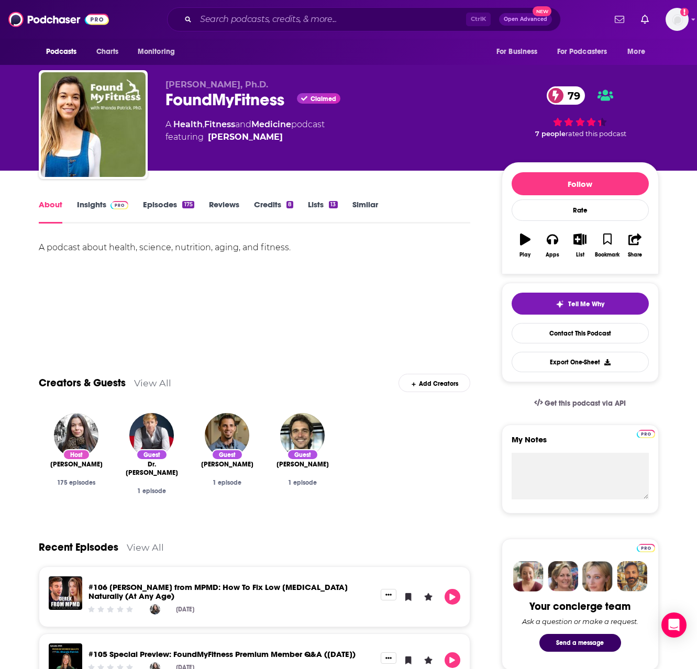
click at [83, 209] on link "Insights" at bounding box center [103, 211] width 52 height 24
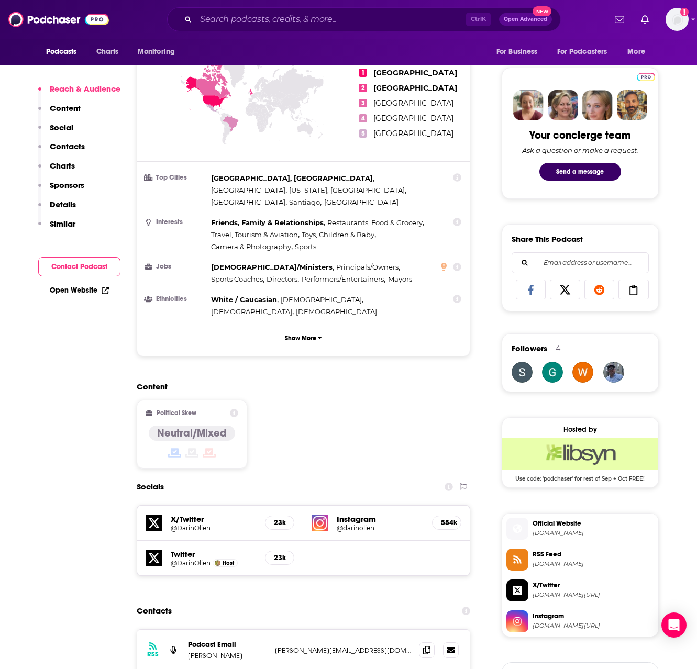
click at [66, 222] on p "Similar" at bounding box center [63, 224] width 26 height 10
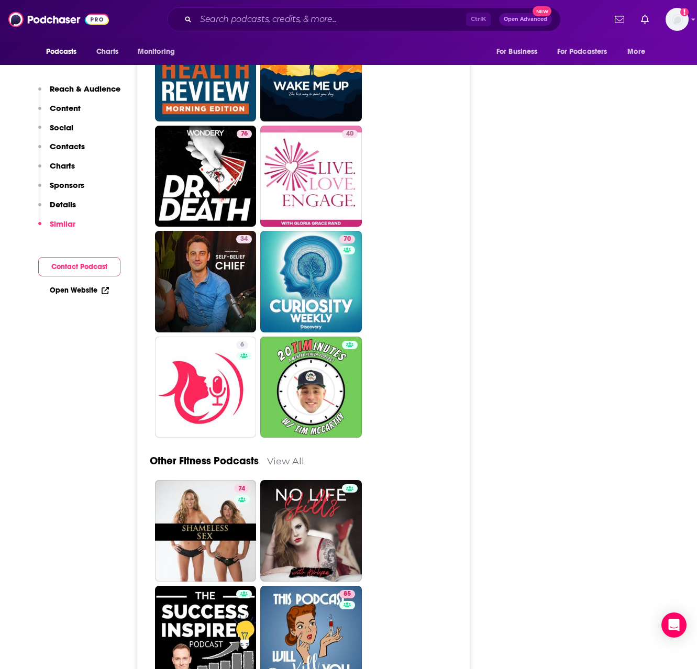
scroll to position [4208, 0]
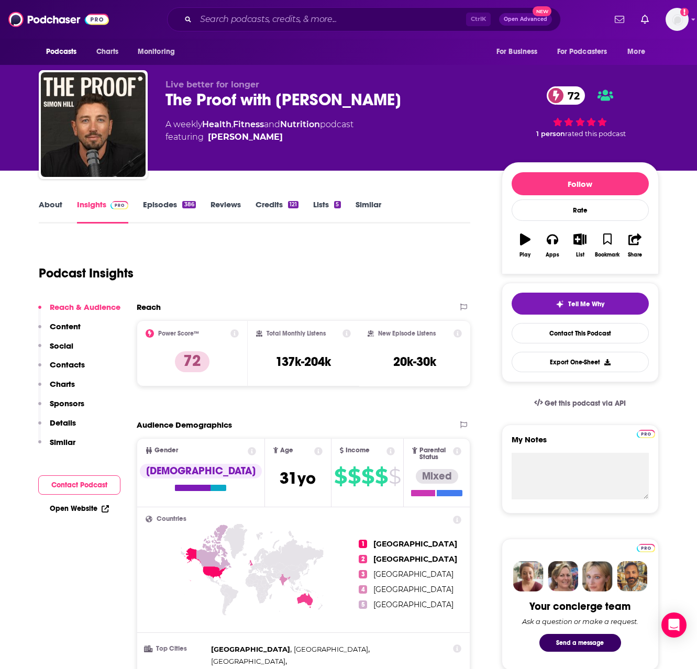
click at [57, 208] on link "About" at bounding box center [51, 211] width 24 height 24
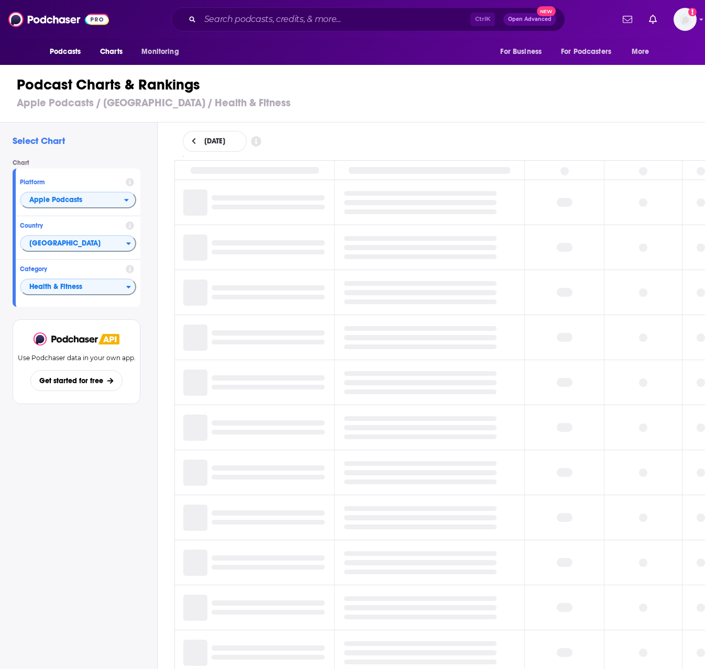
click at [69, 50] on span "Podcasts" at bounding box center [65, 52] width 31 height 15
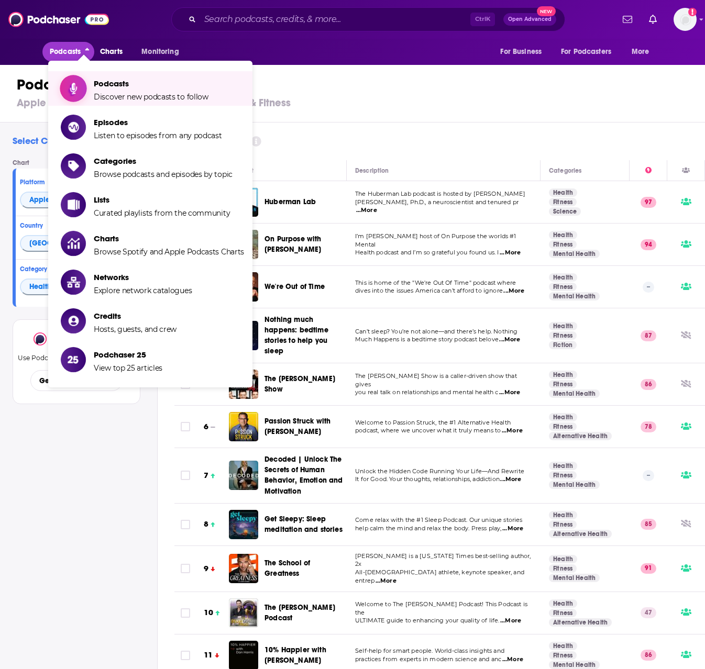
click at [113, 78] on span "Podcasts Discover new podcasts to follow" at bounding box center [151, 88] width 115 height 26
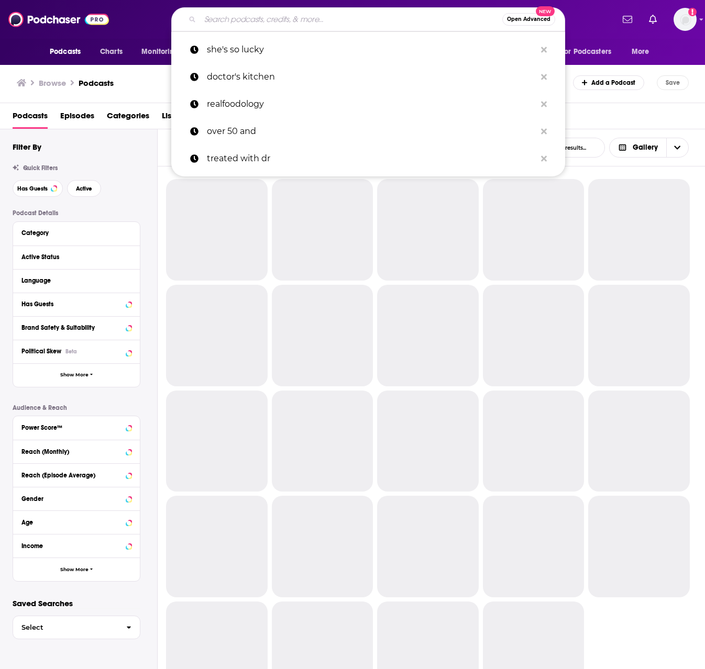
click at [303, 19] on input "Search podcasts, credits, & more..." at bounding box center [351, 19] width 302 height 17
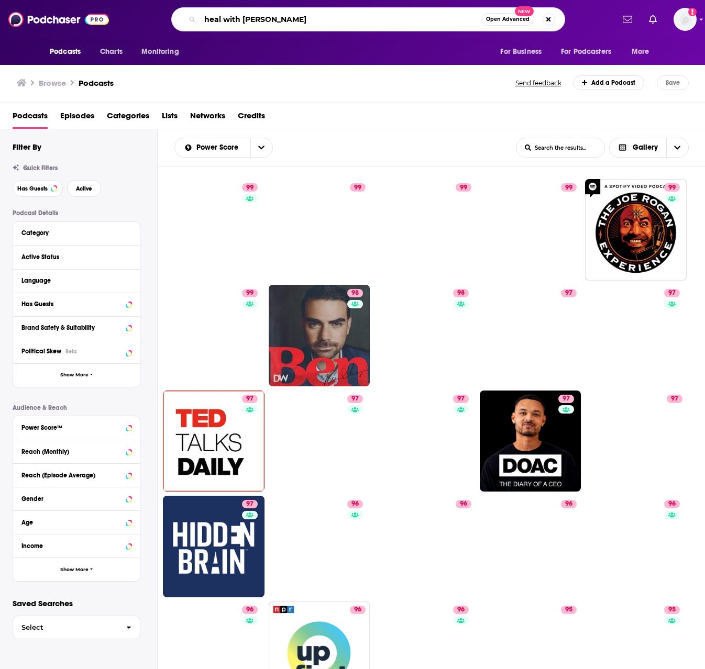
type input "heal with kelly"
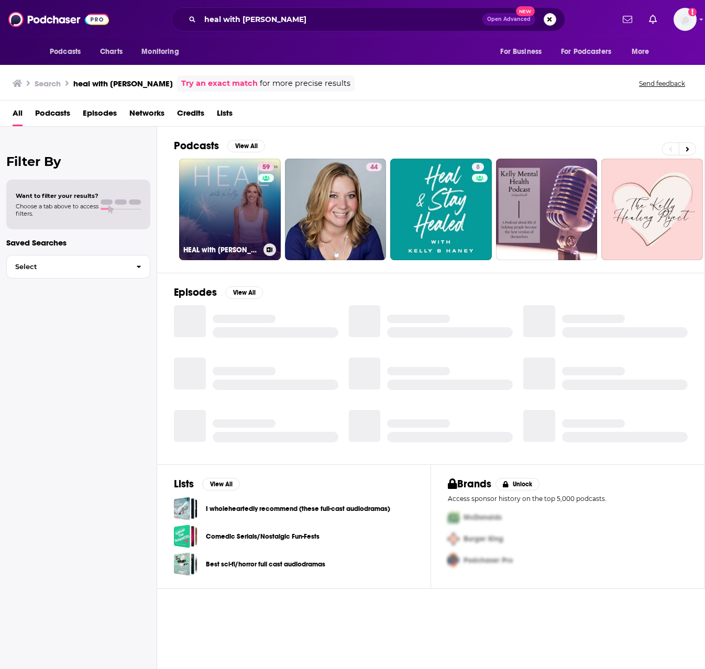
click at [247, 210] on link "59 HEAL with Kelly" at bounding box center [230, 210] width 102 height 102
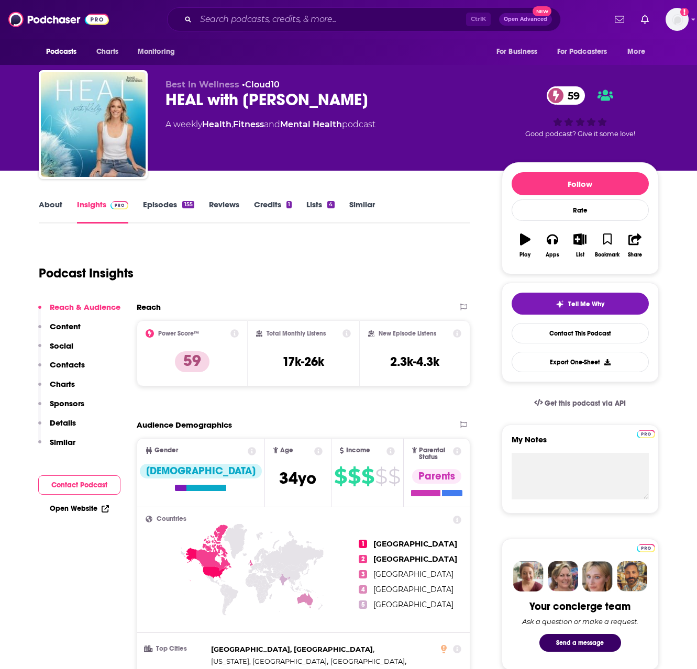
click at [63, 443] on p "Similar" at bounding box center [63, 442] width 26 height 10
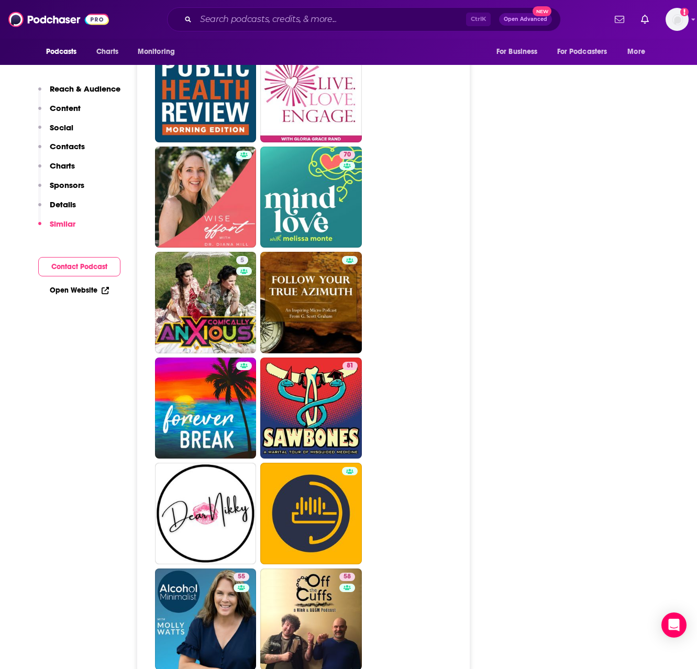
scroll to position [5077, 0]
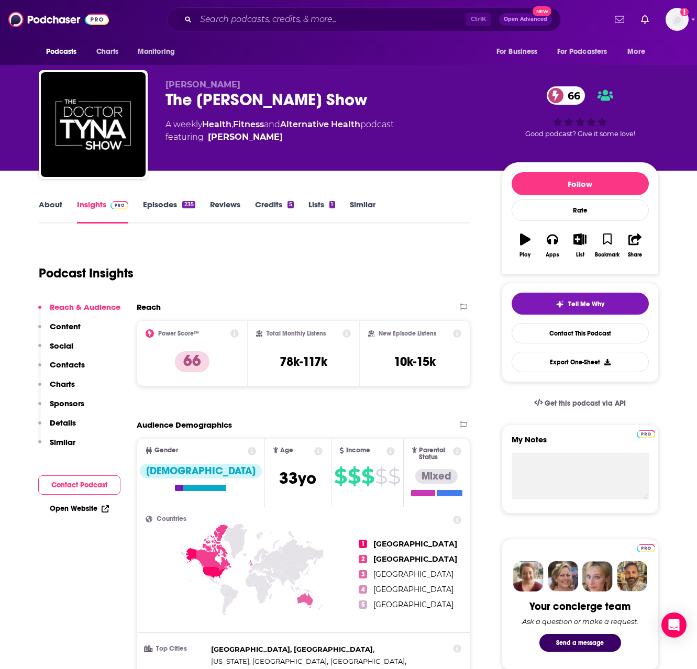
click at [50, 207] on link "About" at bounding box center [51, 211] width 24 height 24
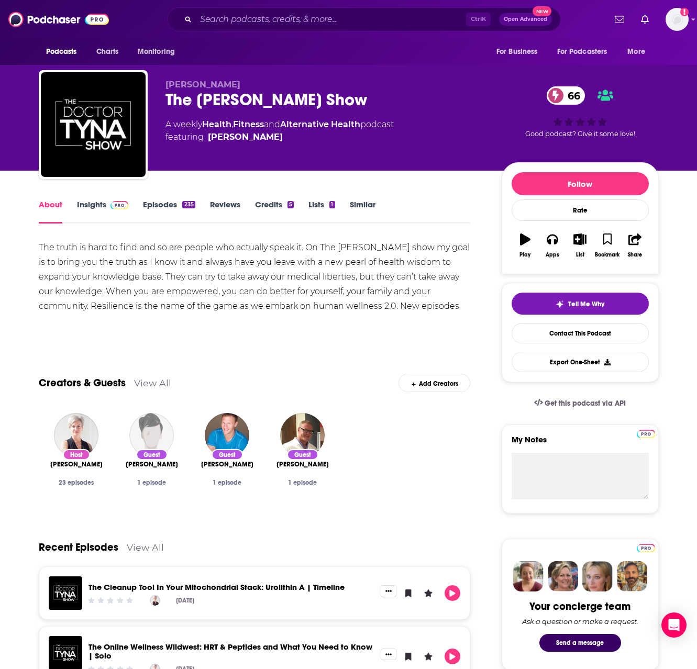
click at [86, 204] on link "Insights" at bounding box center [103, 211] width 52 height 24
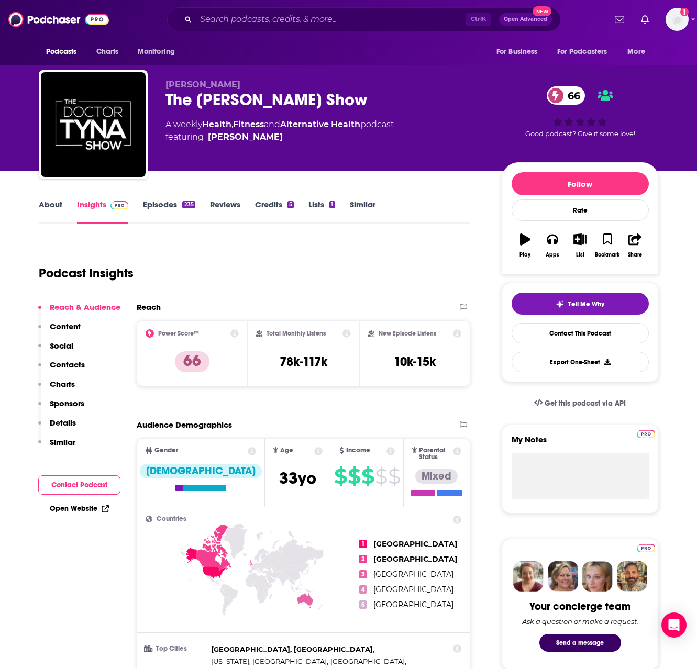
click at [149, 209] on link "Episodes 235" at bounding box center [169, 211] width 52 height 24
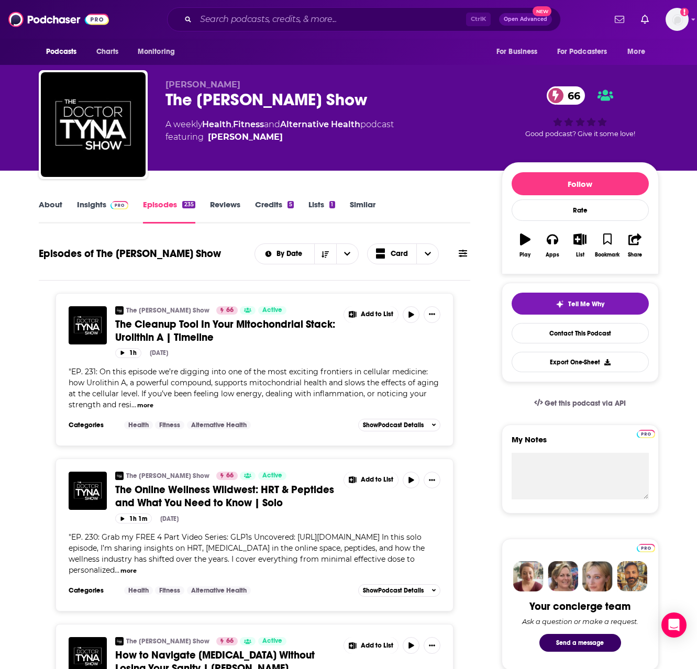
click at [88, 205] on link "Insights" at bounding box center [103, 211] width 52 height 24
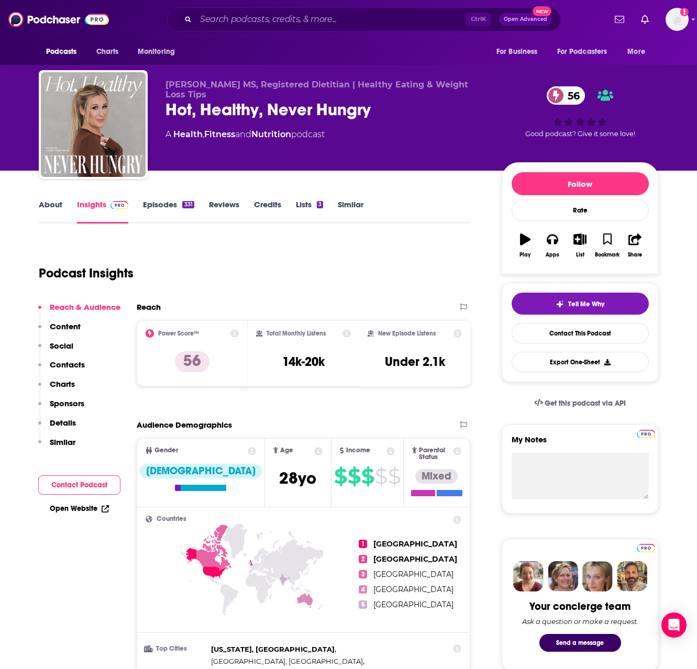
click at [54, 205] on link "About" at bounding box center [51, 211] width 24 height 24
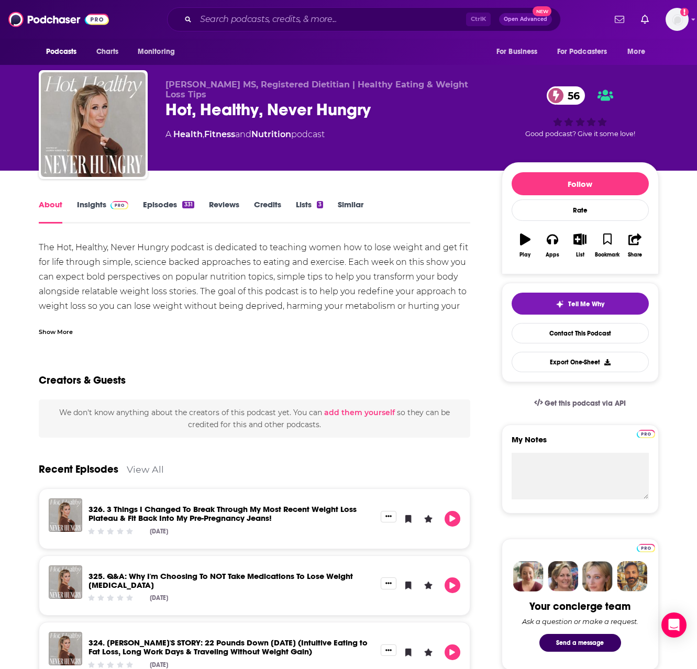
click at [160, 206] on link "Episodes 331" at bounding box center [168, 211] width 51 height 24
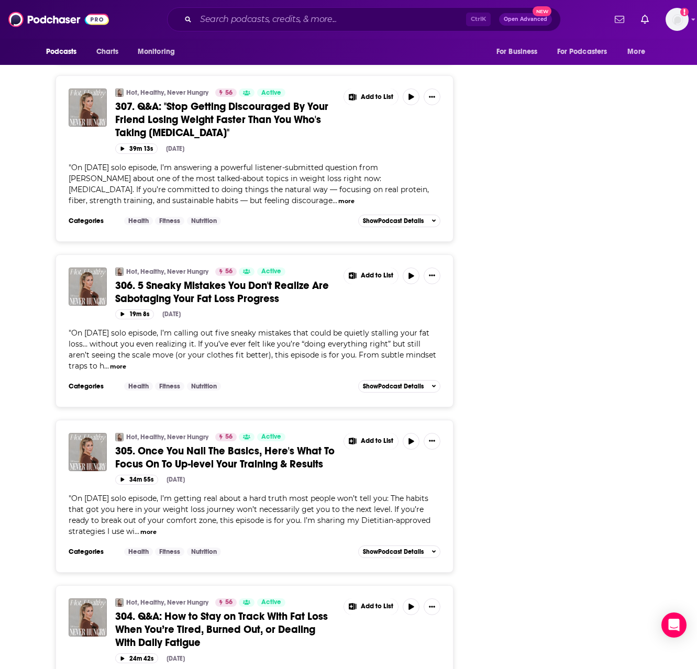
scroll to position [3456, 0]
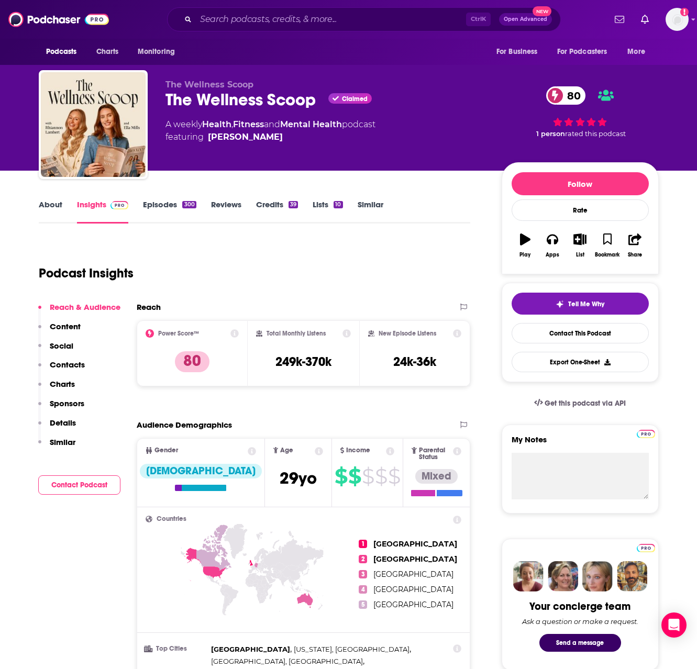
click at [59, 202] on link "About" at bounding box center [51, 211] width 24 height 24
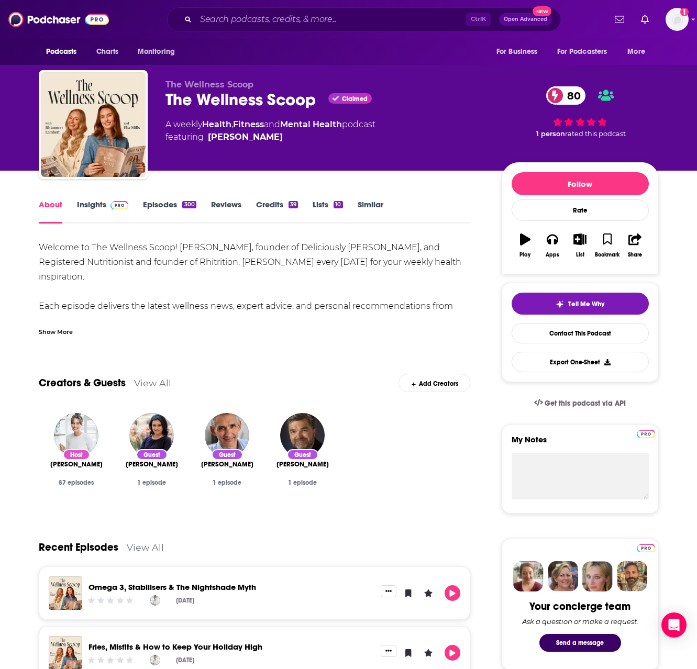
click at [162, 208] on link "Episodes 300" at bounding box center [169, 211] width 53 height 24
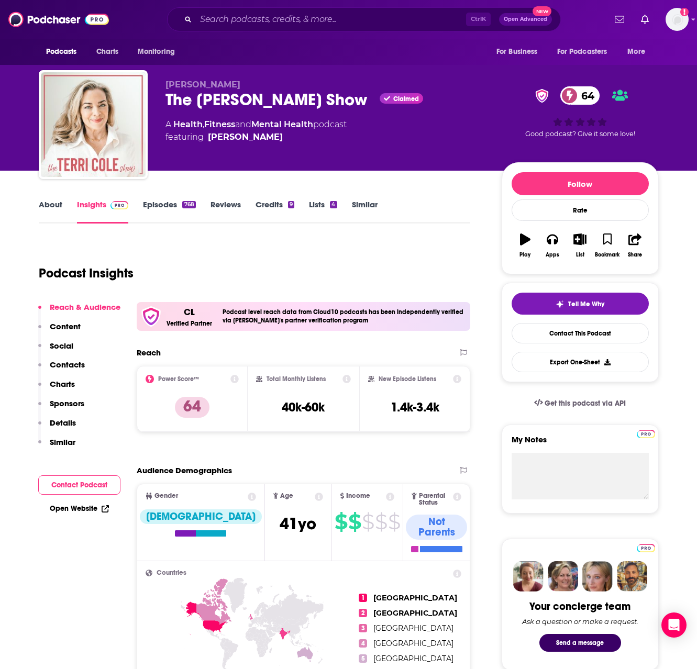
click at [152, 204] on link "Episodes 768" at bounding box center [169, 211] width 52 height 24
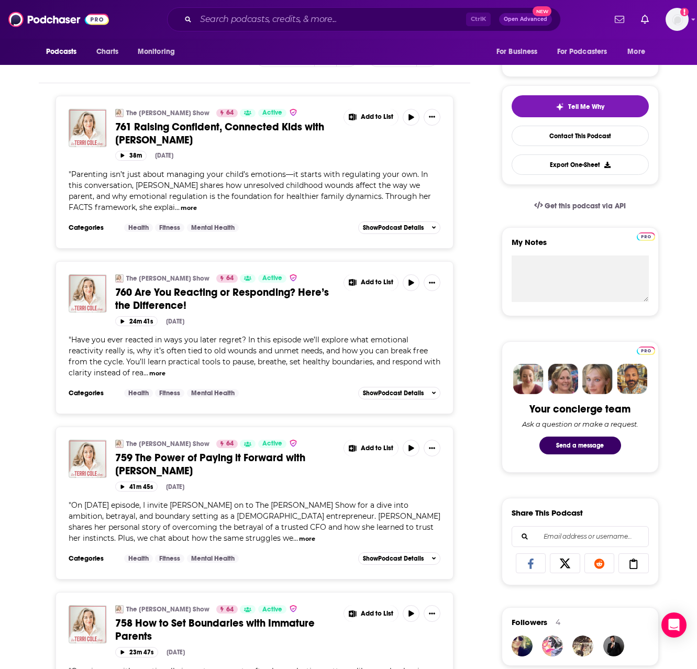
scroll to position [209, 0]
